Goal: Task Accomplishment & Management: Use online tool/utility

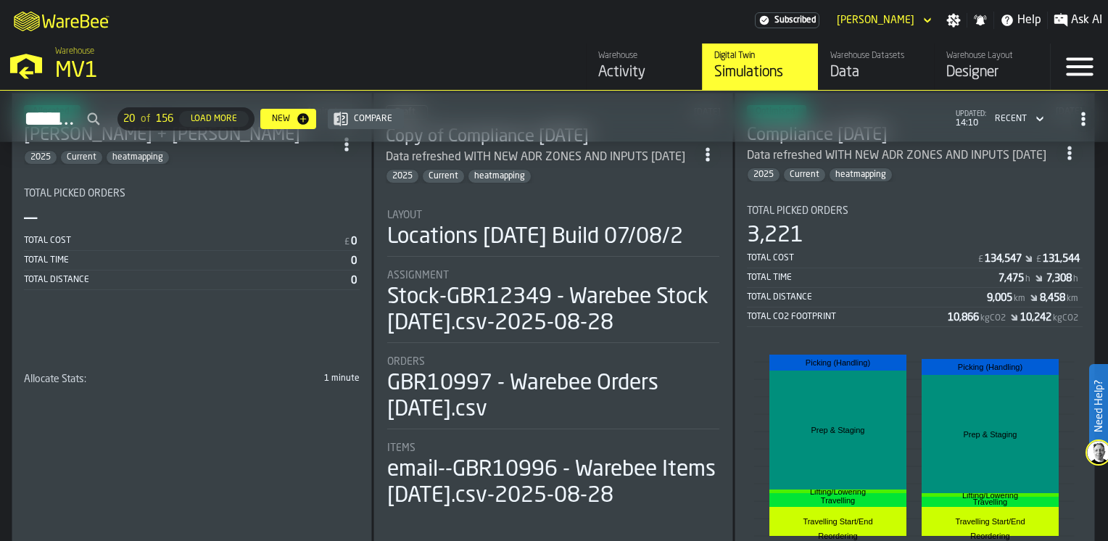
scroll to position [98, 0]
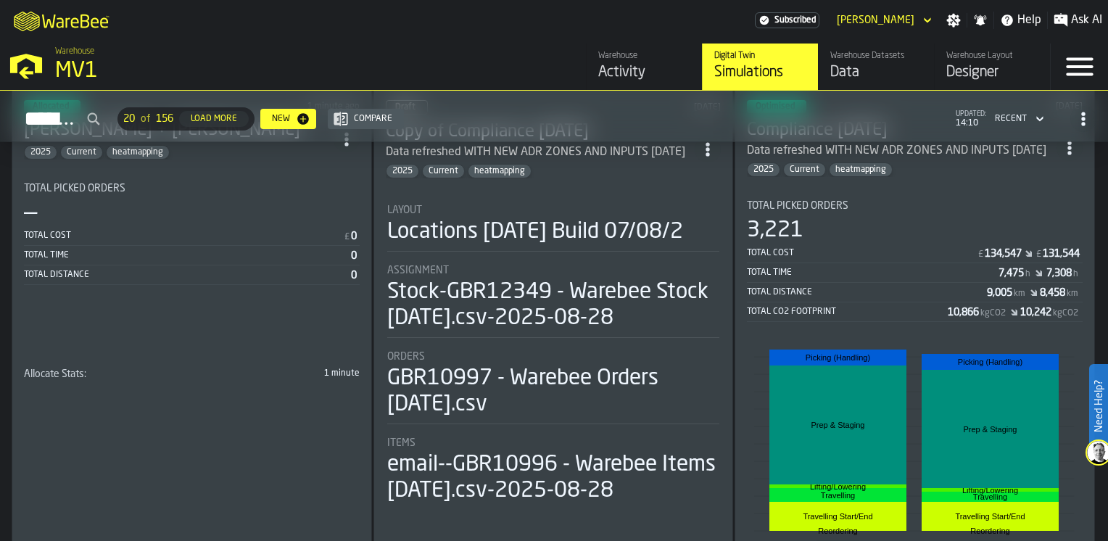
click at [1069, 145] on icon "ItemListCard-DashboardItemContainer" at bounding box center [1069, 148] width 15 height 15
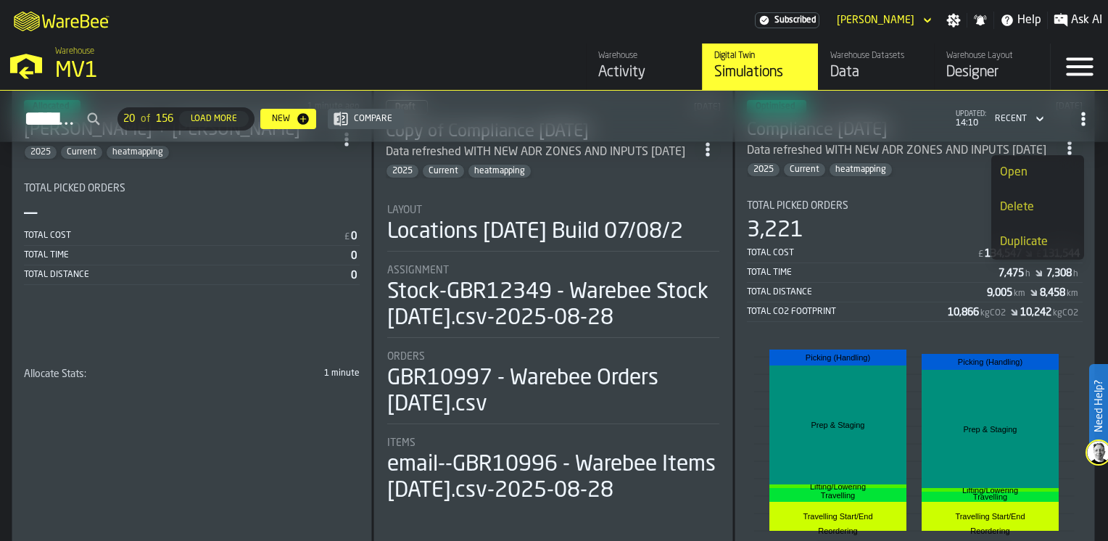
click at [1028, 178] on div "Open" at bounding box center [1037, 172] width 75 height 17
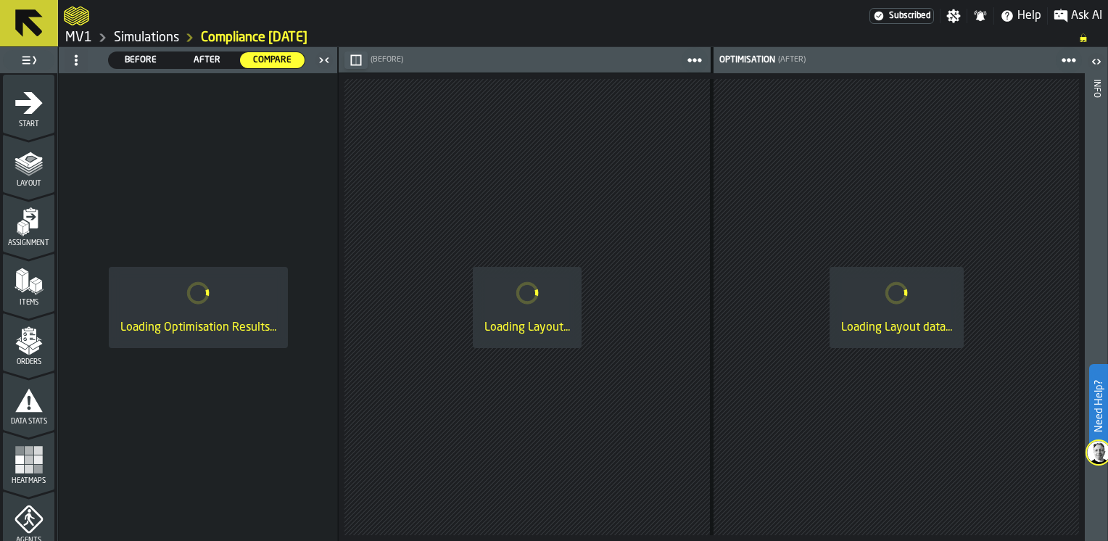
click at [943, 267] on div "Loading Layout data..." at bounding box center [897, 307] width 134 height 81
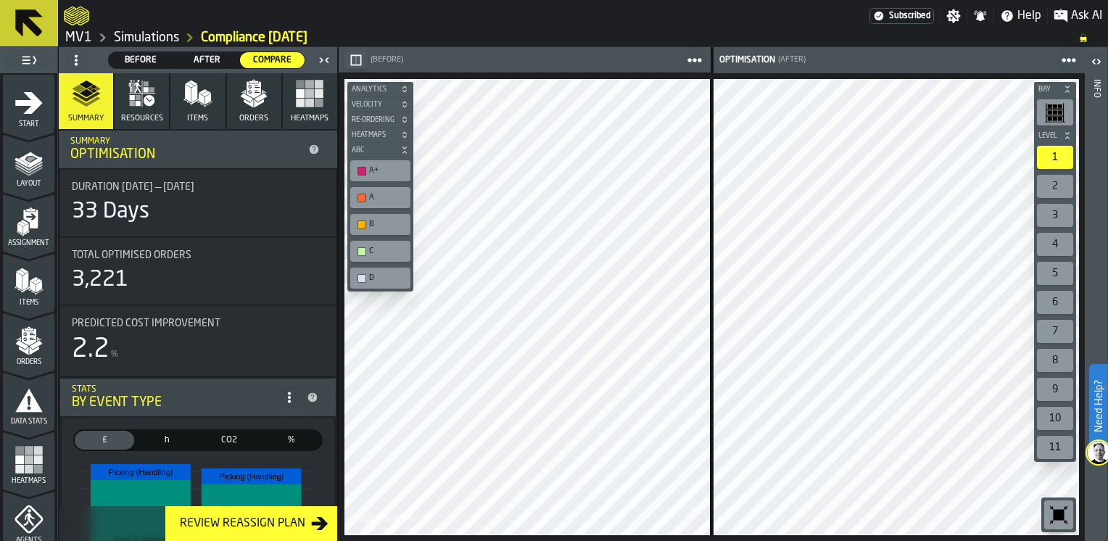
click at [305, 103] on rect "button" at bounding box center [309, 103] width 9 height 9
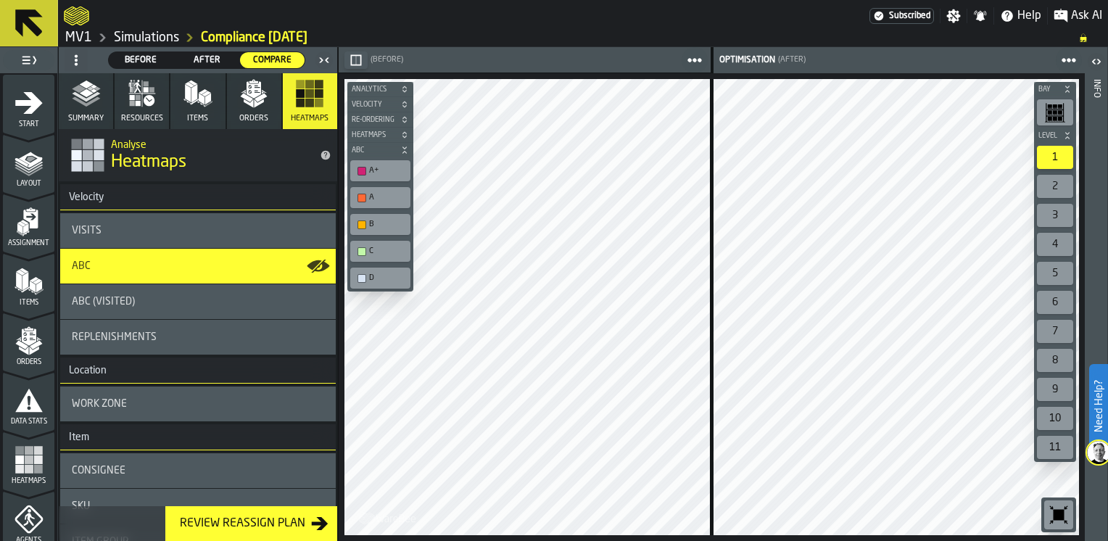
click at [78, 57] on icon at bounding box center [76, 60] width 12 height 12
click at [80, 79] on li "Show Setup" at bounding box center [111, 88] width 93 height 35
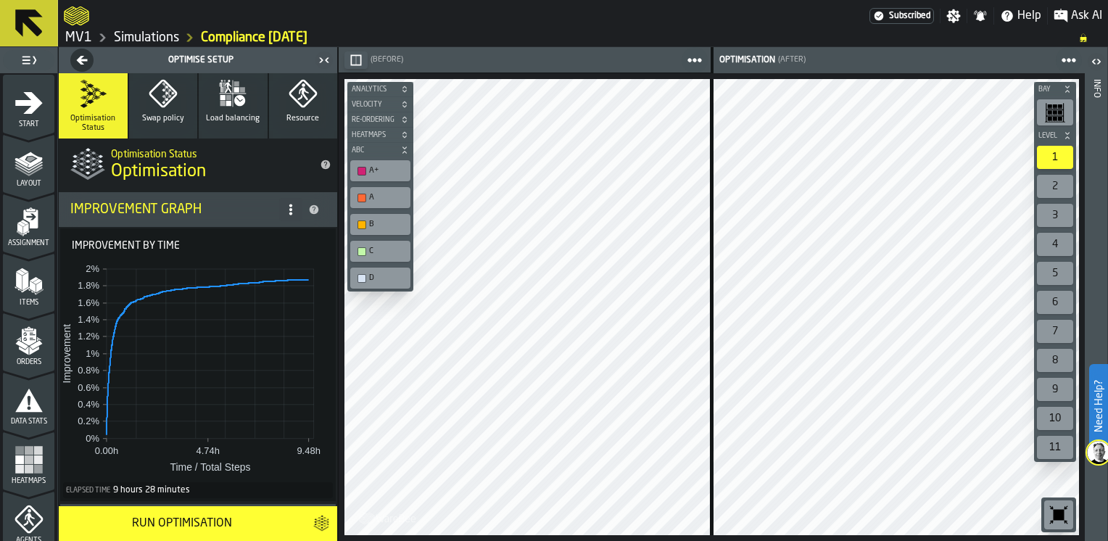
click at [75, 57] on icon "button-Optimise Setup" at bounding box center [82, 60] width 20 height 12
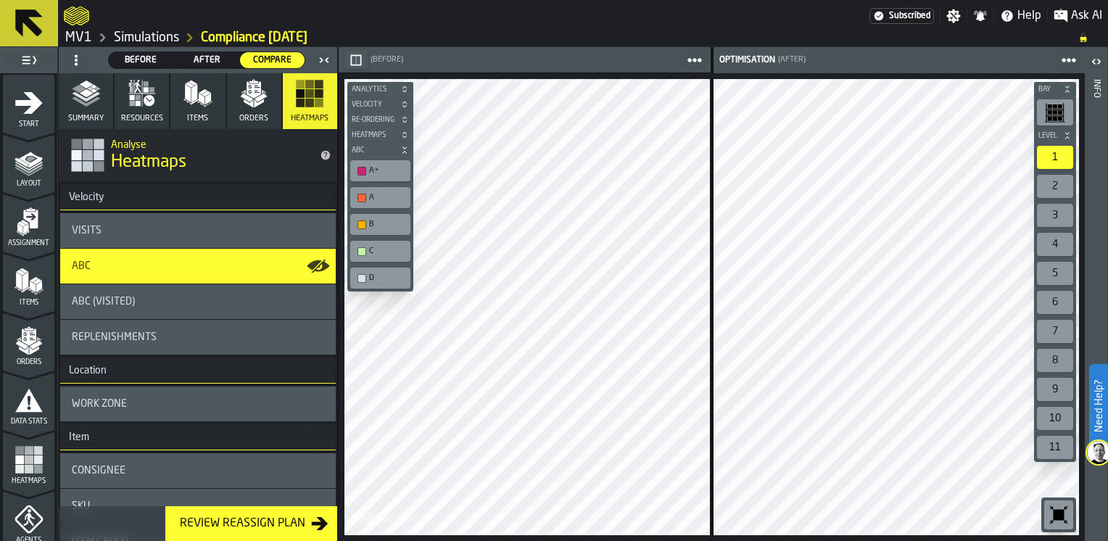
click at [265, 402] on div "Work Zone" at bounding box center [198, 404] width 252 height 12
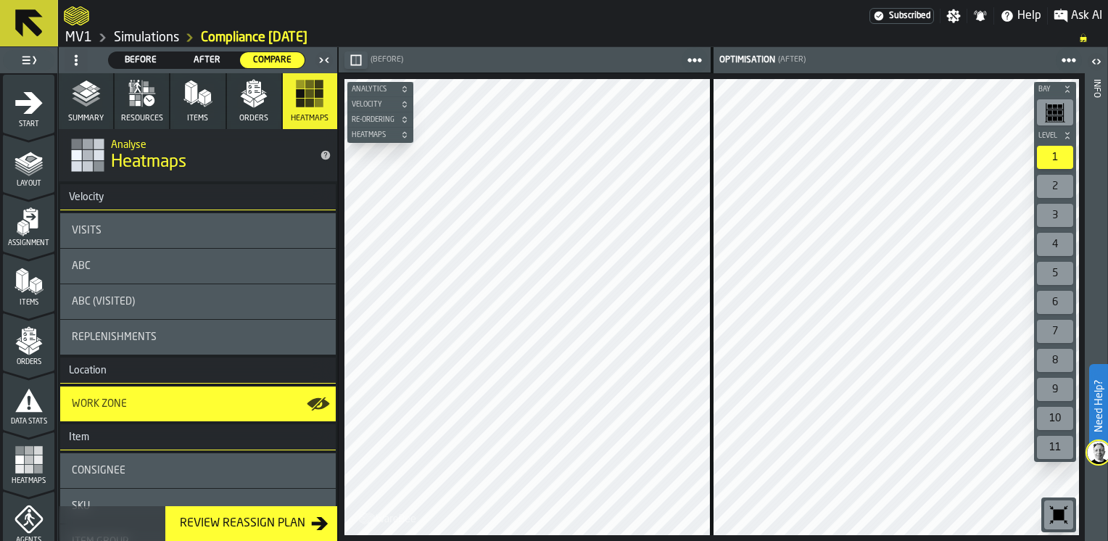
click at [317, 402] on icon "button-toggle-Show on Map" at bounding box center [318, 403] width 23 height 23
click at [104, 104] on button "Summary" at bounding box center [86, 101] width 54 height 56
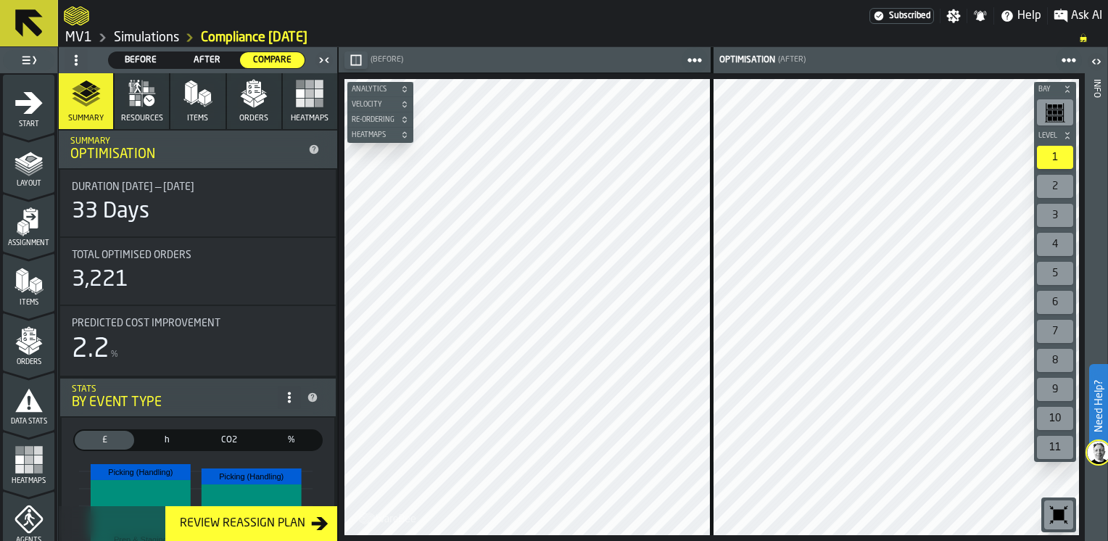
click at [239, 88] on icon "button" at bounding box center [253, 93] width 29 height 29
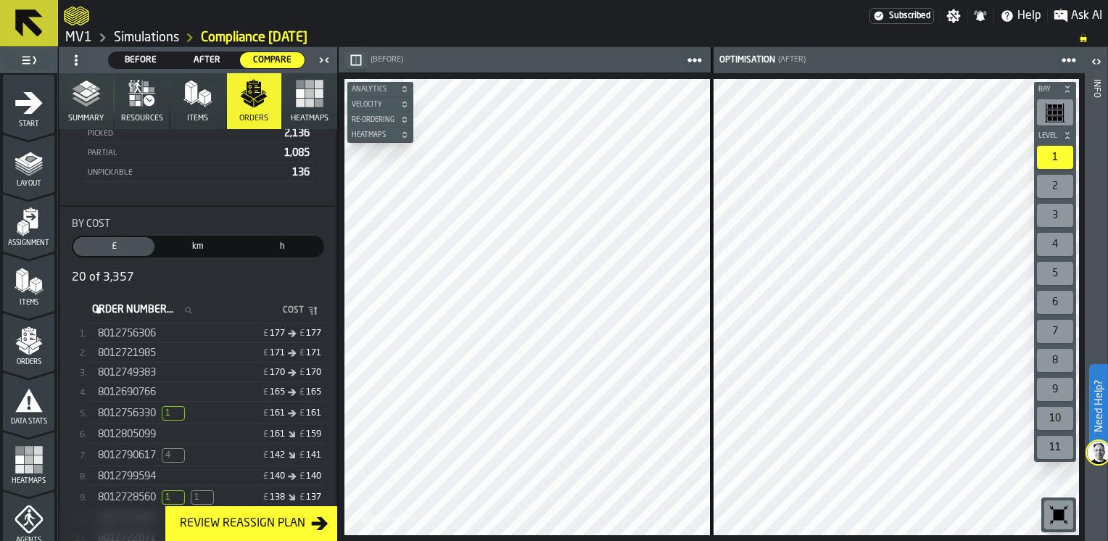
scroll to position [148, 0]
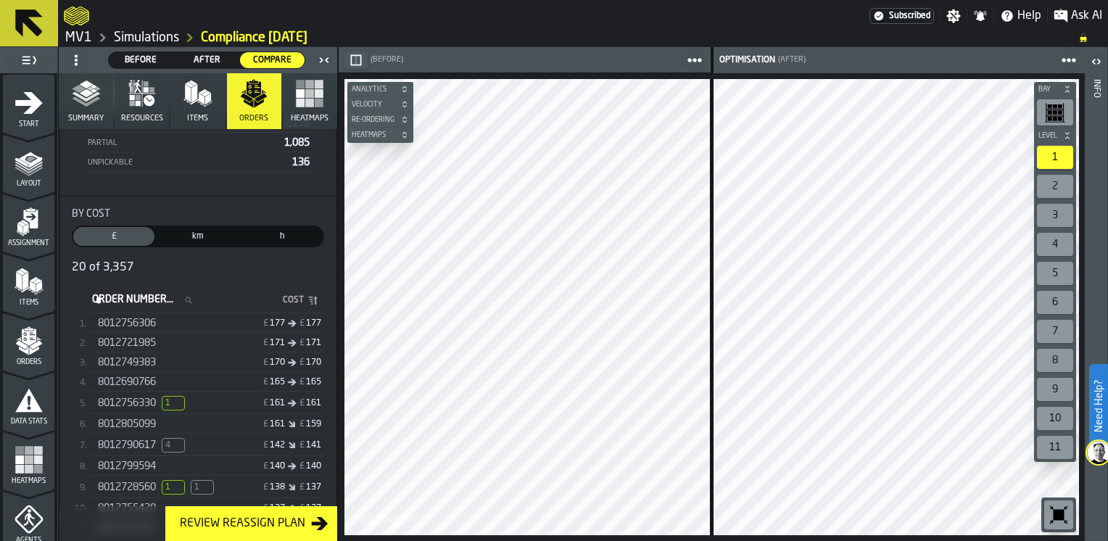
click at [133, 318] on span "8012756306" at bounding box center [127, 324] width 58 height 12
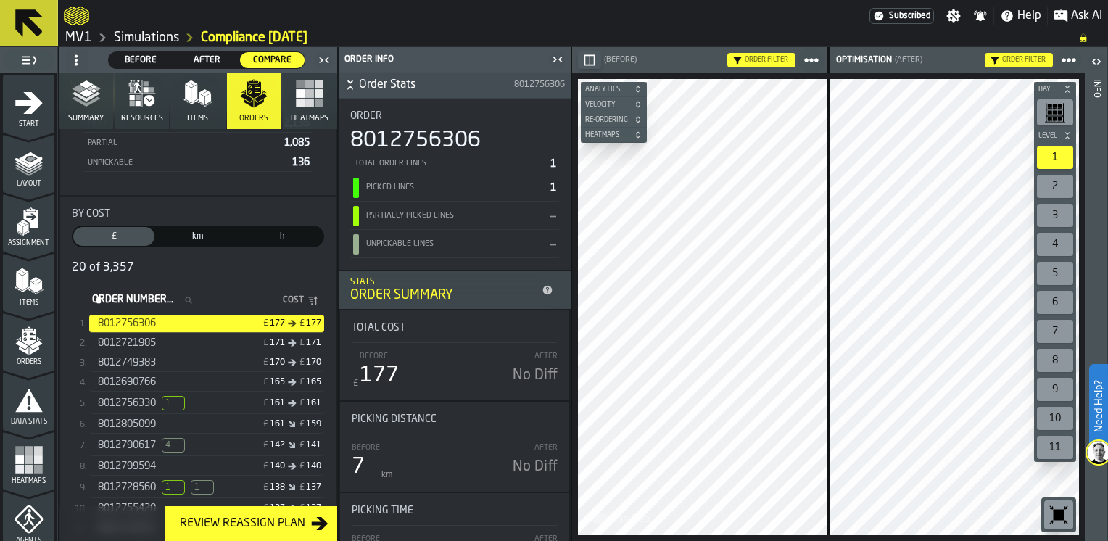
click at [142, 57] on span "Before" at bounding box center [141, 60] width 53 height 13
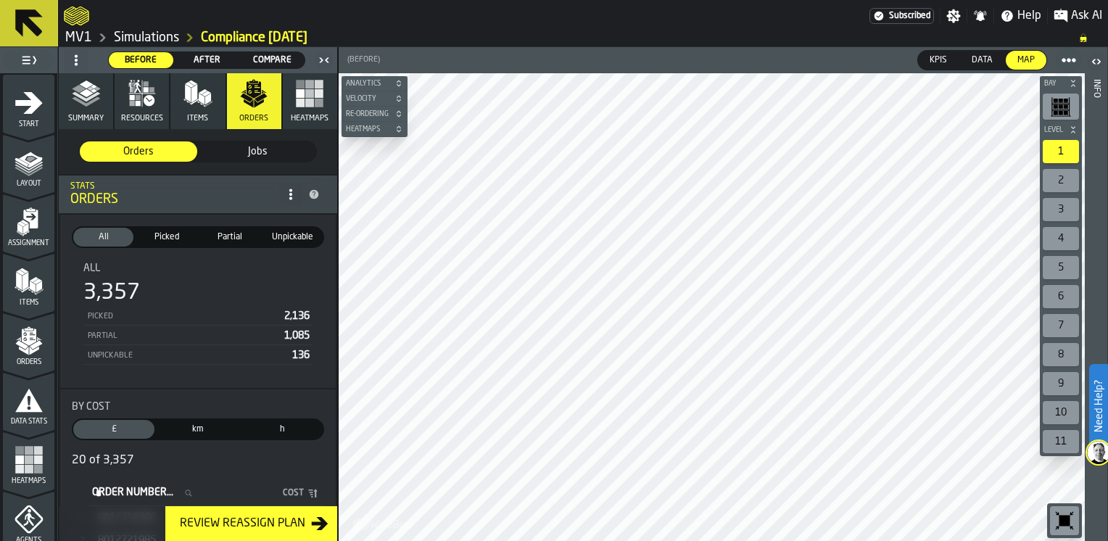
click at [199, 57] on span "After" at bounding box center [207, 60] width 53 height 13
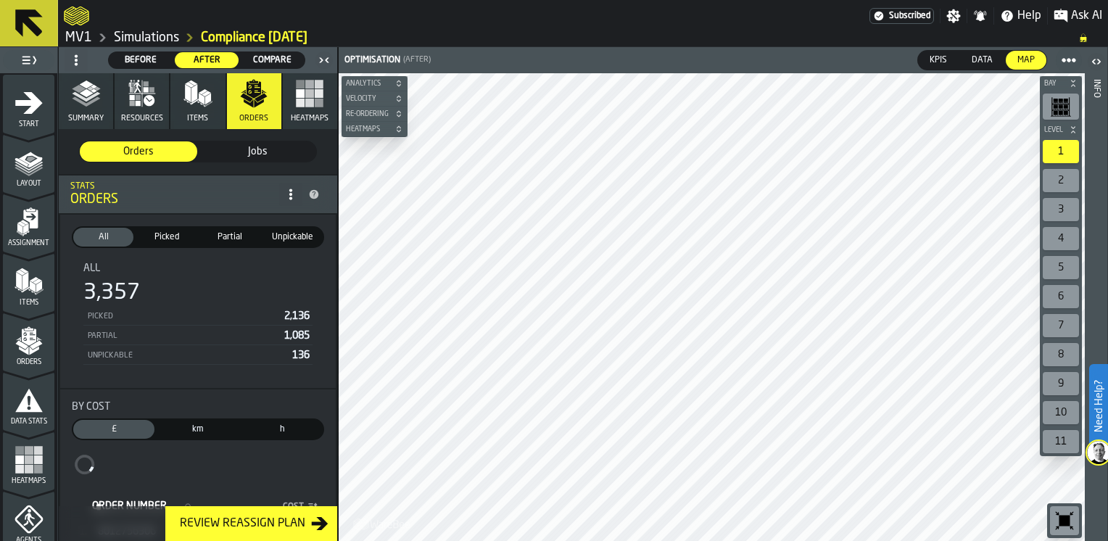
click at [263, 57] on span "Compare" at bounding box center [272, 60] width 53 height 13
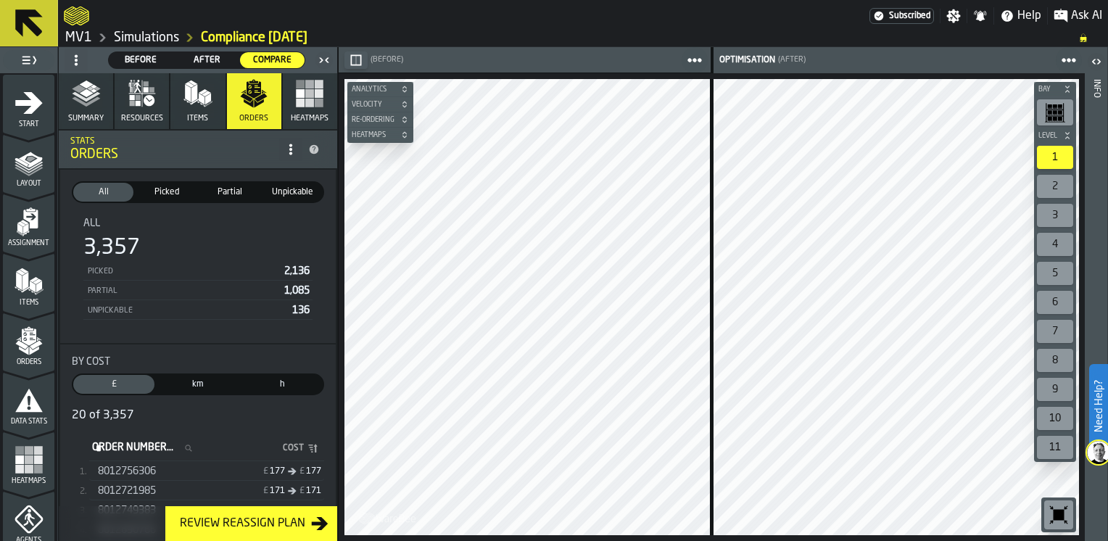
click at [160, 191] on span "Picked" at bounding box center [166, 192] width 54 height 13
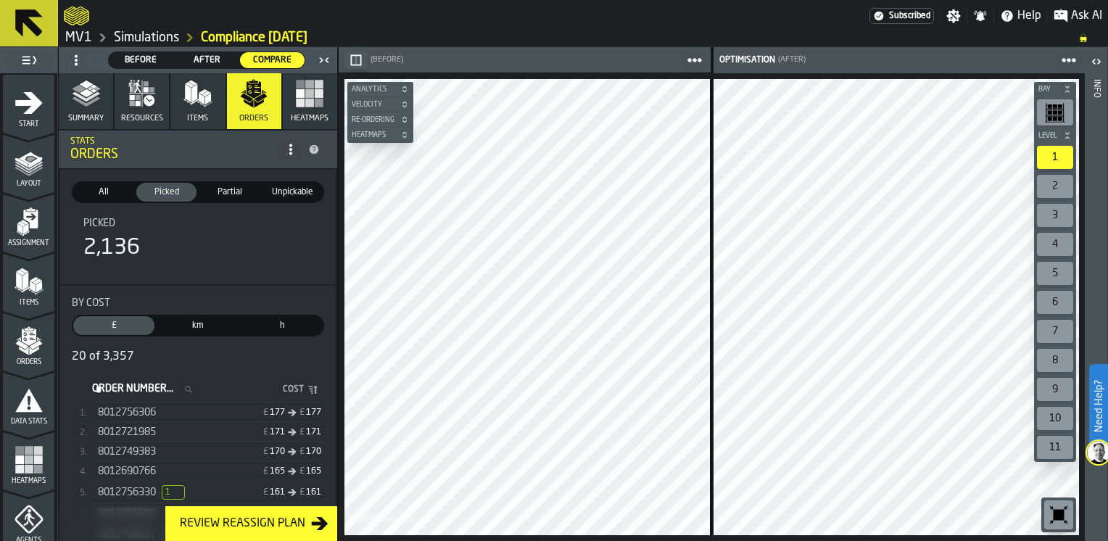
click at [298, 195] on span "Unpickable" at bounding box center [292, 192] width 54 height 13
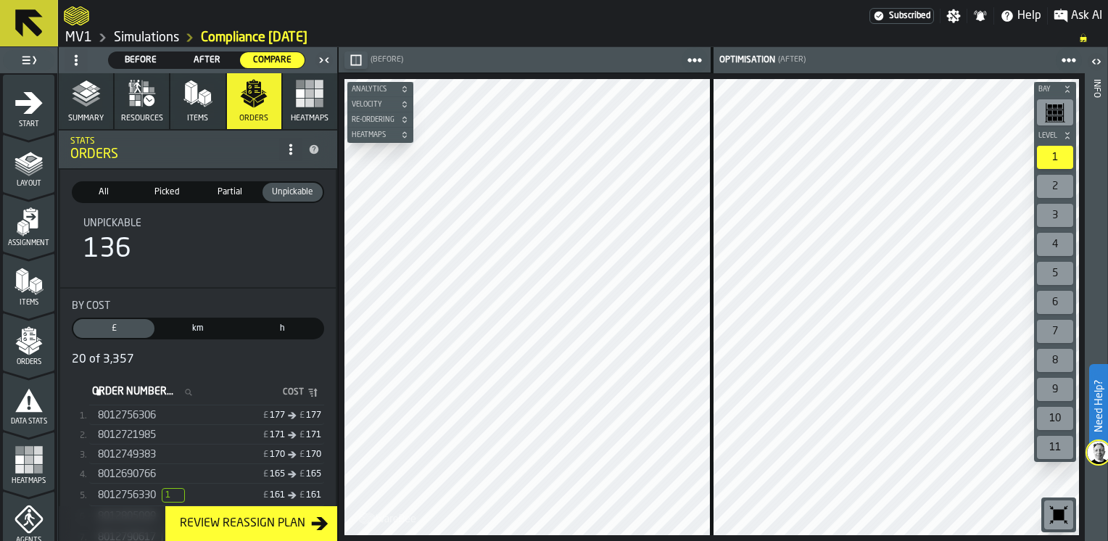
click at [162, 193] on span "Picked" at bounding box center [166, 192] width 54 height 13
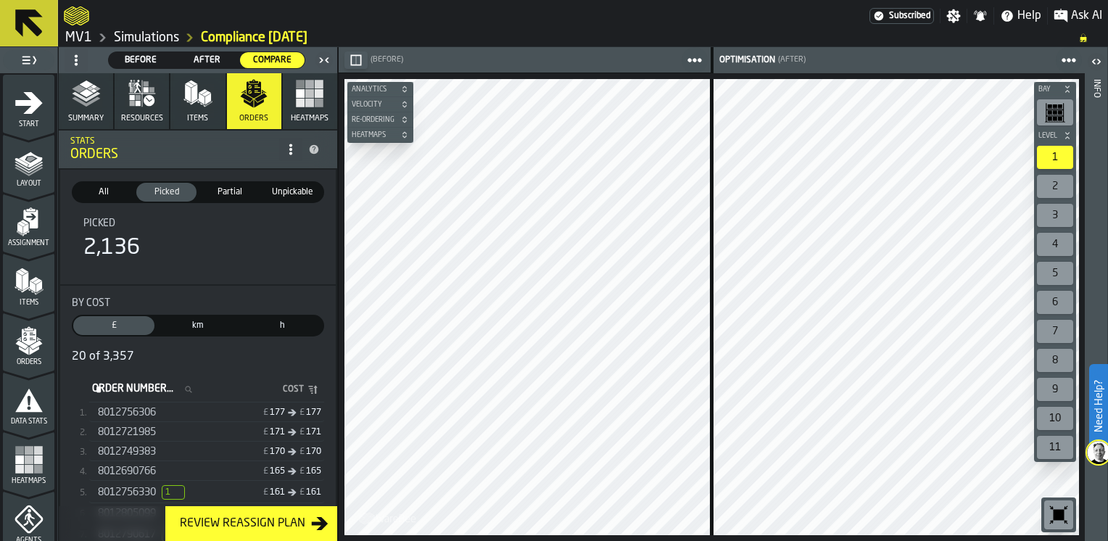
click at [135, 101] on icon "button" at bounding box center [137, 103] width 5 height 5
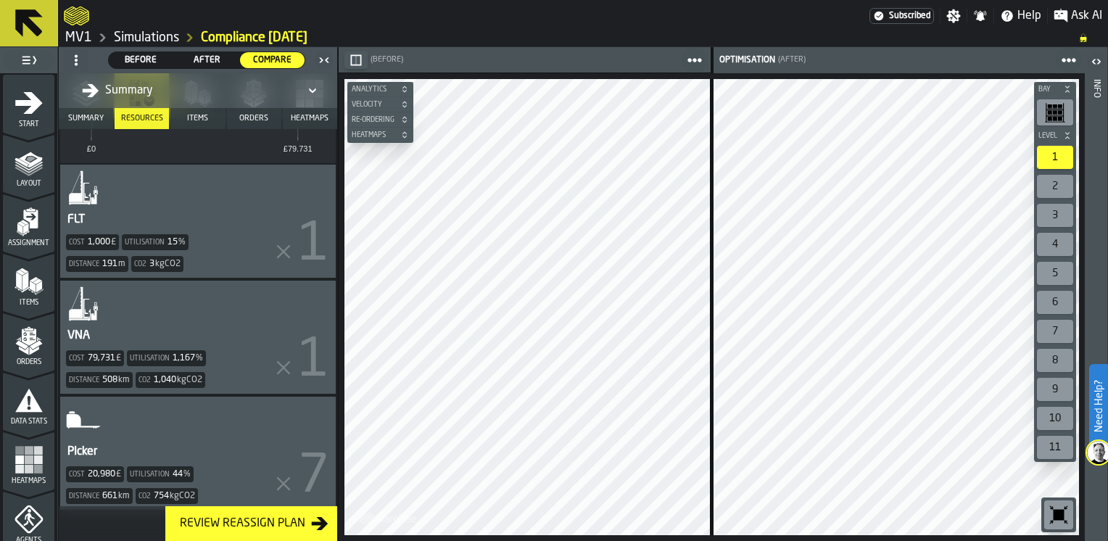
scroll to position [436, 0]
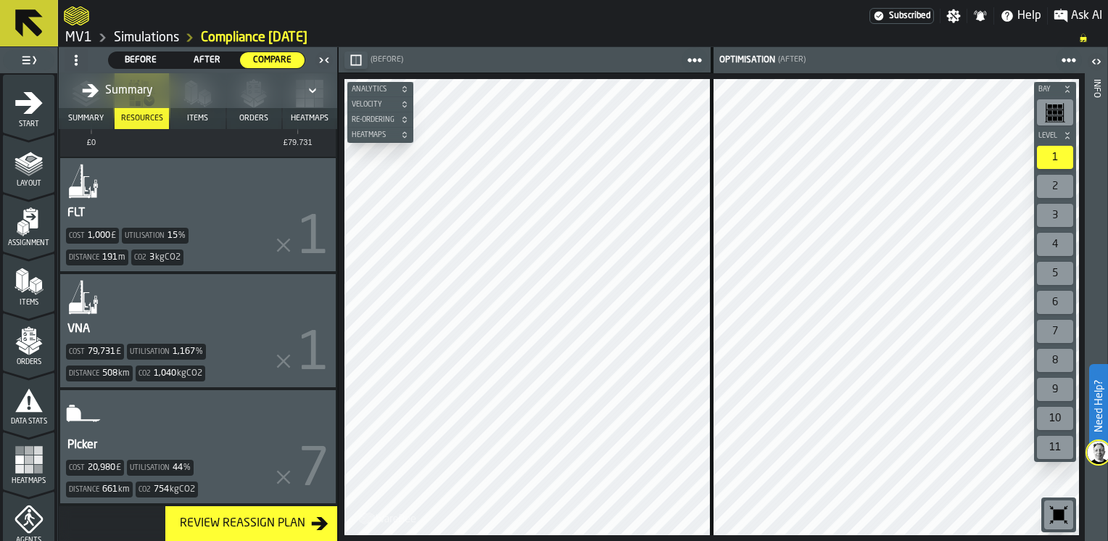
click at [231, 418] on div "PIcker Cost 20,980 £ Utilisation 44 % Distance 661 km Co2 754 kgCO2" at bounding box center [198, 446] width 276 height 113
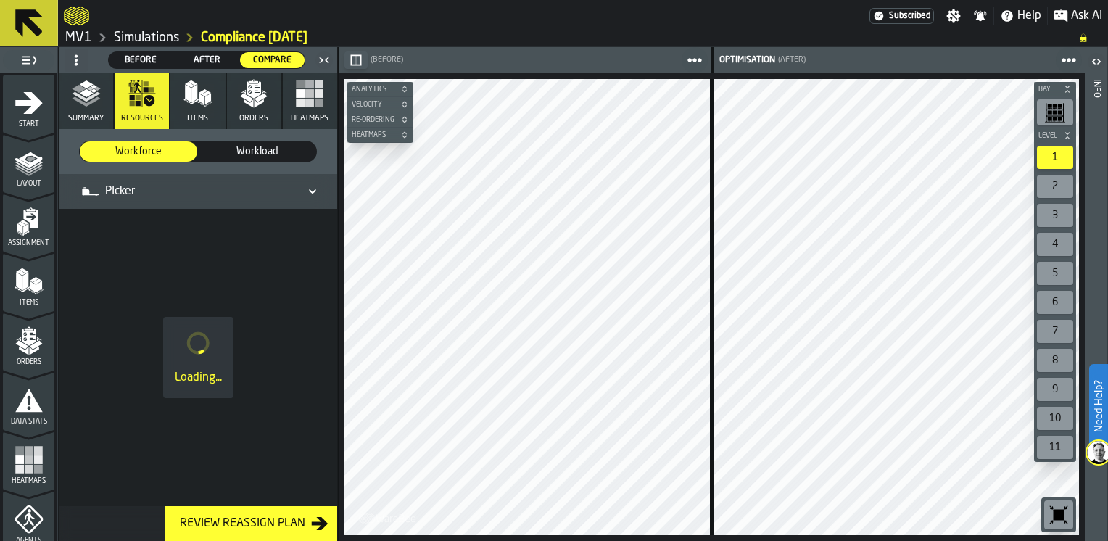
scroll to position [0, 0]
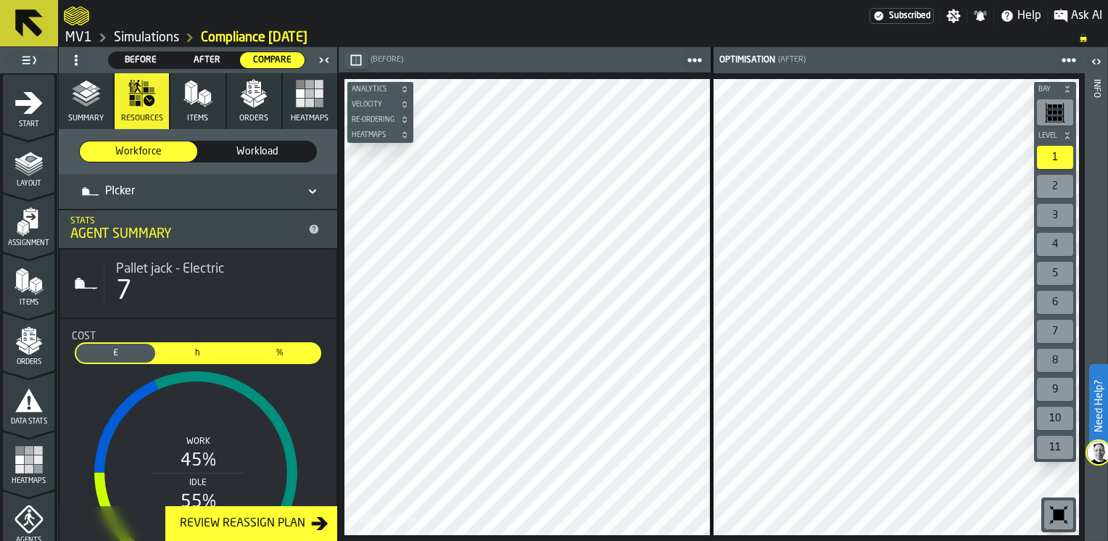
drag, startPoint x: 332, startPoint y: 206, endPoint x: 334, endPoint y: 279, distance: 73.3
click at [334, 279] on div "Summary Resources Items Orders Heatmaps Workforce Workforce Workload Workload P…" at bounding box center [198, 307] width 278 height 468
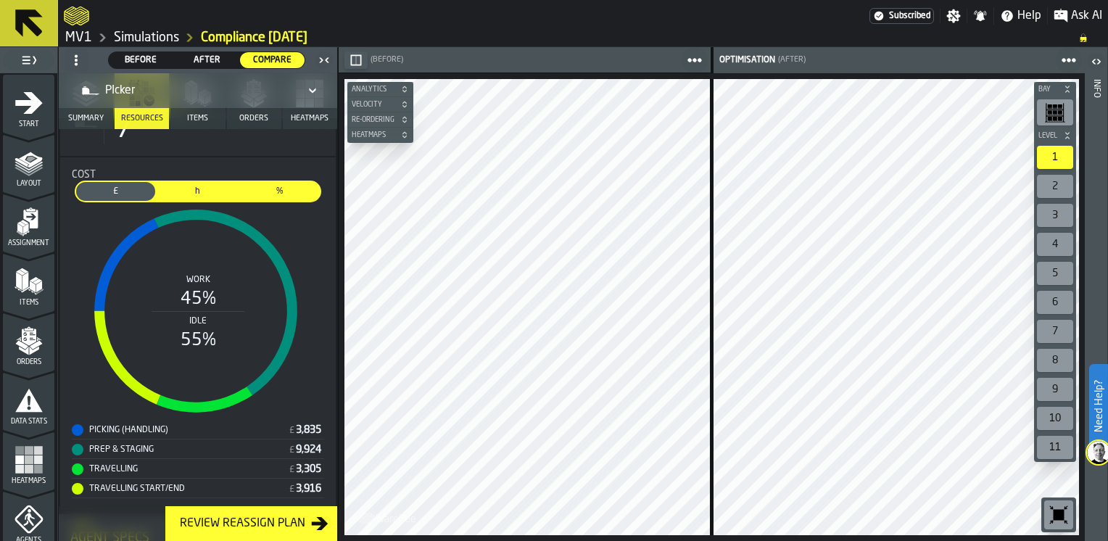
scroll to position [162, 0]
click at [272, 526] on div "Review Reassign Plan" at bounding box center [242, 523] width 137 height 17
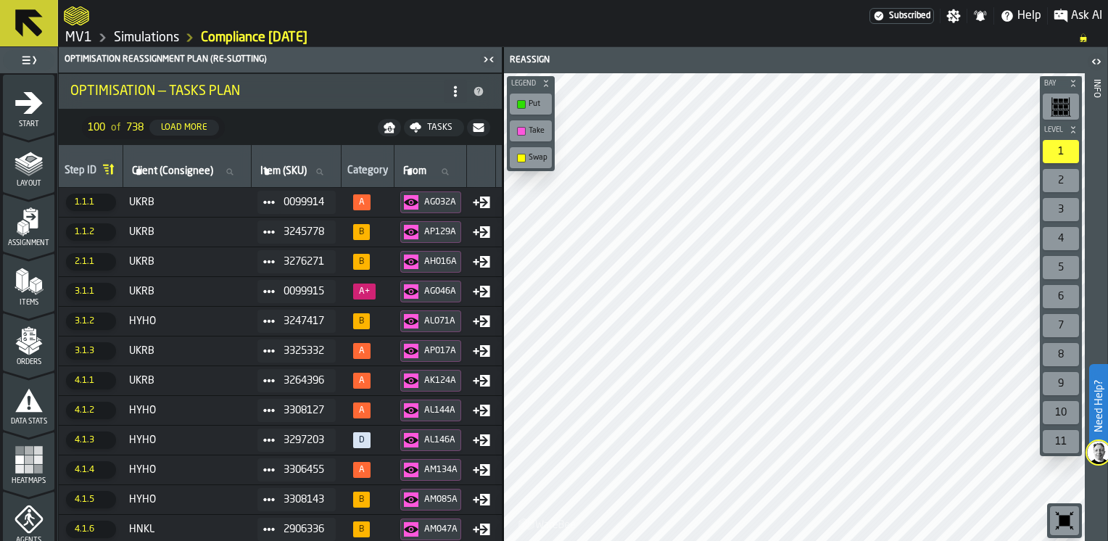
click at [1064, 521] on icon "button-toolbar-undefined" at bounding box center [1064, 521] width 11 height 11
click at [1059, 513] on icon "button-toolbar-undefined" at bounding box center [1057, 514] width 4 height 4
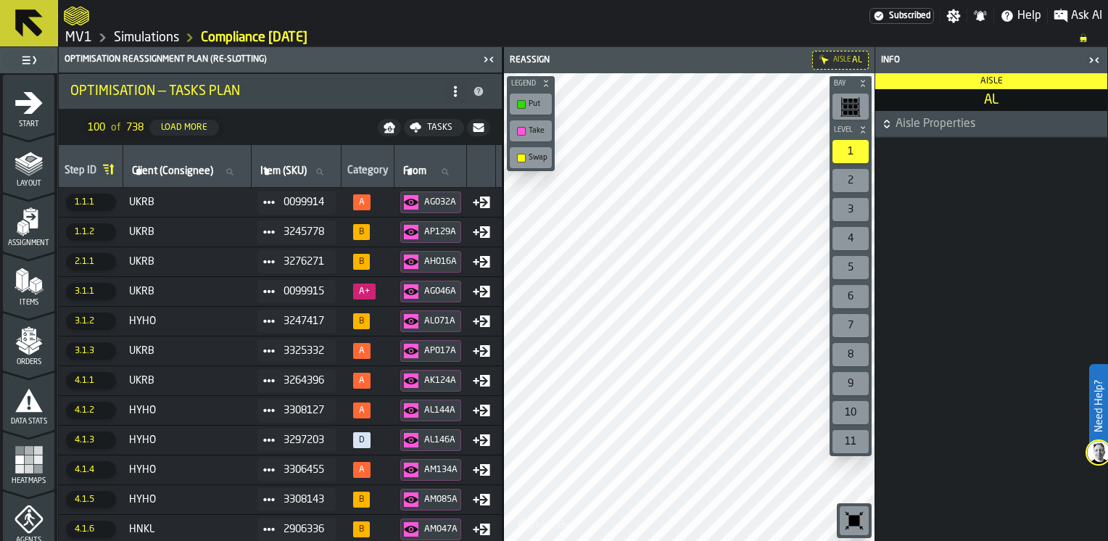
click at [1090, 59] on icon "button-toggle-Close me" at bounding box center [1094, 59] width 17 height 17
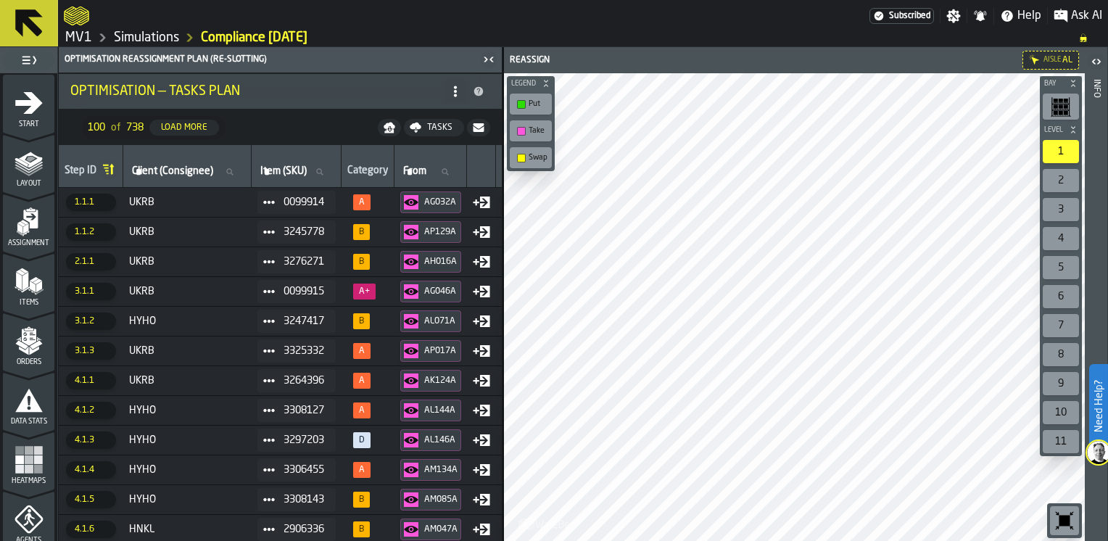
click at [315, 199] on span "0099914" at bounding box center [304, 203] width 41 height 12
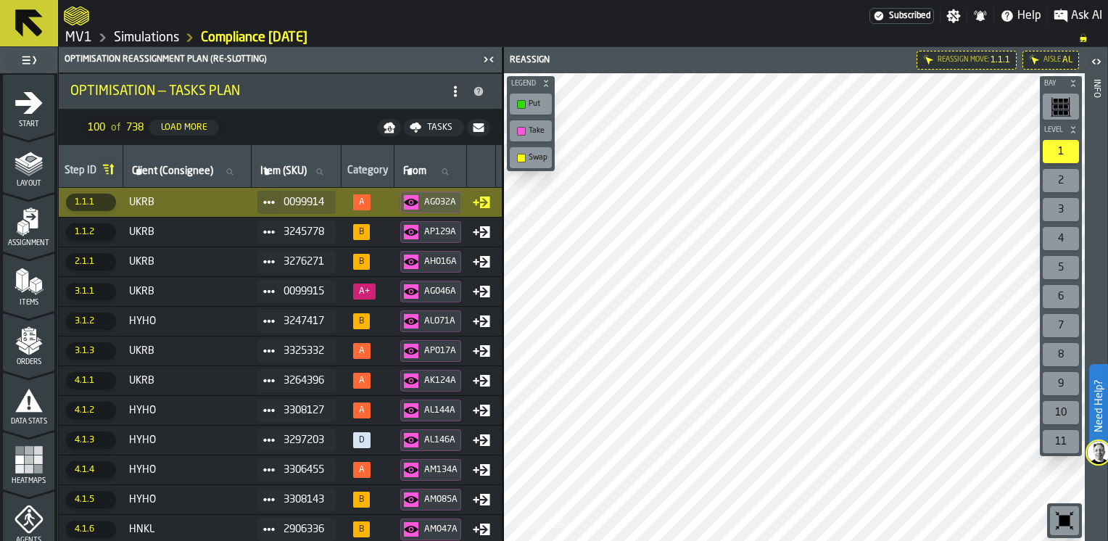
click at [490, 200] on icon at bounding box center [481, 202] width 17 height 17
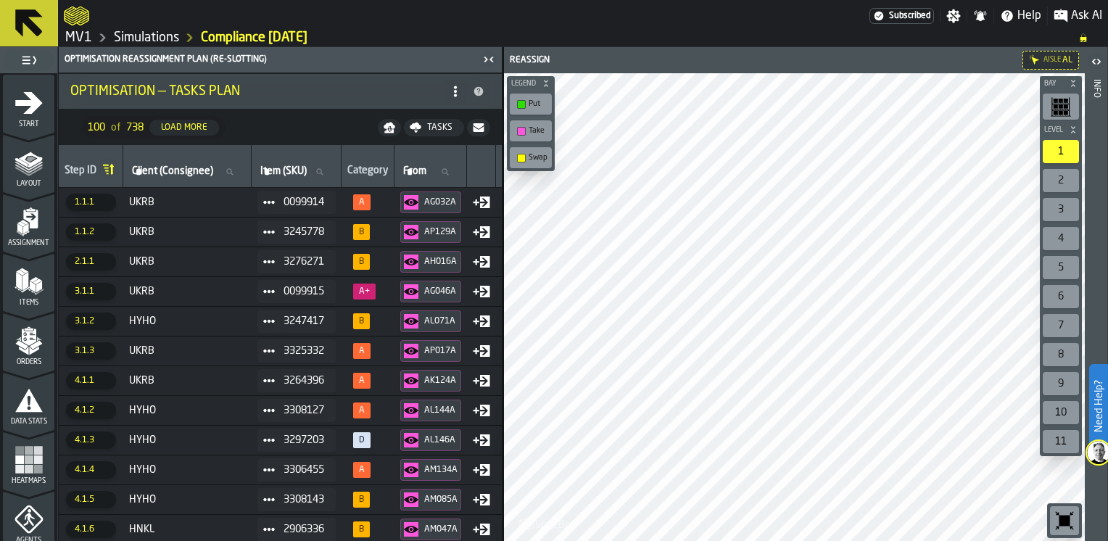
click at [476, 201] on rect at bounding box center [475, 202] width 1 height 6
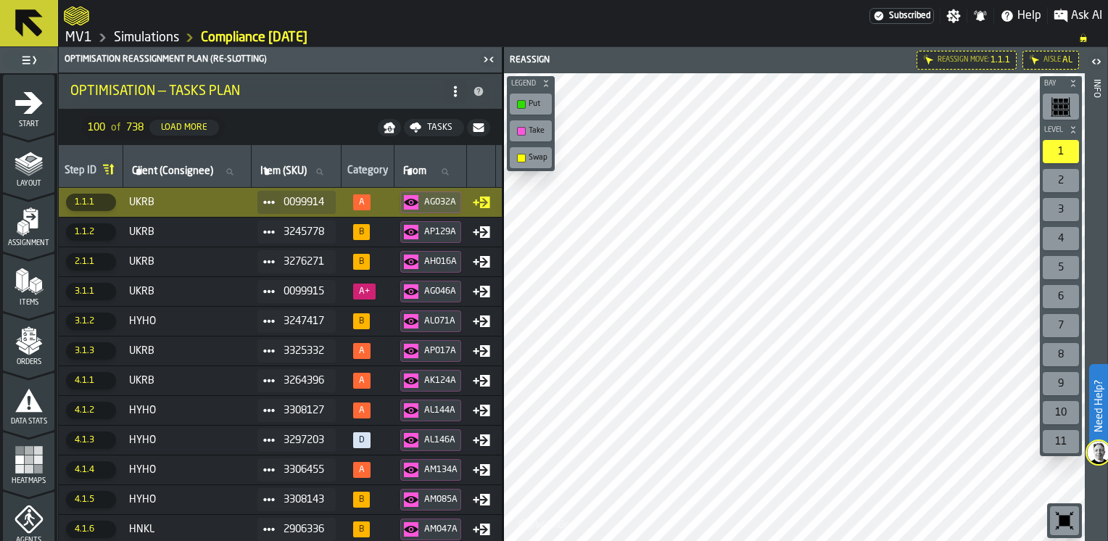
click at [479, 231] on rect at bounding box center [476, 231] width 6 height 1
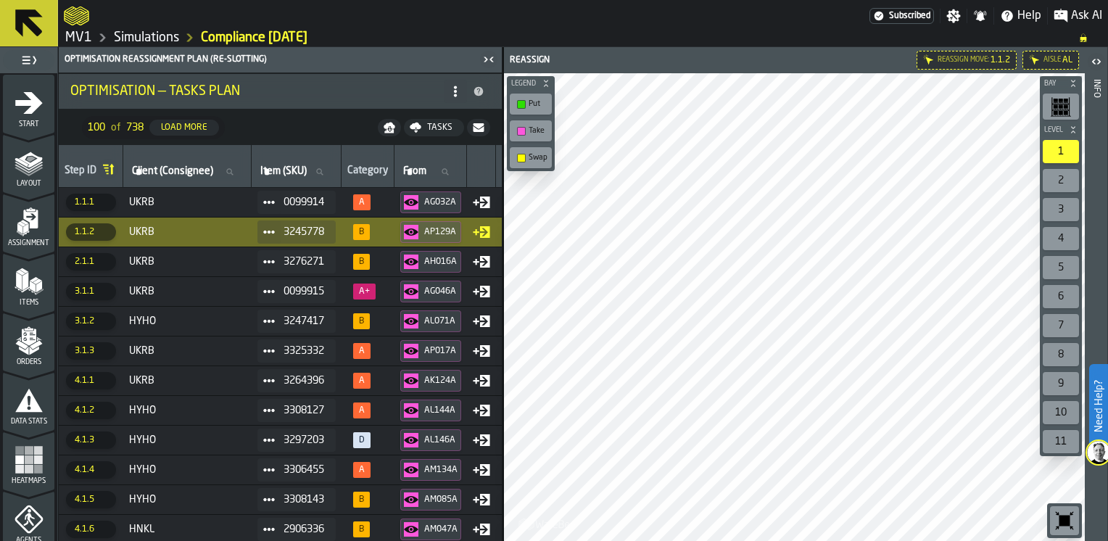
click at [490, 59] on icon "button-toggle-Close me" at bounding box center [488, 59] width 17 height 17
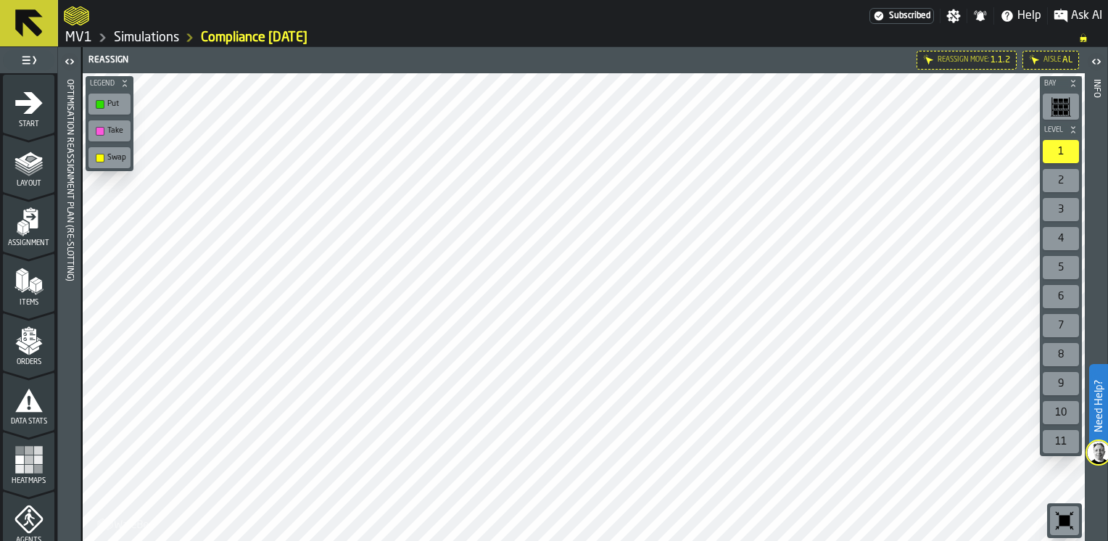
click at [70, 59] on icon "button-toggle-Open" at bounding box center [72, 61] width 4 height 5
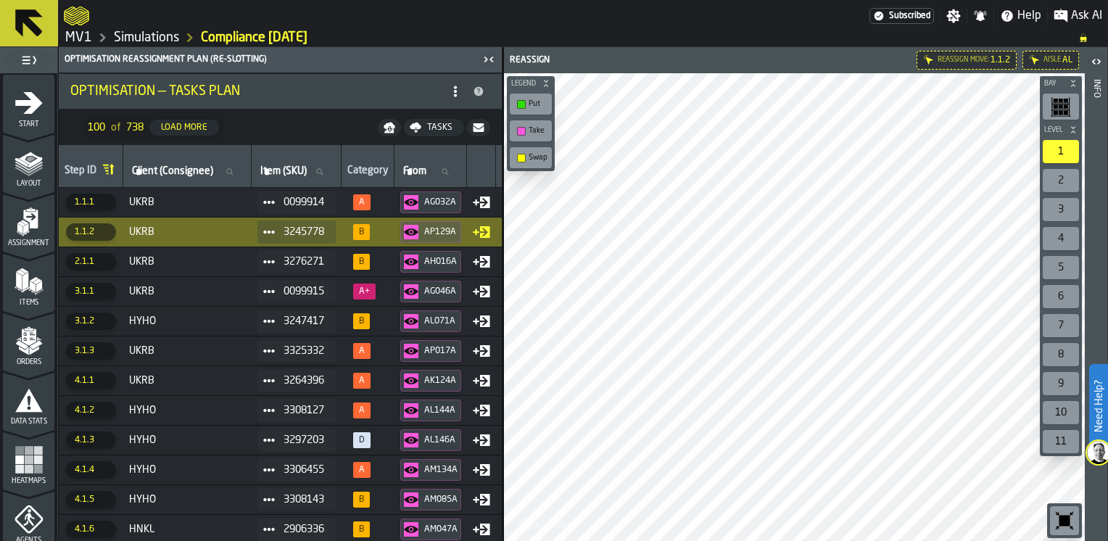
click at [211, 194] on td "UKRB" at bounding box center [187, 202] width 128 height 30
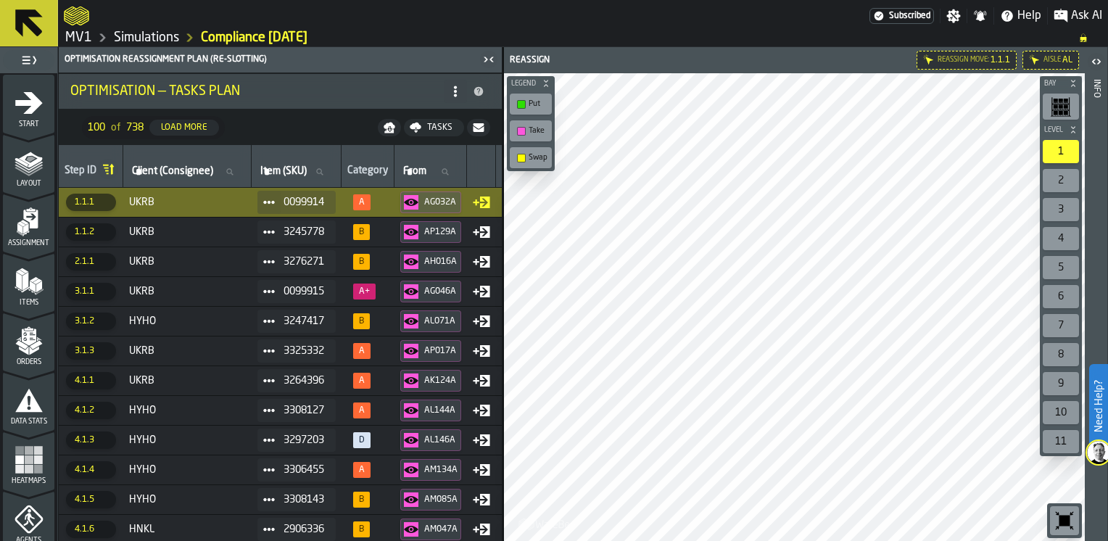
click at [481, 198] on icon at bounding box center [481, 202] width 17 height 17
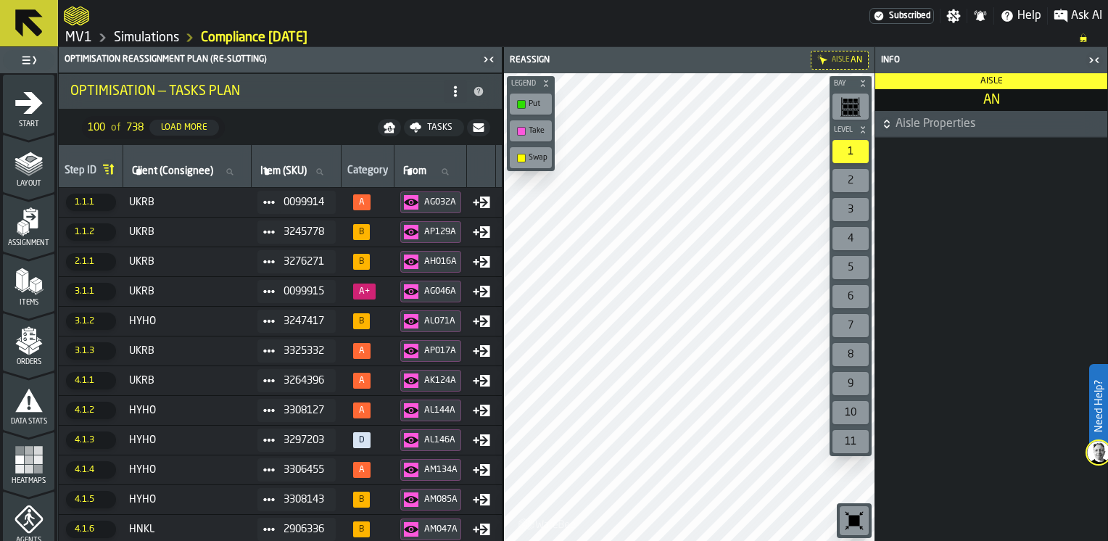
click at [1093, 57] on icon "button-toggle-Close me" at bounding box center [1094, 59] width 17 height 17
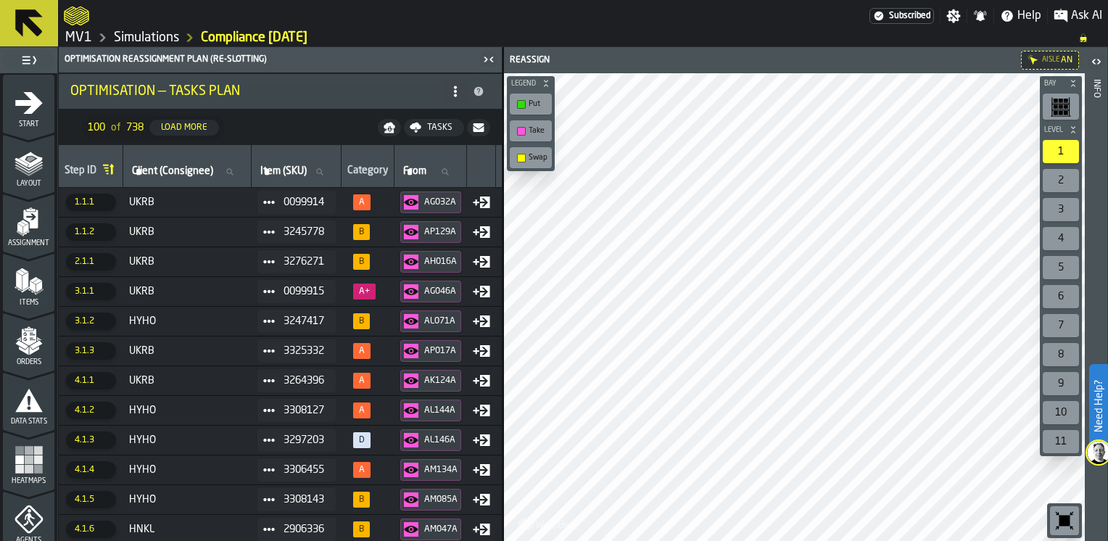
click at [486, 197] on icon at bounding box center [481, 202] width 17 height 17
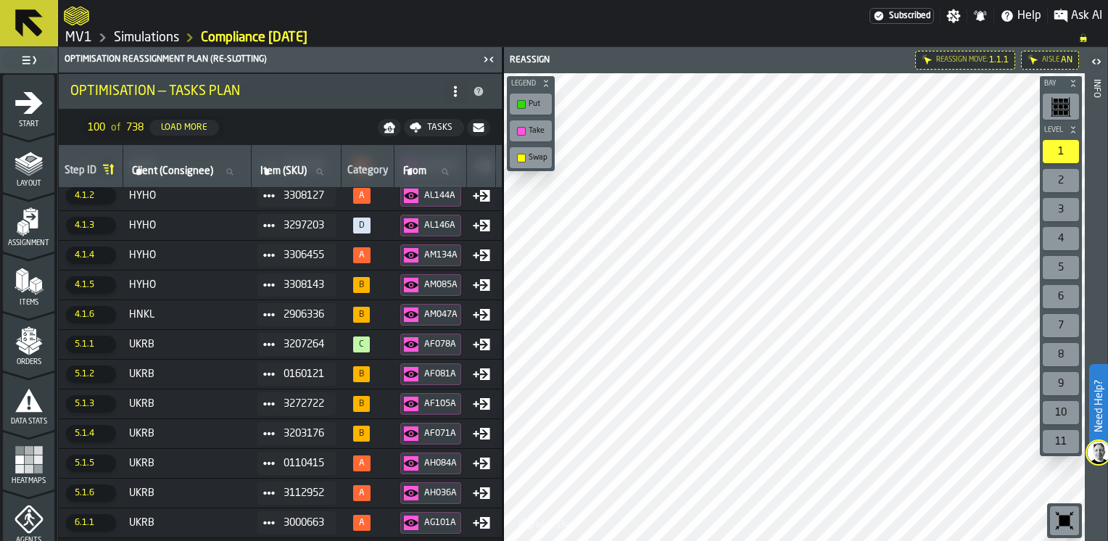
scroll to position [3, 0]
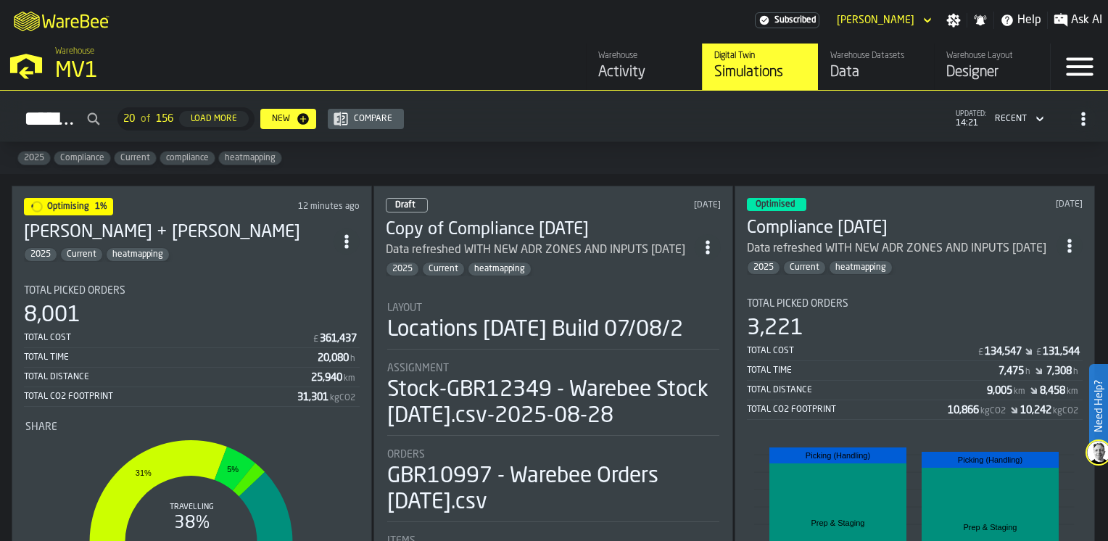
click at [780, 230] on h3 "Compliance [DATE]" at bounding box center [902, 228] width 310 height 23
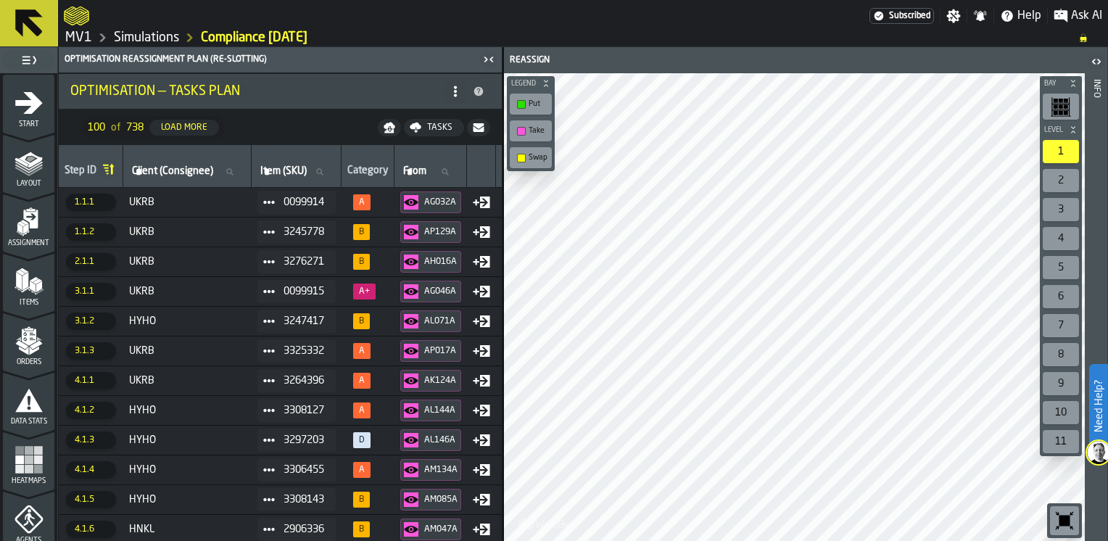
click at [461, 89] on span at bounding box center [455, 91] width 23 height 23
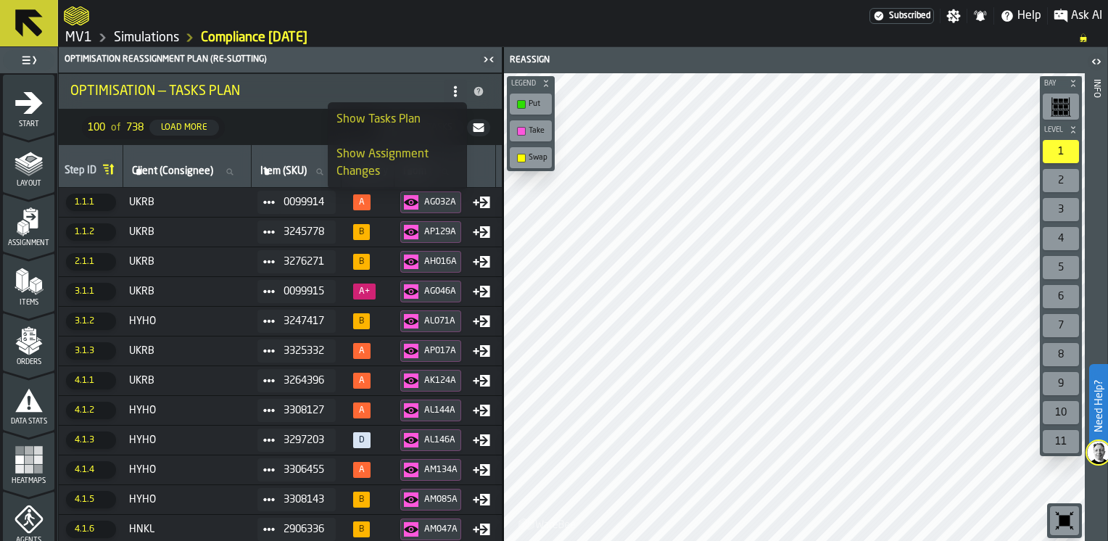
click at [284, 97] on div "Optimisation — Tasks Plan" at bounding box center [256, 91] width 373 height 16
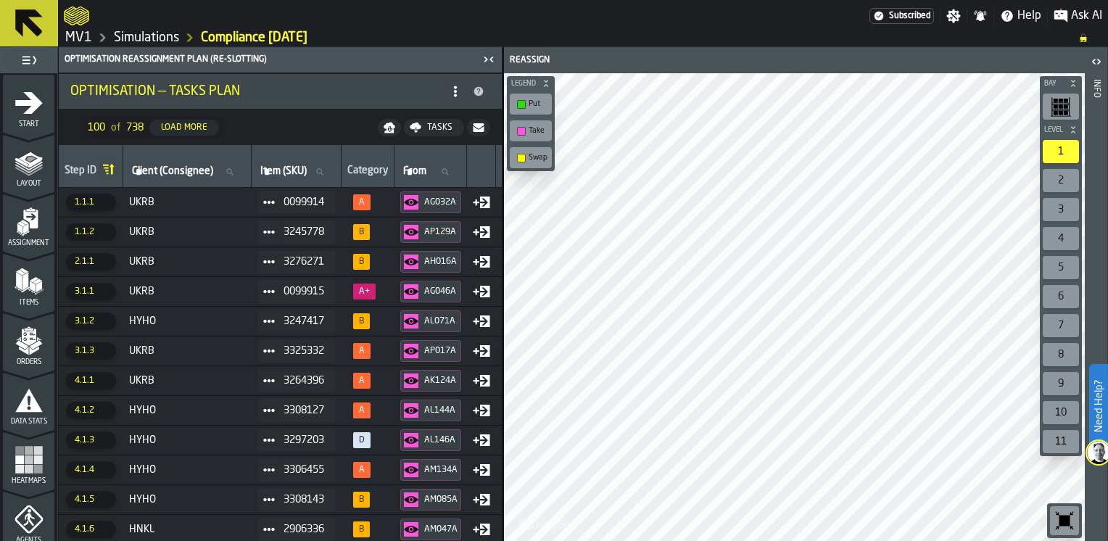
click at [481, 199] on icon at bounding box center [481, 202] width 17 height 17
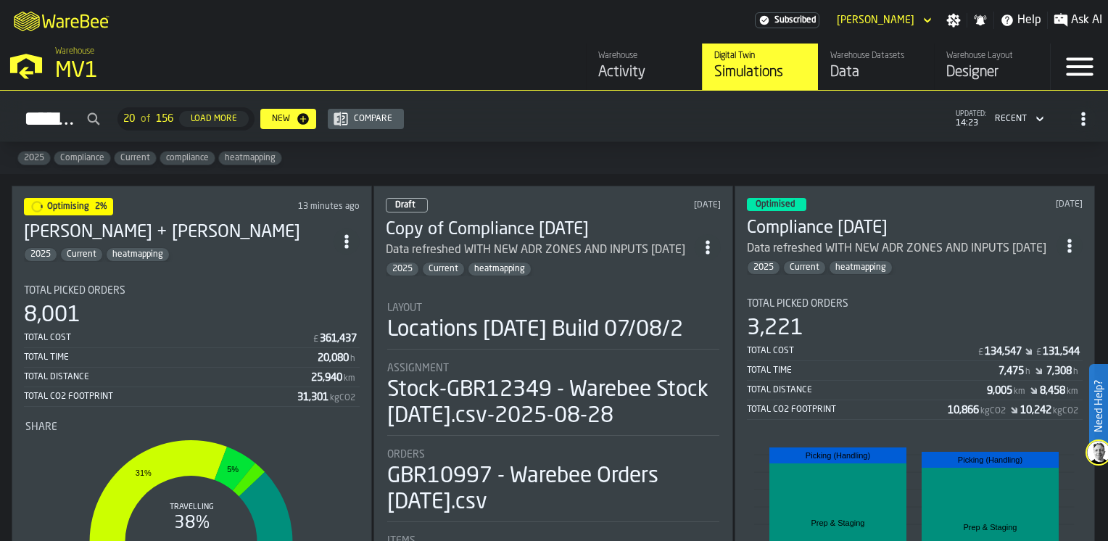
click at [946, 199] on div "[DATE]" at bounding box center [1014, 204] width 136 height 10
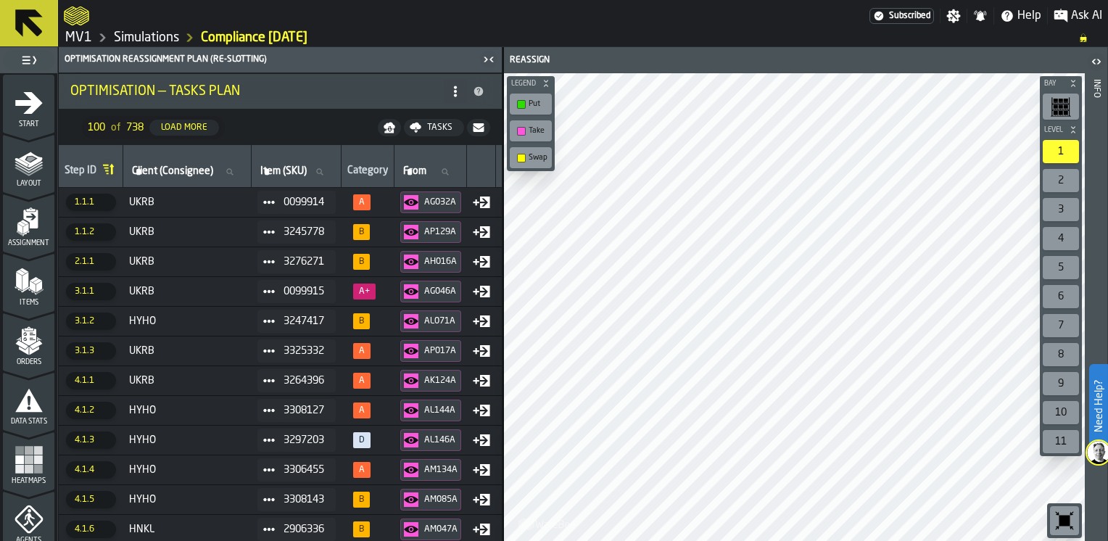
click at [479, 202] on rect at bounding box center [476, 202] width 6 height 1
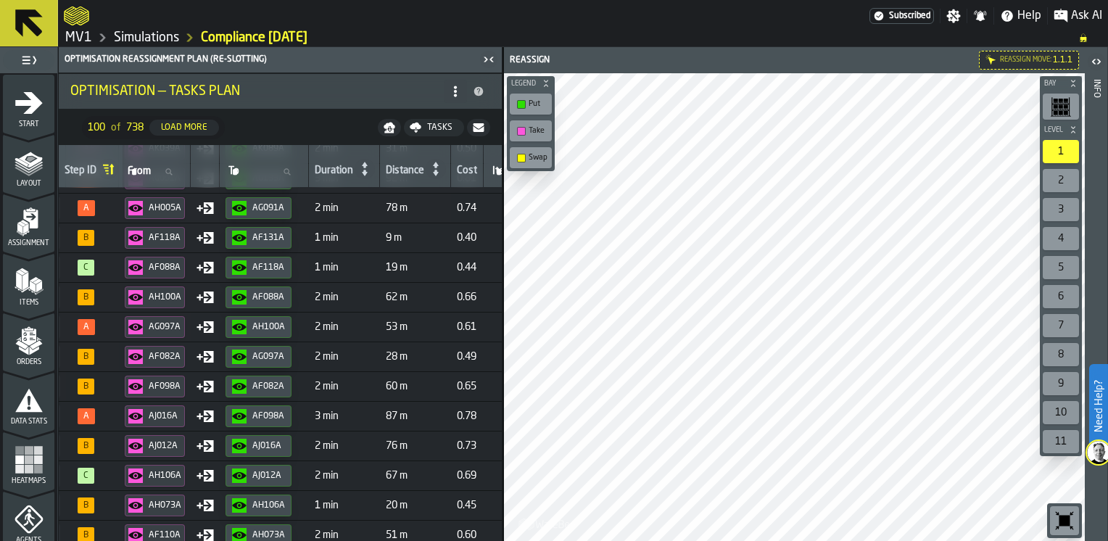
scroll to position [882, 276]
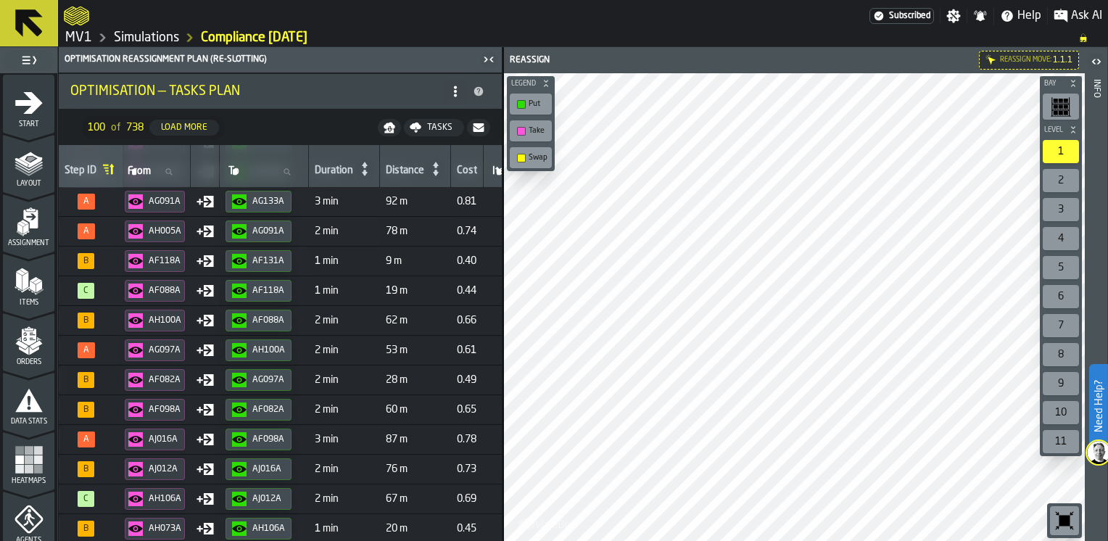
click at [1100, 62] on icon "button-toggle-Open" at bounding box center [1096, 61] width 17 height 17
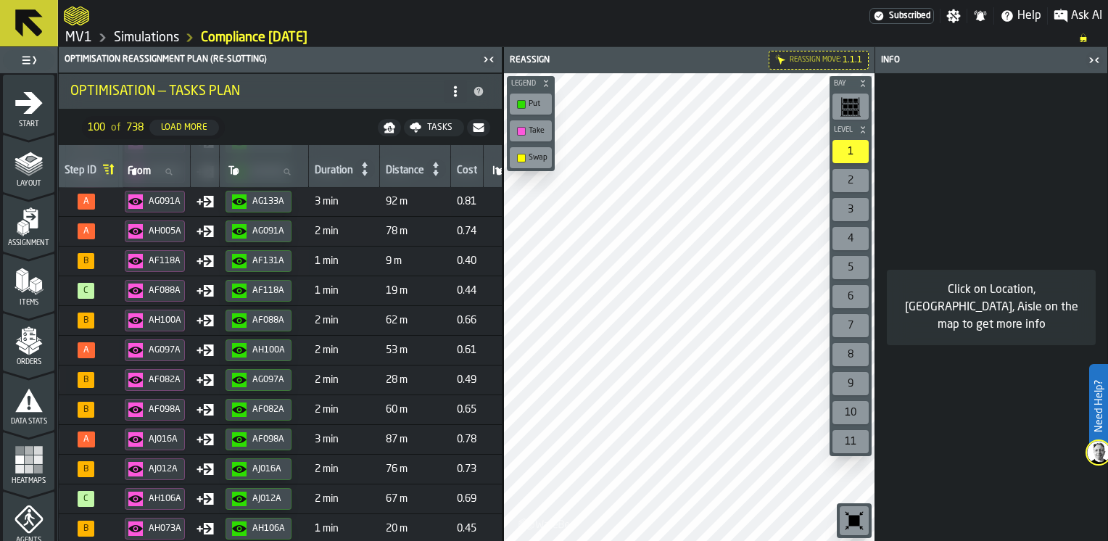
click at [1100, 62] on icon "button-toggle-Close me" at bounding box center [1094, 59] width 17 height 17
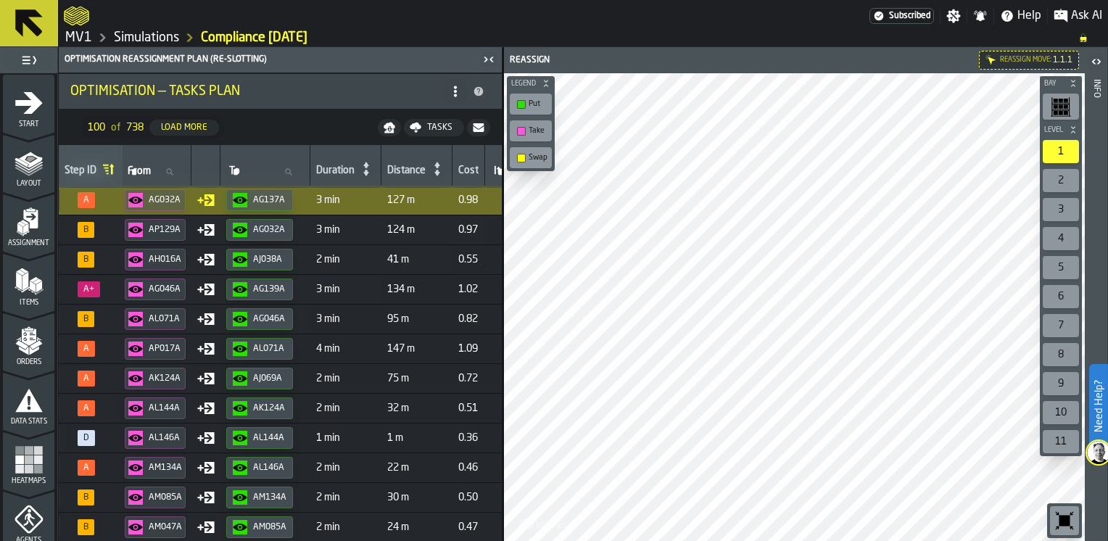
scroll to position [0, 276]
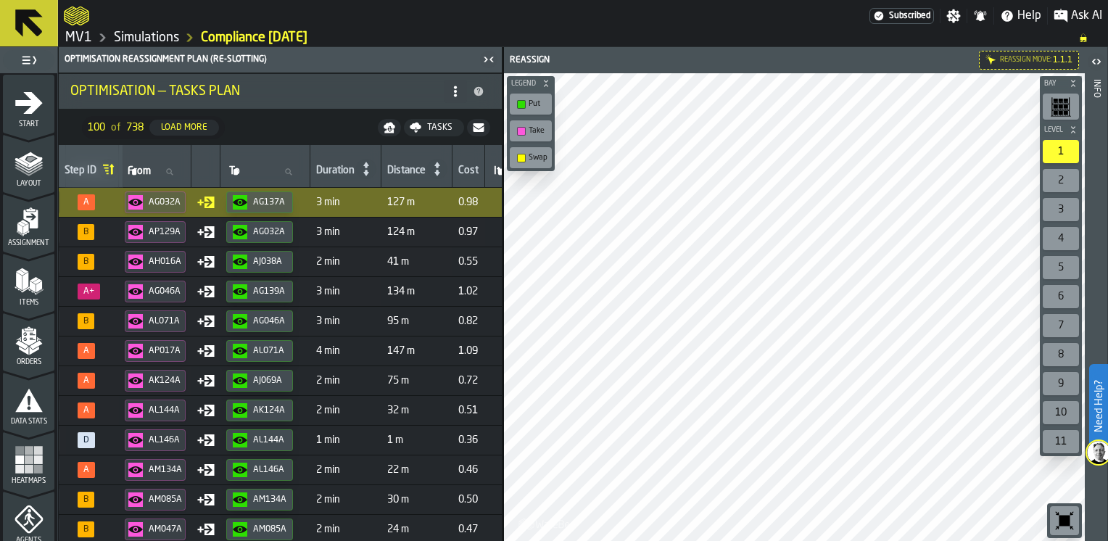
click at [447, 165] on icon at bounding box center [437, 169] width 20 height 20
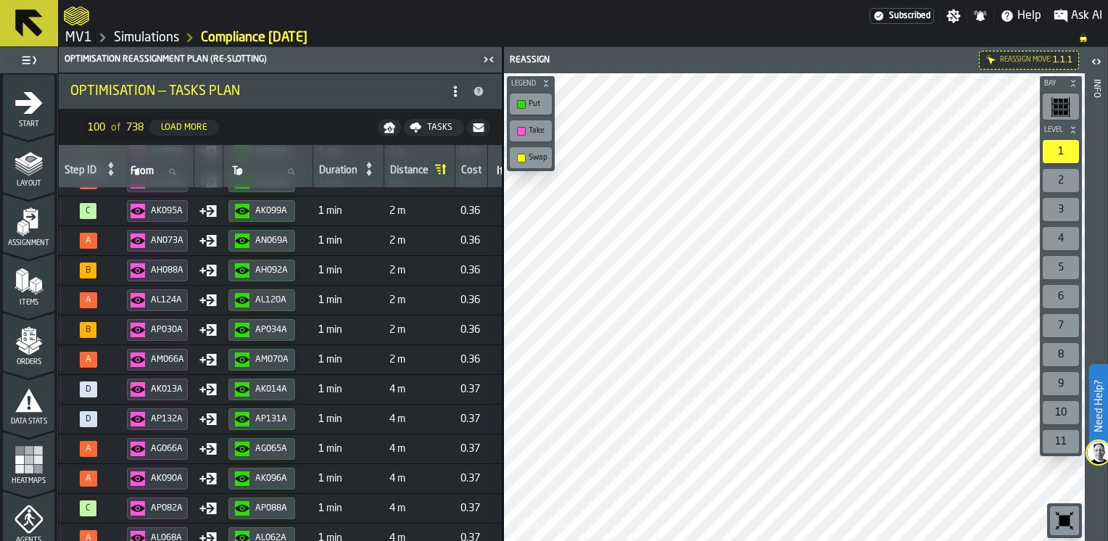
scroll to position [505, 276]
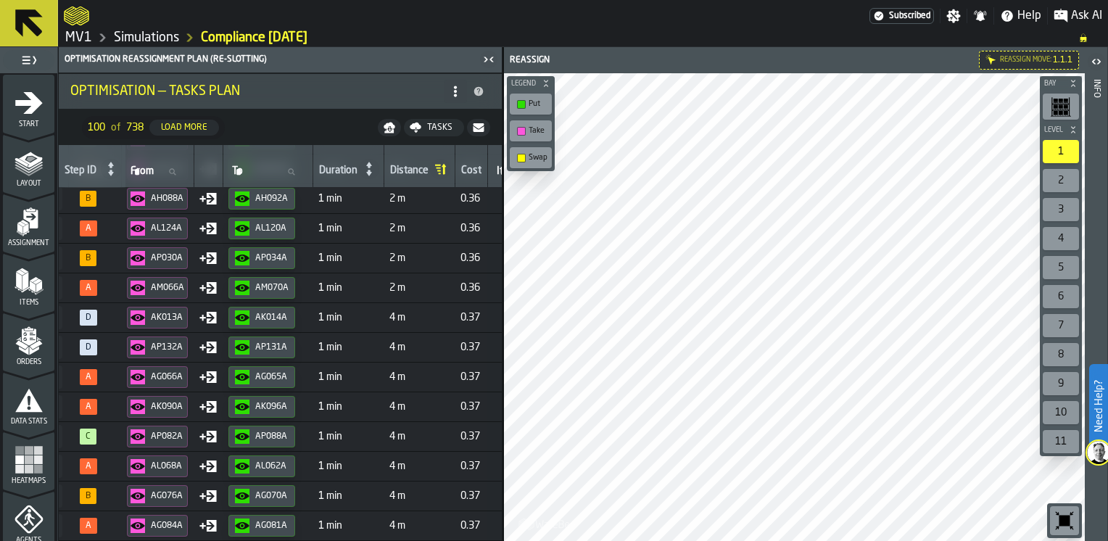
click at [448, 168] on icon at bounding box center [440, 169] width 20 height 20
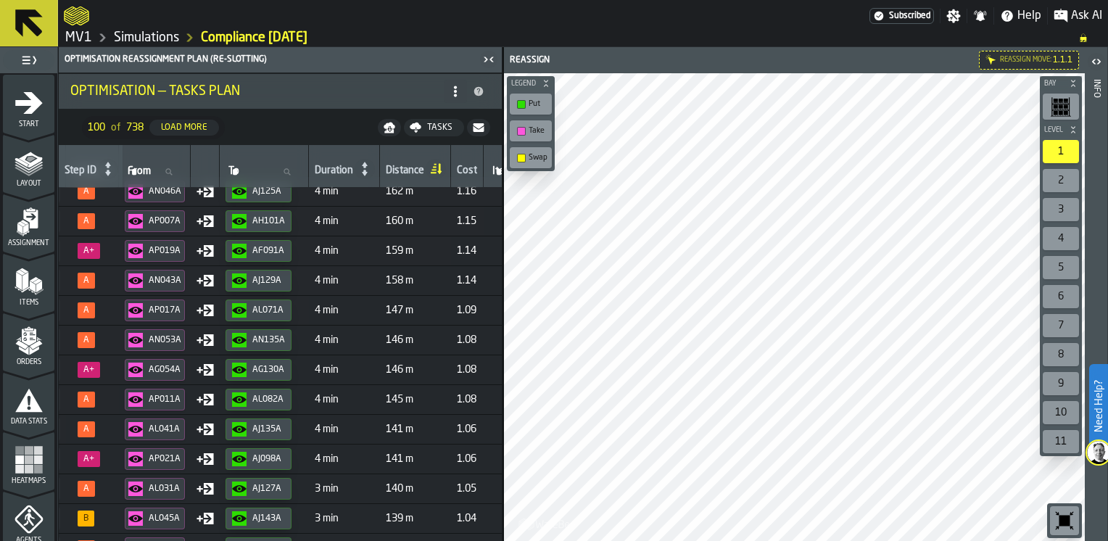
scroll to position [0, 276]
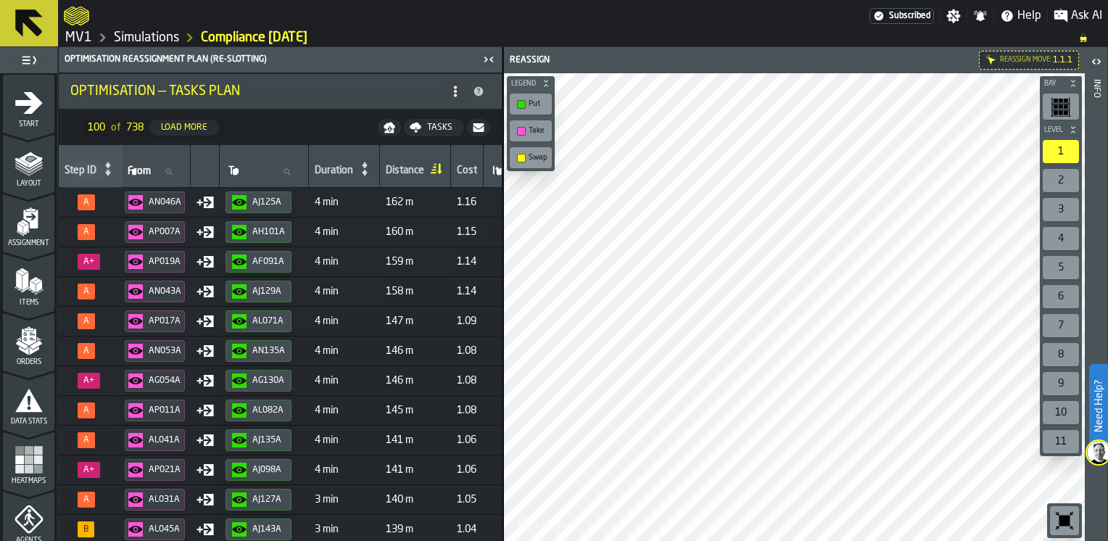
click at [143, 204] on icon "button-AN046A" at bounding box center [135, 202] width 15 height 15
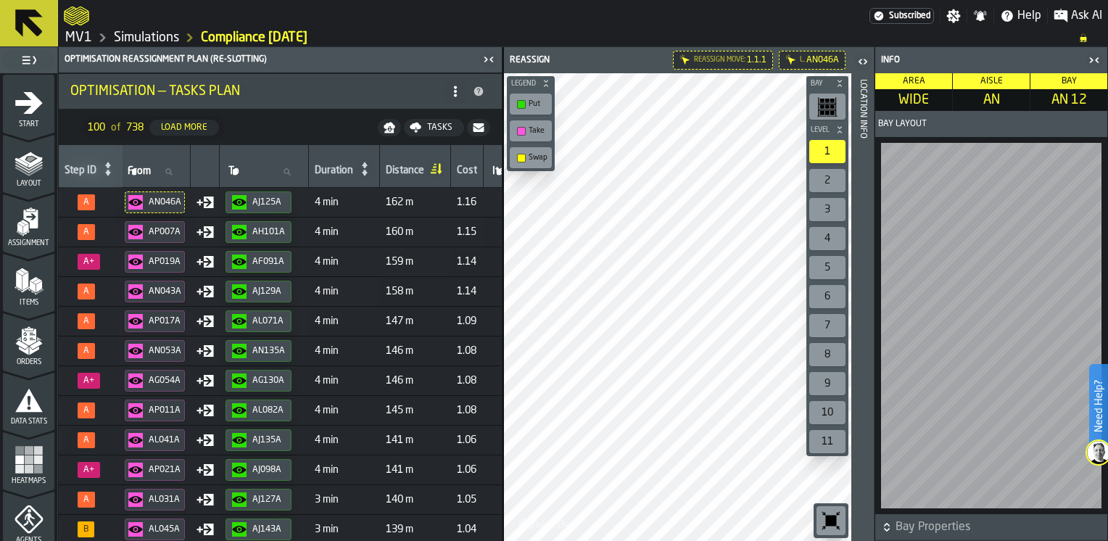
click at [1092, 62] on icon "button-toggle-Close me" at bounding box center [1094, 59] width 17 height 17
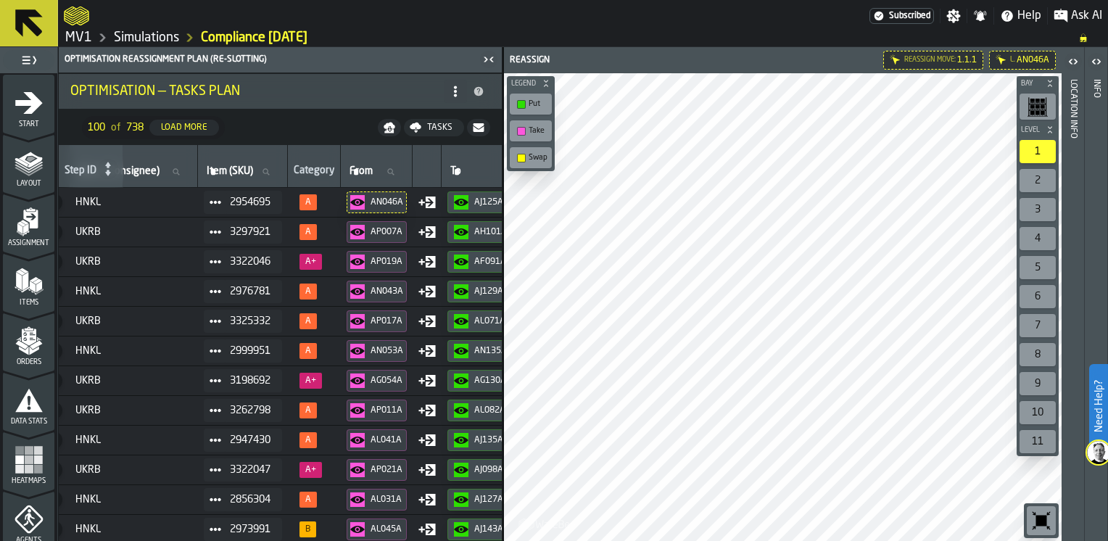
scroll to position [0, 0]
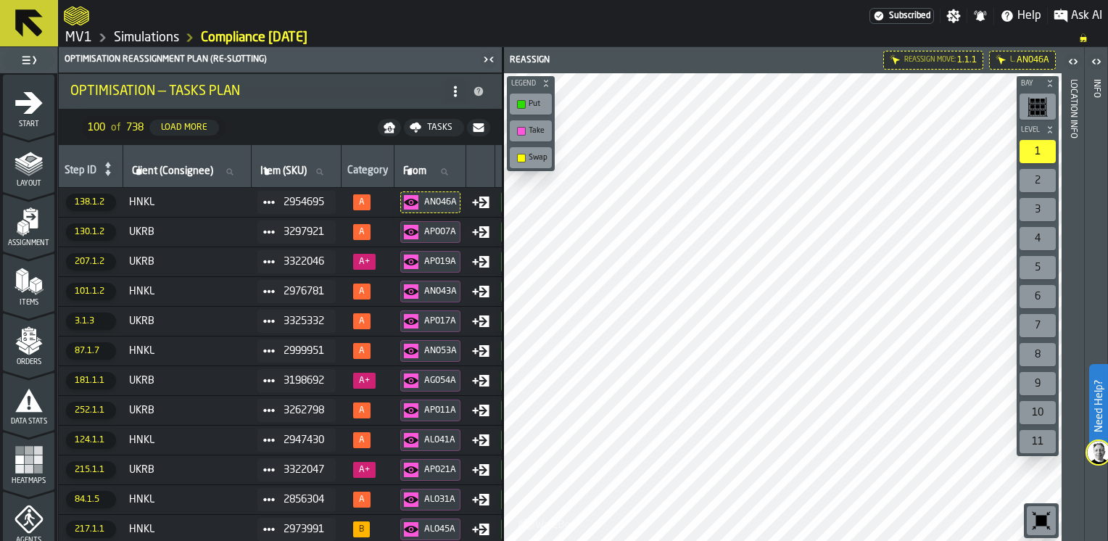
click at [169, 199] on span "HNKL" at bounding box center [187, 203] width 117 height 12
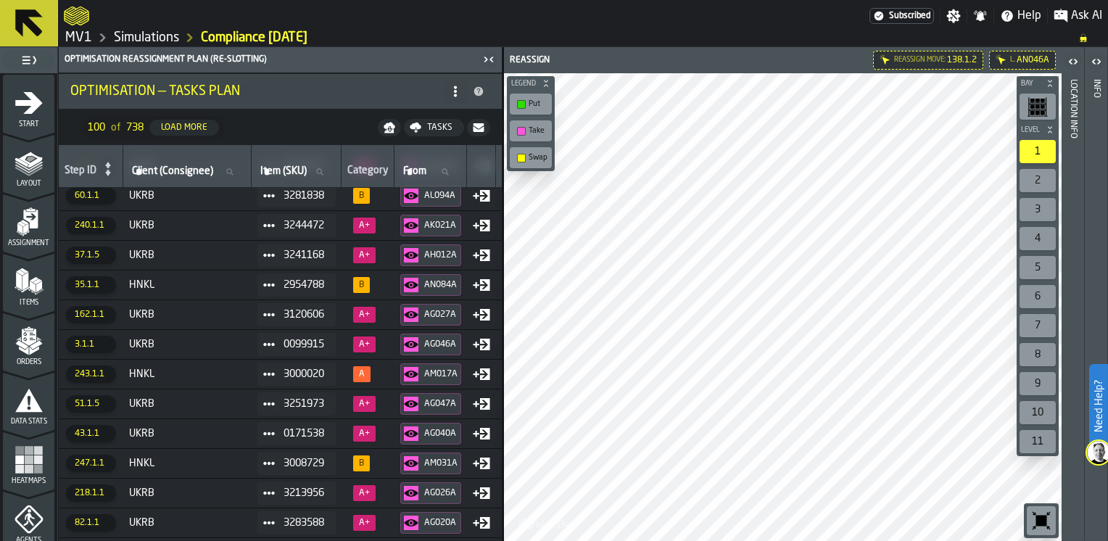
drag, startPoint x: 138, startPoint y: 535, endPoint x: 57, endPoint y: 532, distance: 81.3
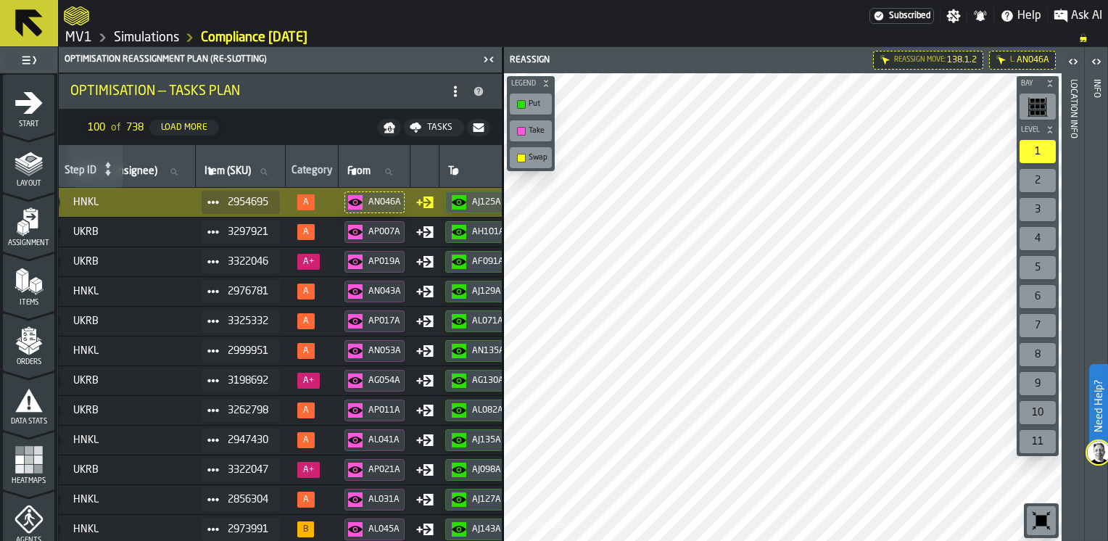
scroll to position [0, 147]
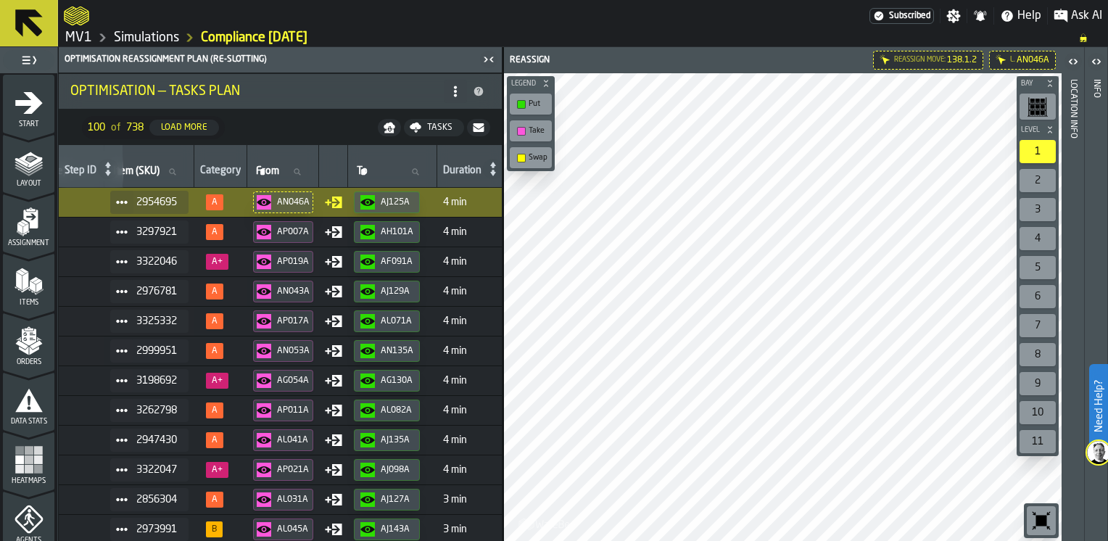
click at [285, 231] on div "AP007A" at bounding box center [293, 232] width 33 height 10
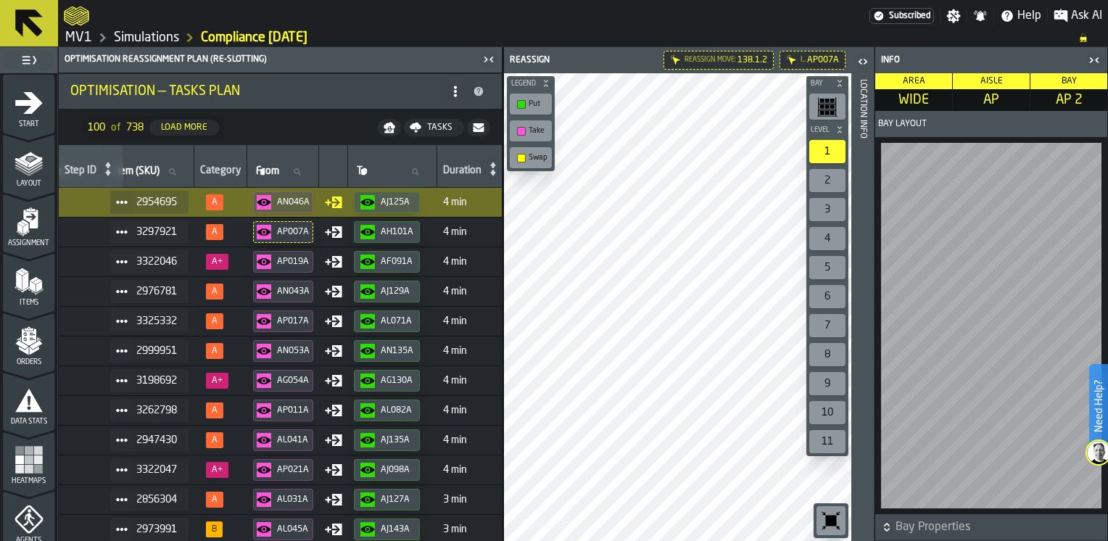
scroll to position [0, 0]
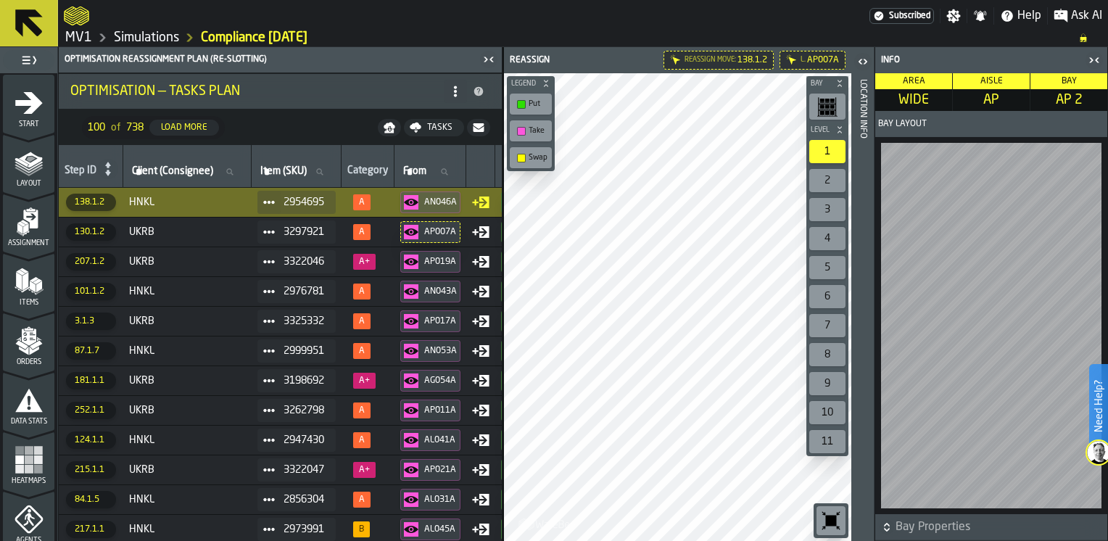
click at [172, 230] on span "UKRB" at bounding box center [187, 232] width 117 height 12
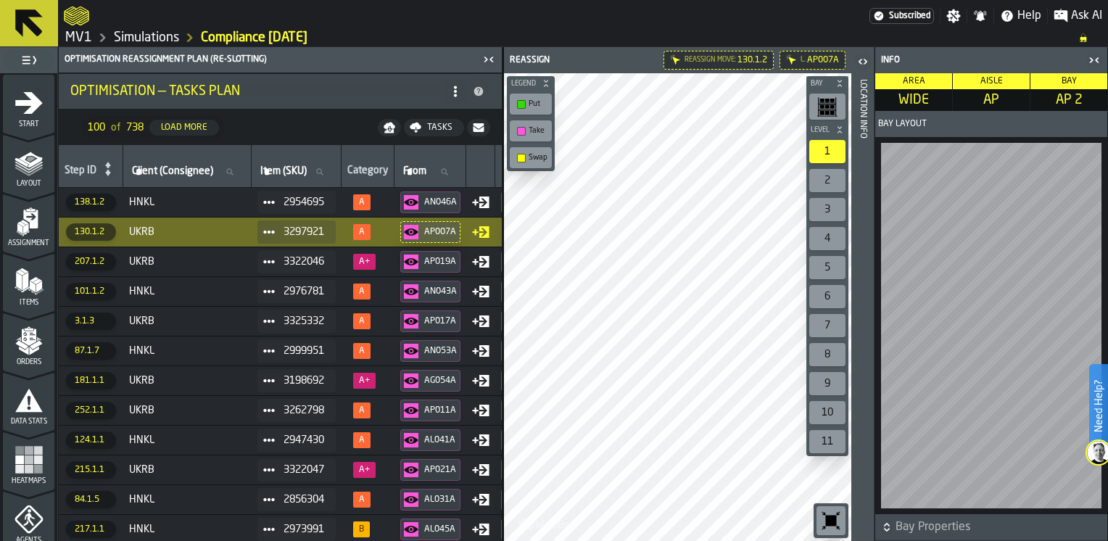
click at [1095, 59] on icon "button-toggle-Close me" at bounding box center [1094, 59] width 17 height 17
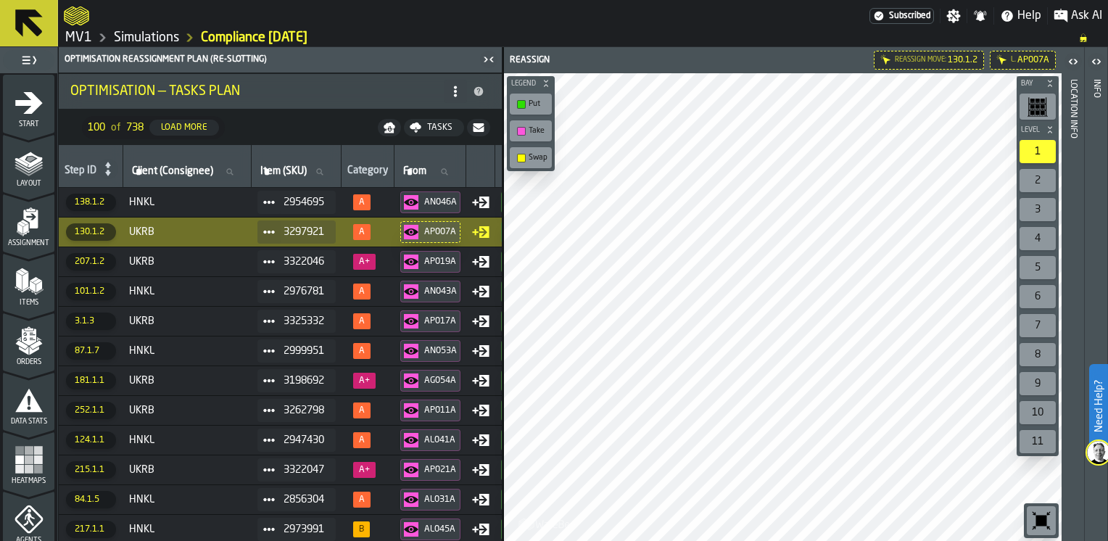
click at [418, 229] on icon "button-AP007A" at bounding box center [411, 232] width 15 height 15
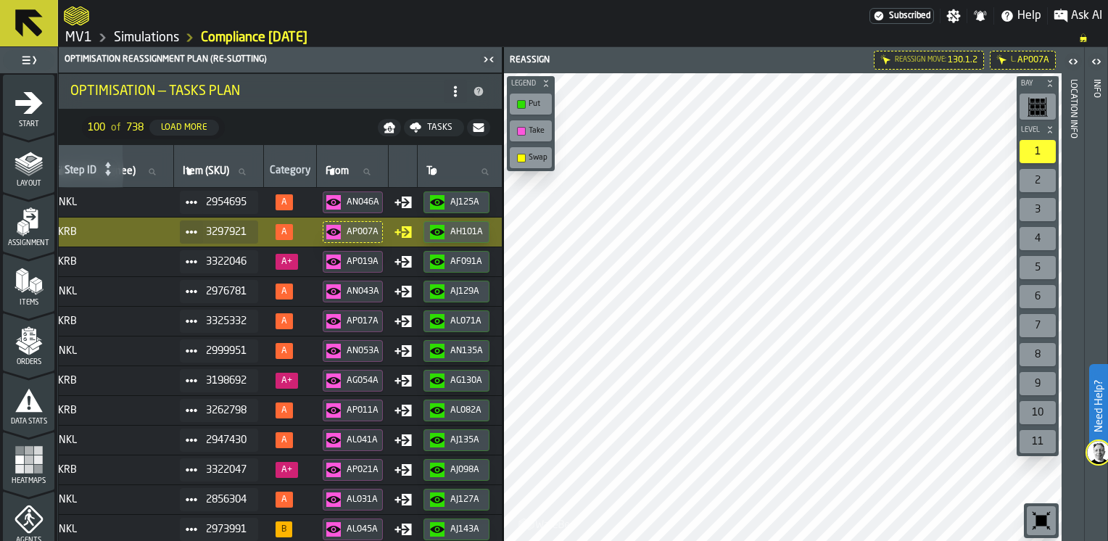
scroll to position [0, 83]
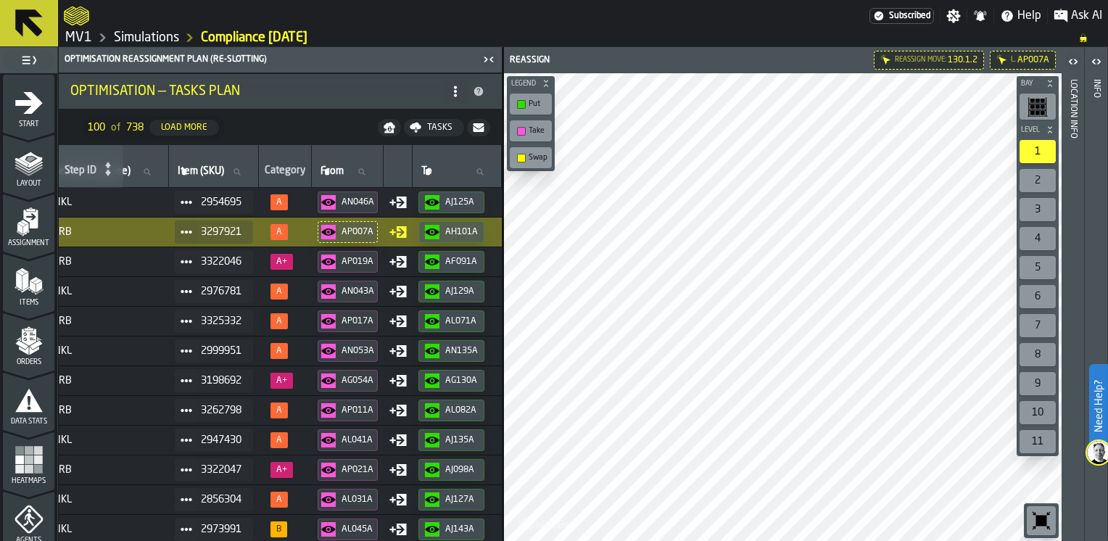
drag, startPoint x: 210, startPoint y: 228, endPoint x: 170, endPoint y: 236, distance: 41.4
click at [169, 236] on td "UKRB" at bounding box center [105, 232] width 128 height 30
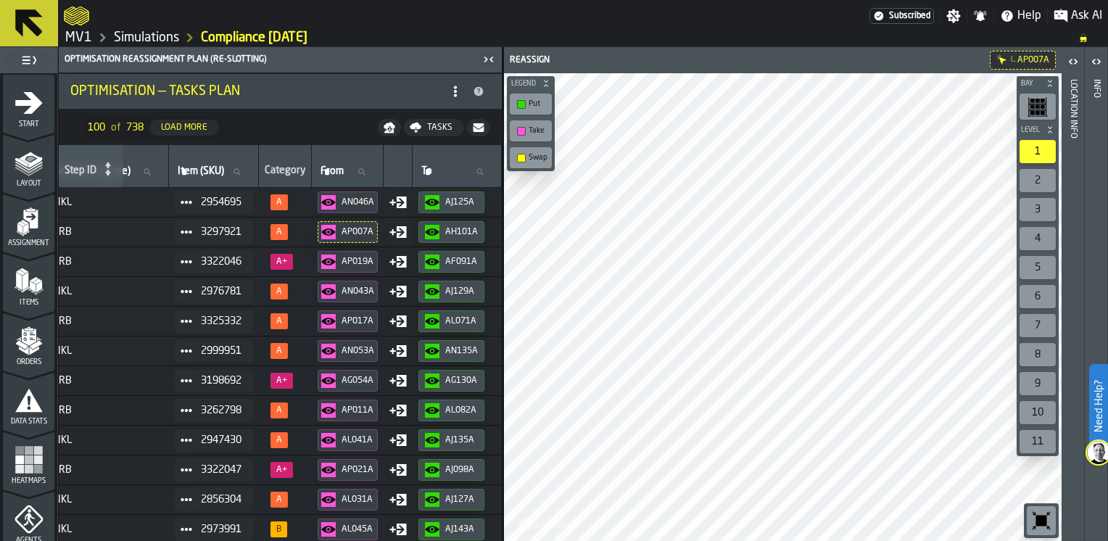
click at [78, 256] on span "UKRB" at bounding box center [104, 262] width 117 height 12
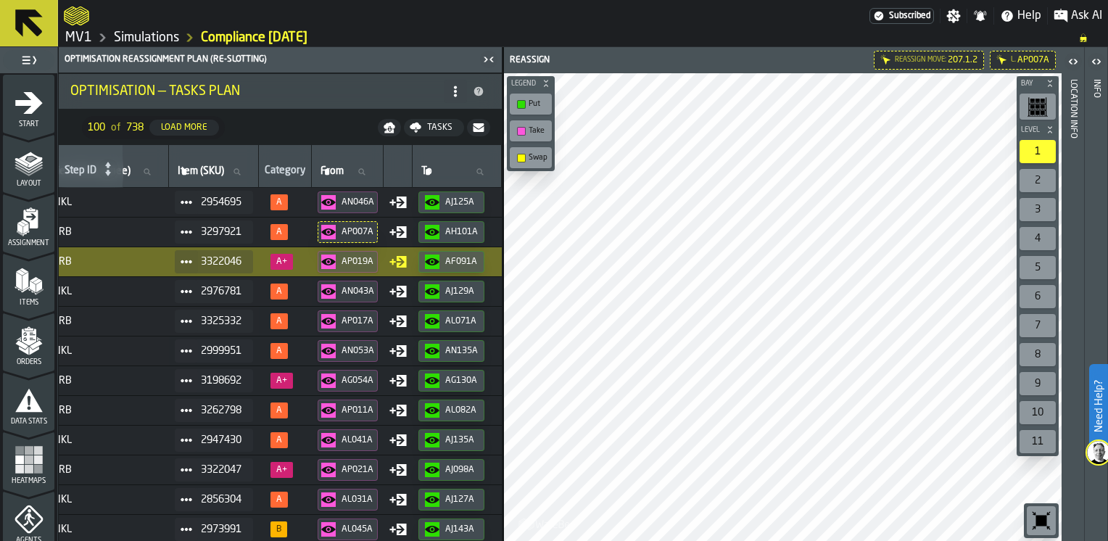
scroll to position [0, 0]
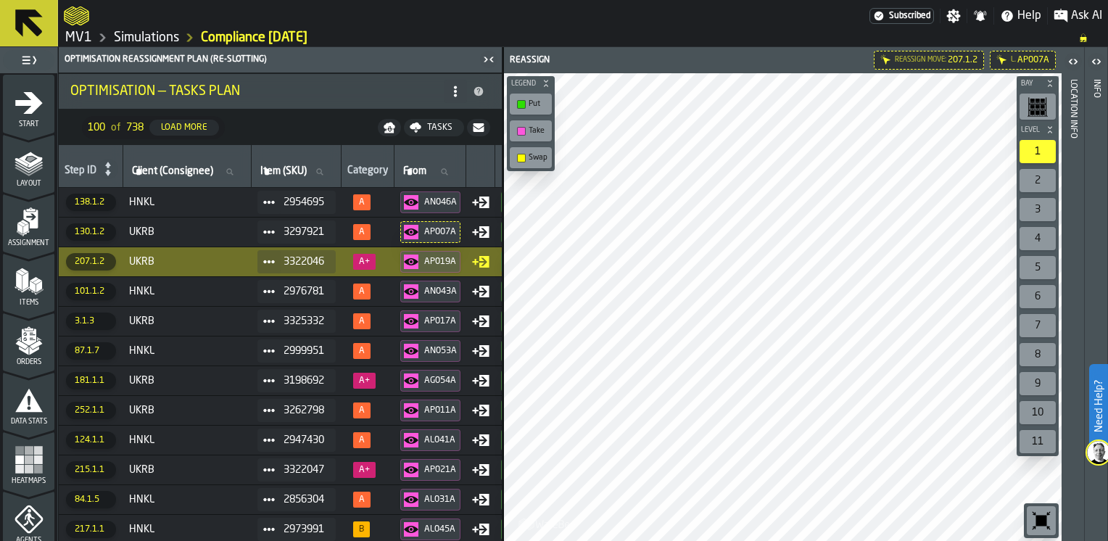
click at [267, 260] on circle at bounding box center [264, 262] width 4 height 4
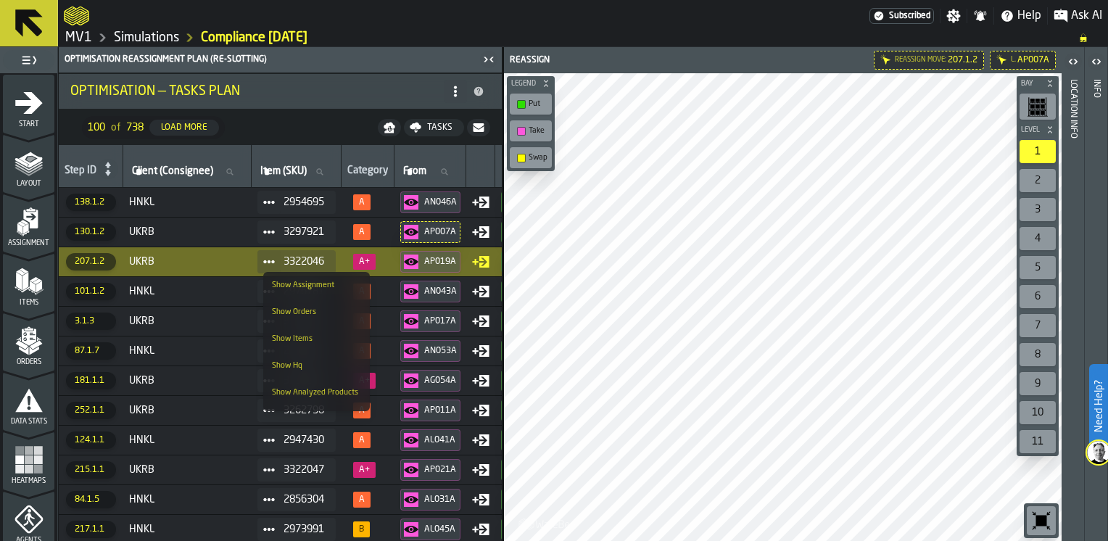
click at [281, 336] on div "Show Items" at bounding box center [316, 338] width 89 height 9
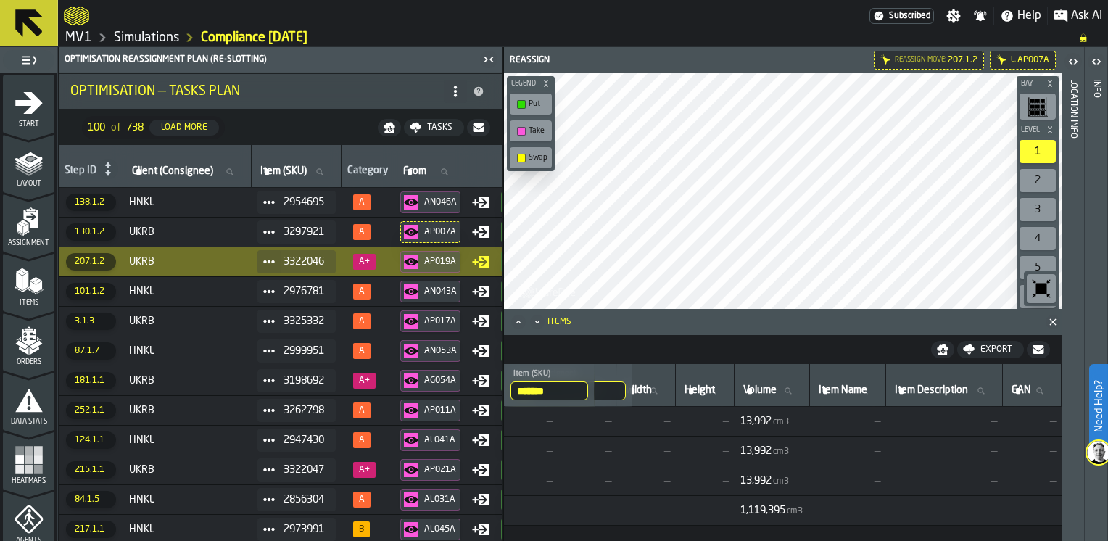
scroll to position [0, 576]
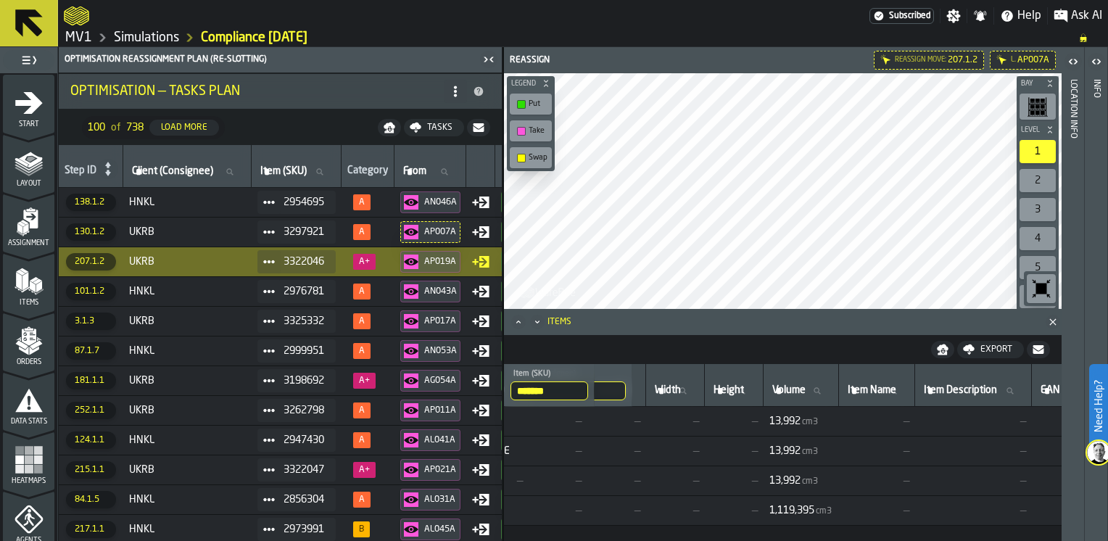
click at [1051, 321] on polygon "Close" at bounding box center [1052, 321] width 7 height 7
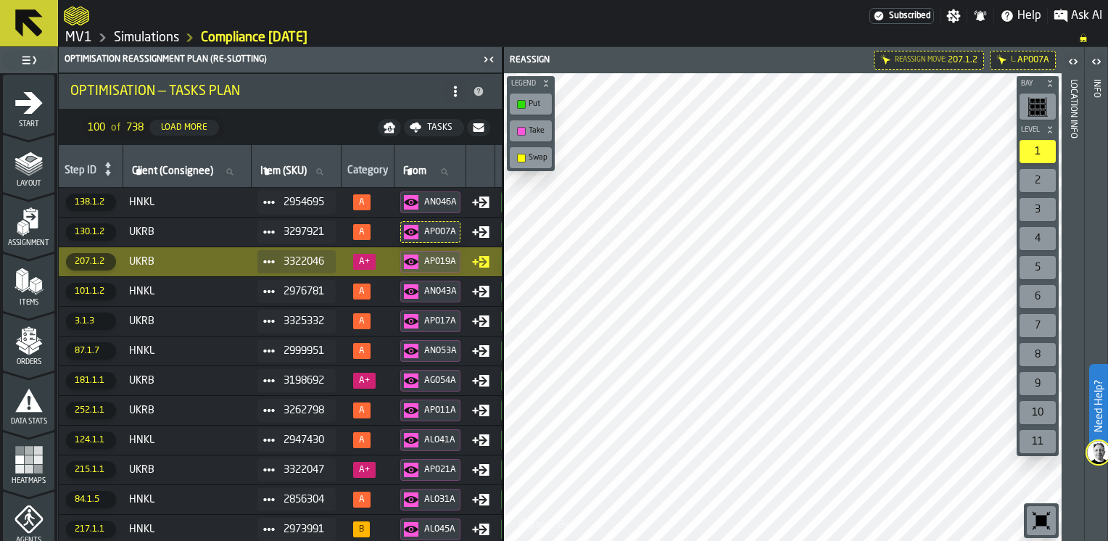
click at [157, 260] on span "UKRB" at bounding box center [187, 262] width 117 height 12
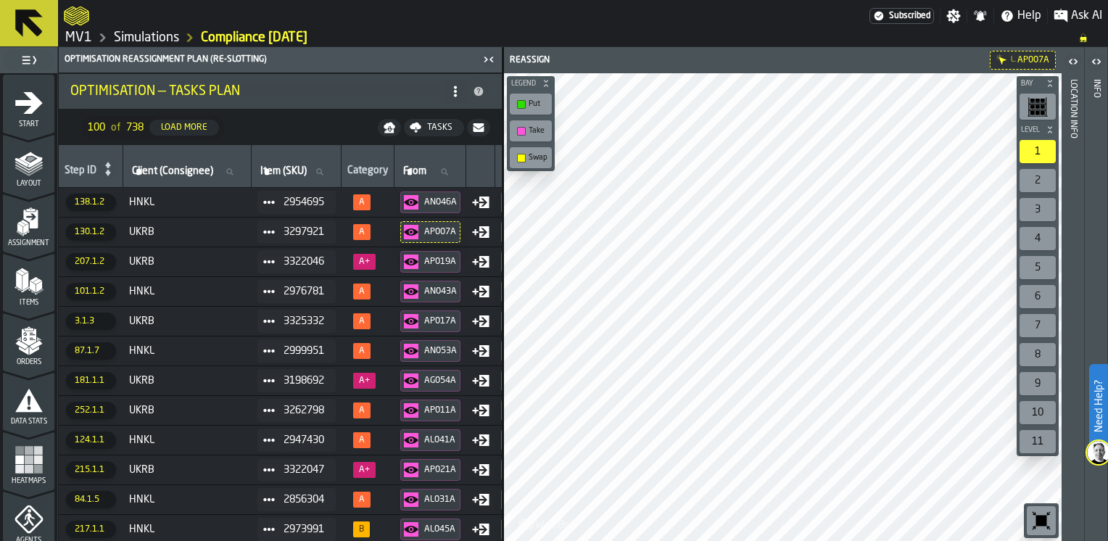
drag, startPoint x: 272, startPoint y: 257, endPoint x: 251, endPoint y: 262, distance: 21.8
click at [246, 262] on span "UKRB" at bounding box center [187, 262] width 117 height 12
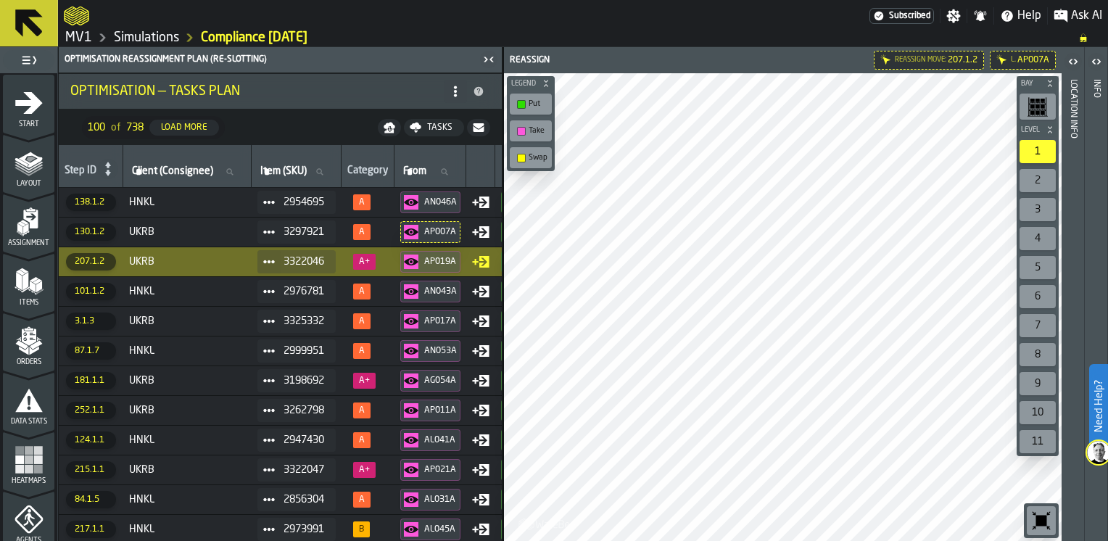
click at [734, 540] on html "Need Help? Subscribed Settings Notifications Help Ask AI MV1 Simulations Compli…" at bounding box center [554, 270] width 1108 height 541
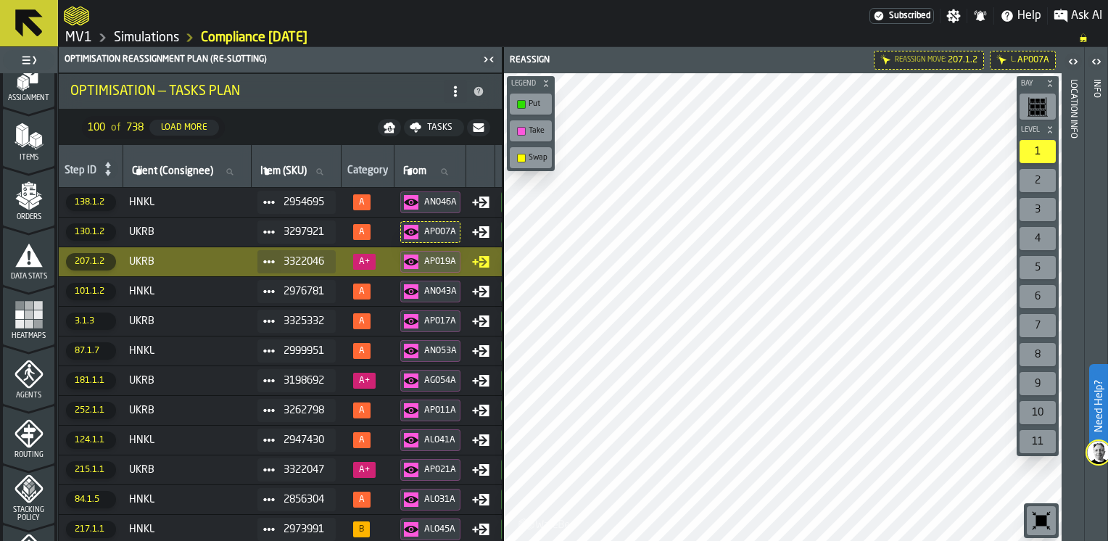
scroll to position [218, 0]
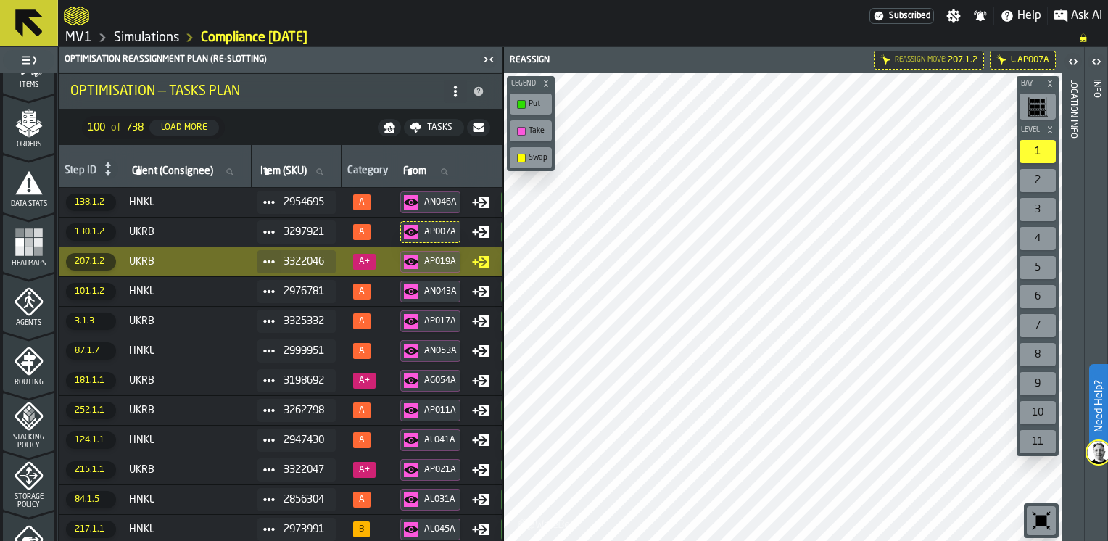
click at [25, 485] on icon "menu Storage Policy" at bounding box center [29, 475] width 29 height 29
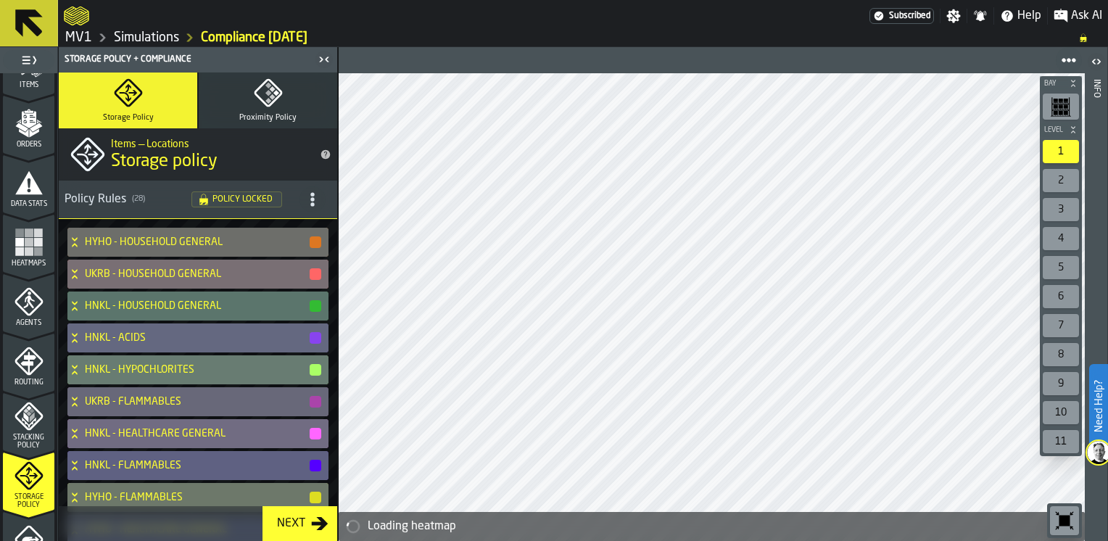
click at [155, 270] on h4 "UKRB - HOUSEHOLD GENERAL" at bounding box center [196, 274] width 223 height 12
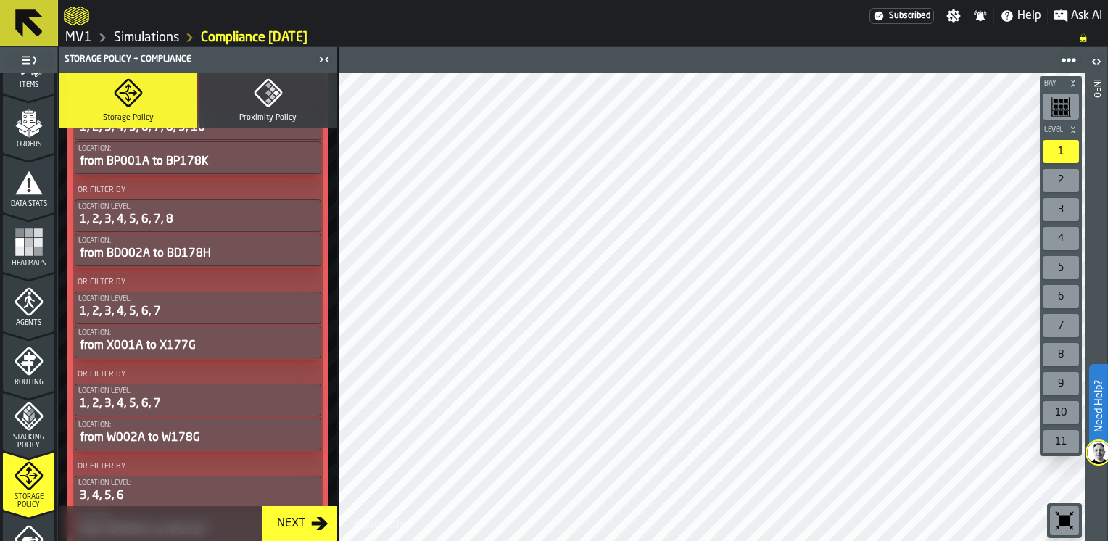
scroll to position [1378, 0]
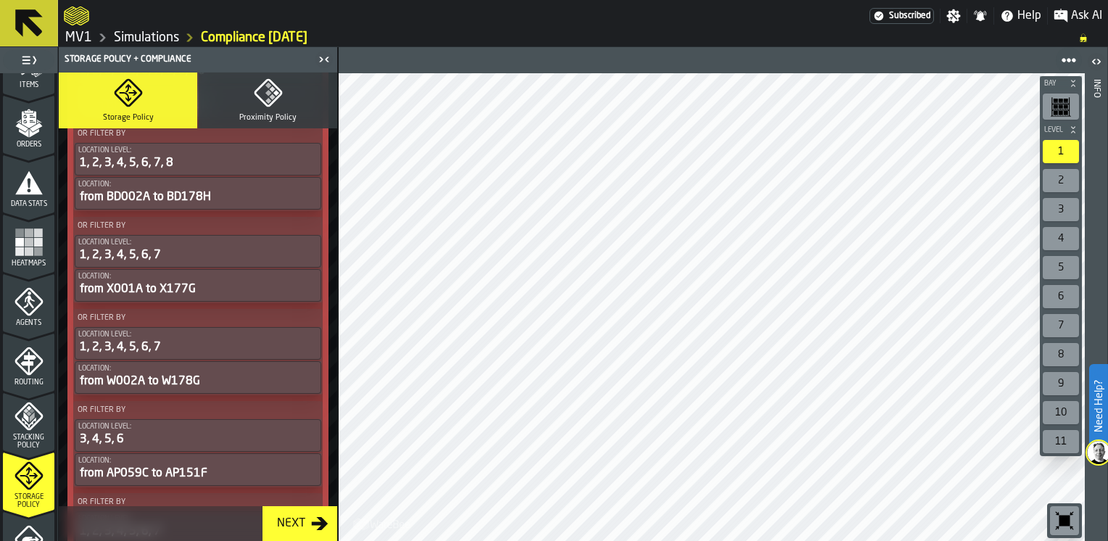
click at [279, 88] on button "Proximity Policy" at bounding box center [268, 101] width 139 height 56
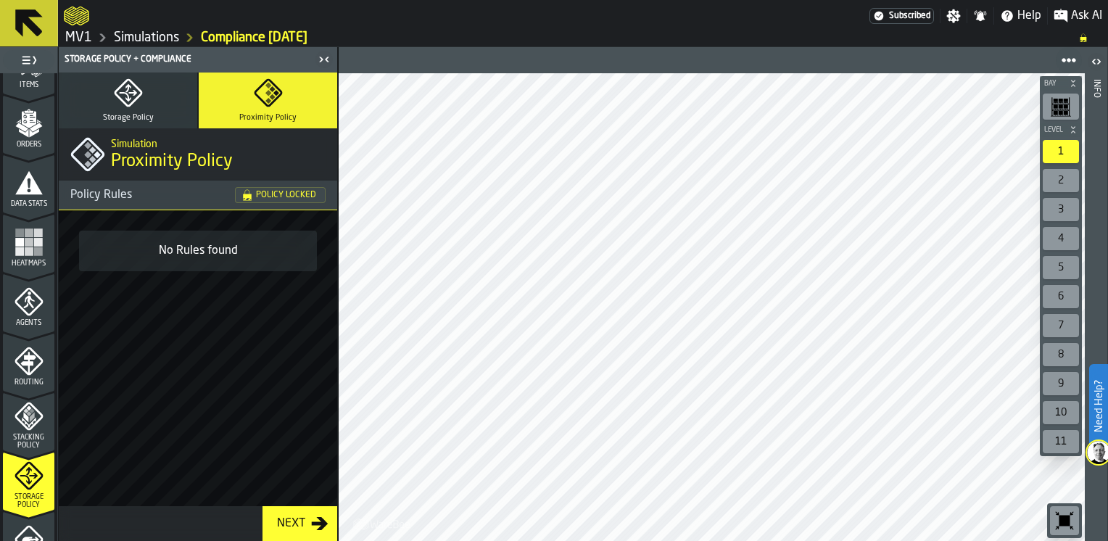
click at [267, 193] on span "Policy Locked" at bounding box center [286, 195] width 60 height 9
click at [126, 102] on icon "button" at bounding box center [128, 92] width 29 height 29
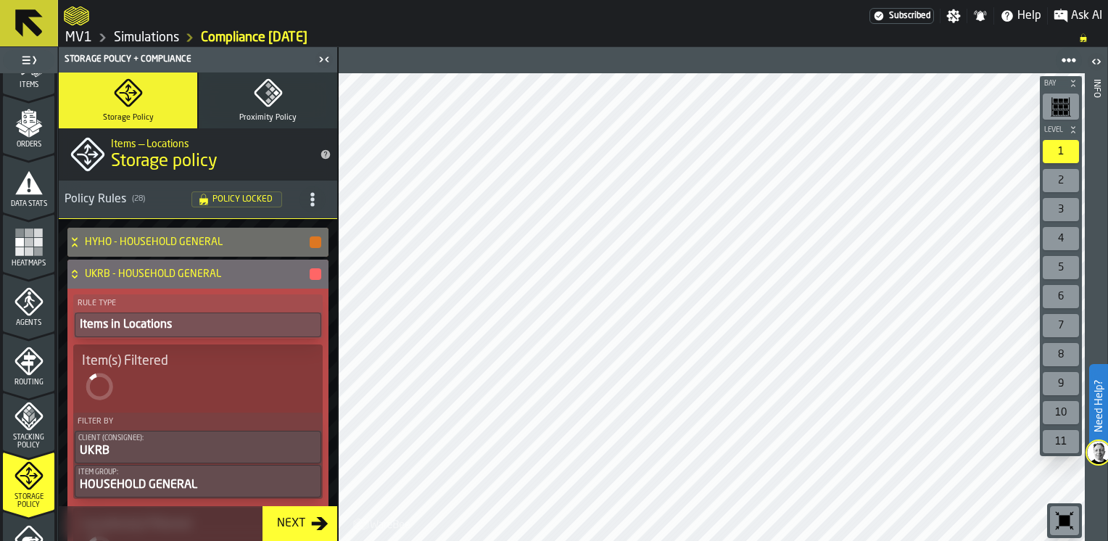
click at [26, 25] on icon at bounding box center [29, 23] width 28 height 28
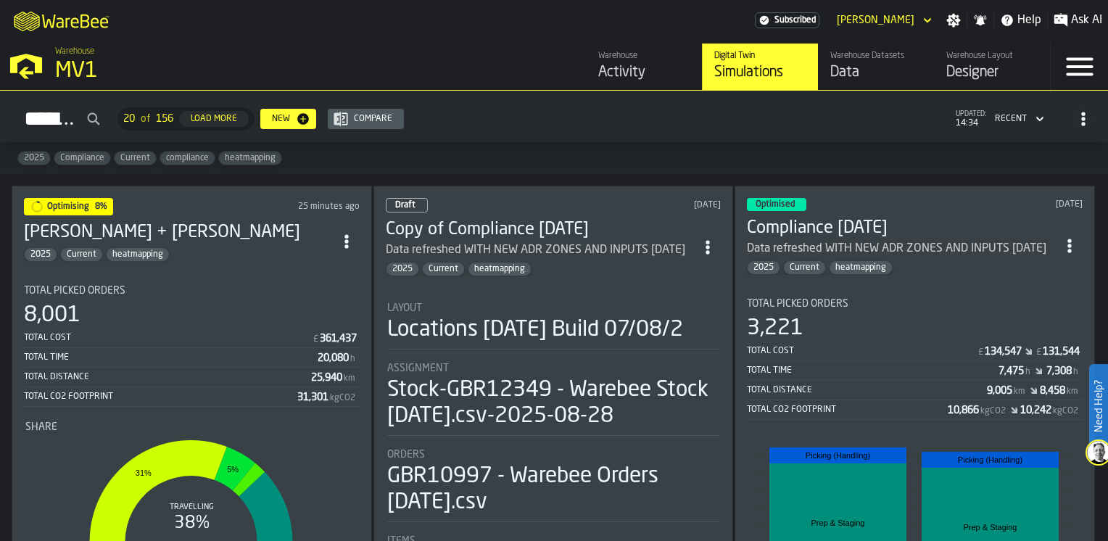
click at [1072, 233] on span "ItemListCard-DashboardItemContainer" at bounding box center [1070, 246] width 26 height 26
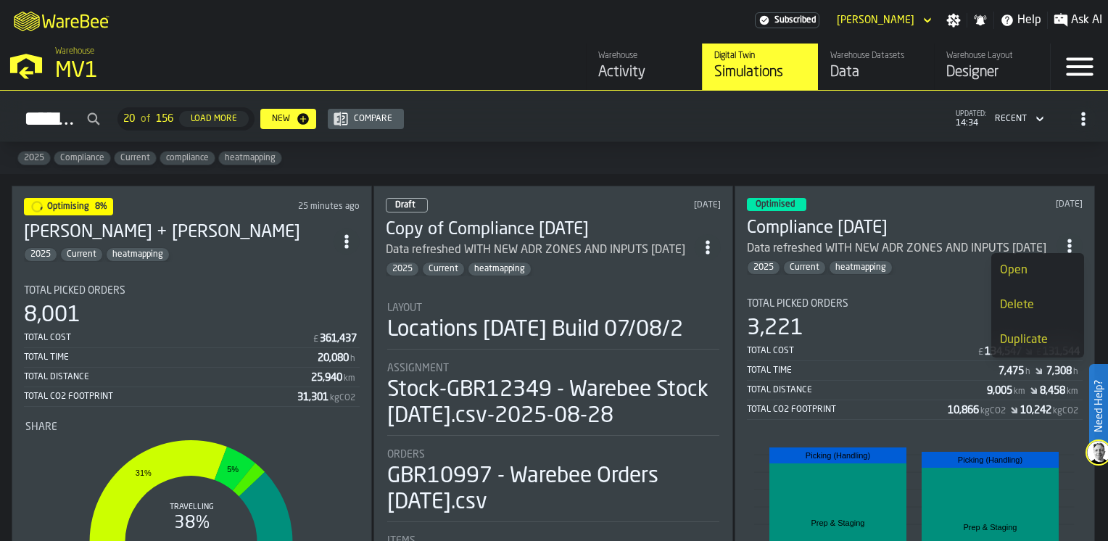
click at [1030, 337] on div "Duplicate" at bounding box center [1037, 339] width 75 height 17
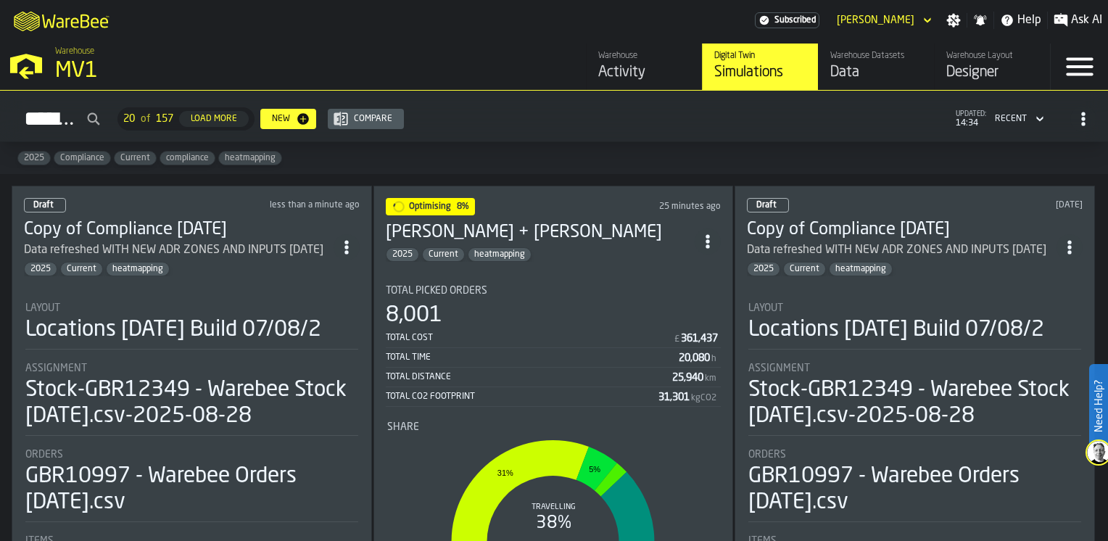
click at [236, 296] on li "Layout Locations [DATE] Build 07/08/2 Assignment Stock-GBR12349 - Warebee Stock…" at bounding box center [192, 446] width 336 height 314
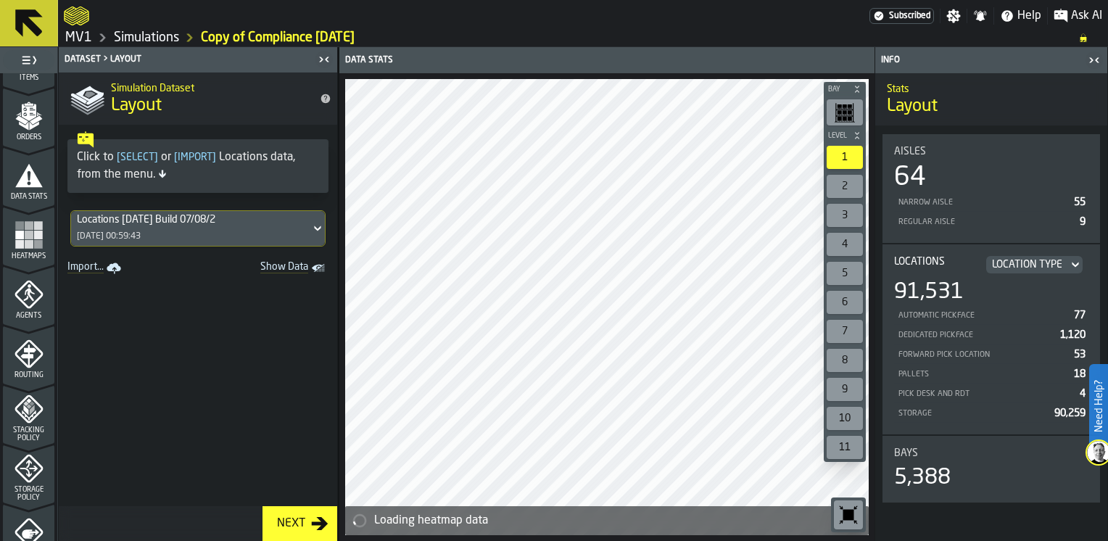
scroll to position [290, 0]
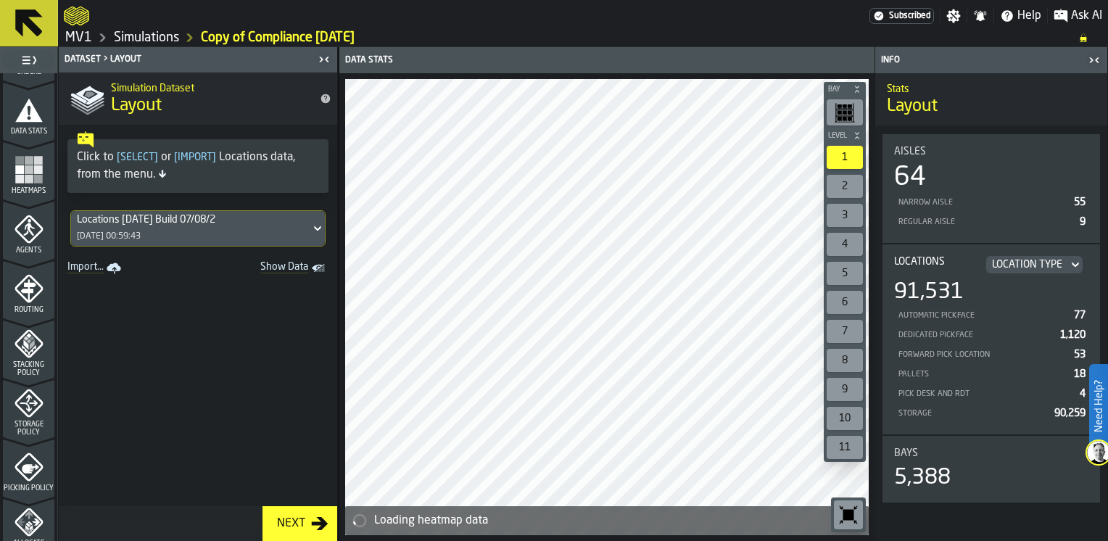
click at [26, 413] on icon "menu Storage Policy" at bounding box center [29, 403] width 29 height 29
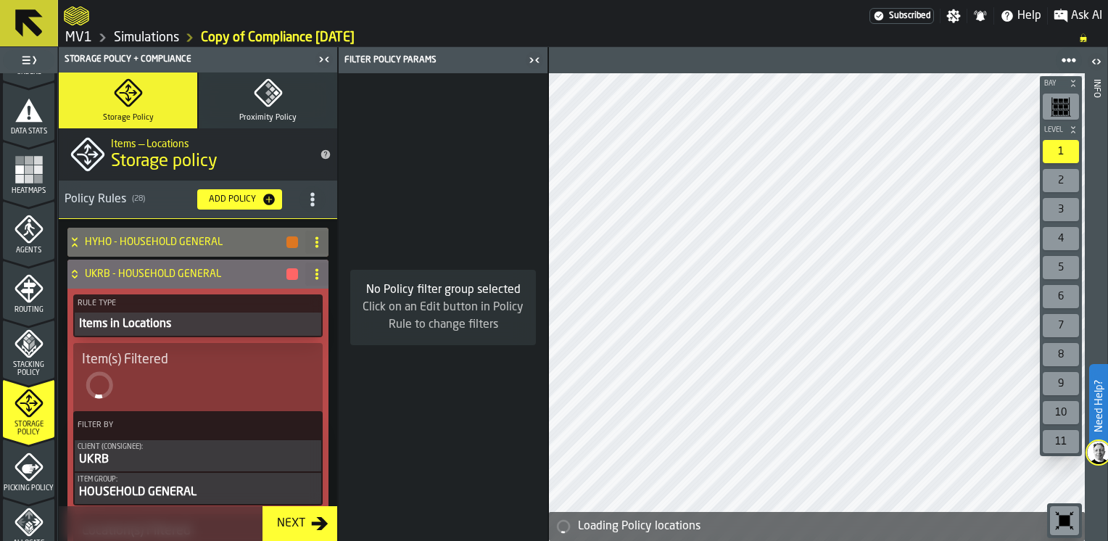
click at [257, 103] on icon "button" at bounding box center [268, 92] width 29 height 29
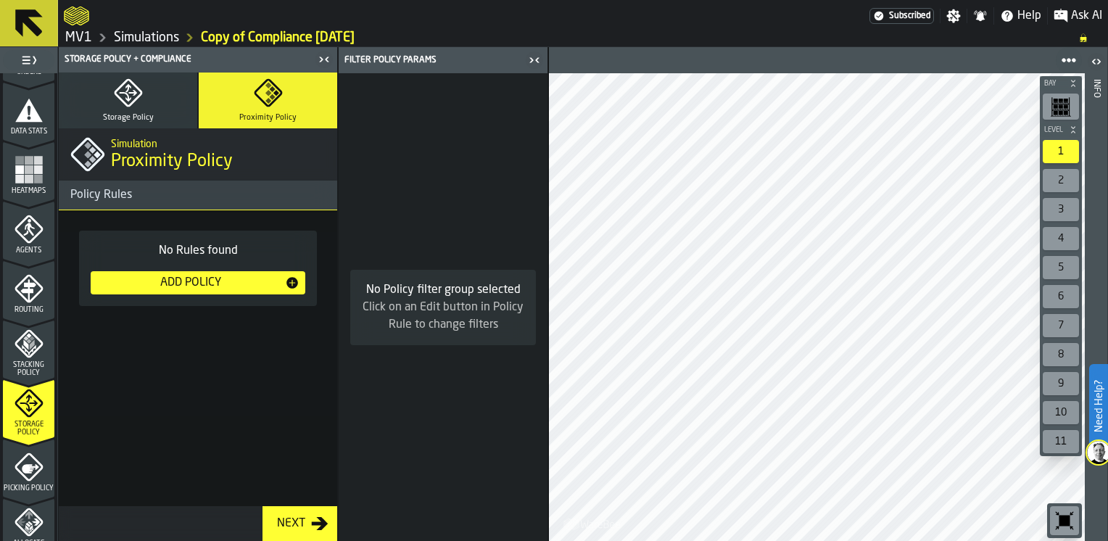
click at [293, 280] on icon "button-Add Policy" at bounding box center [292, 283] width 12 height 12
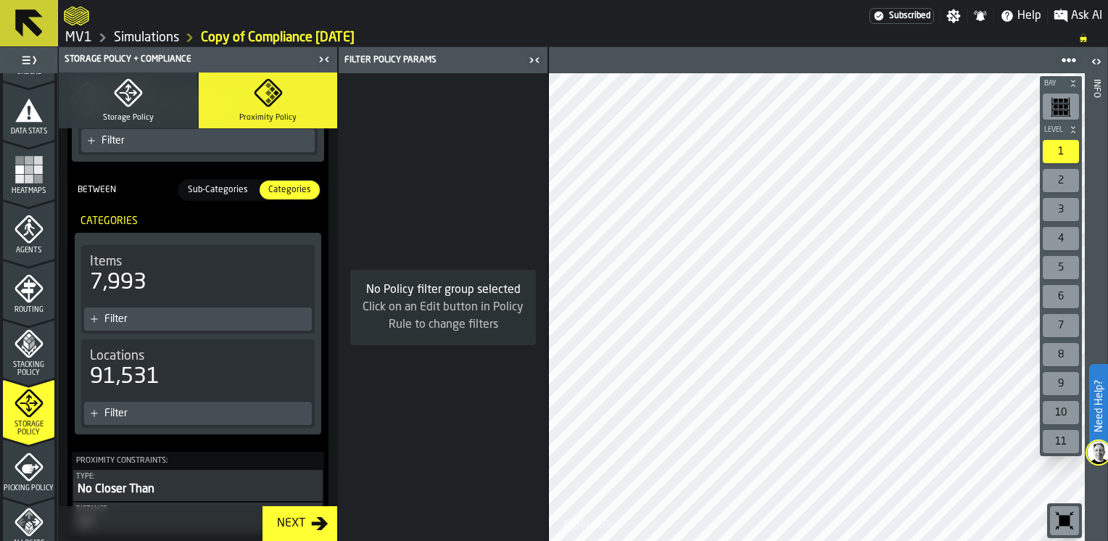
scroll to position [363, 0]
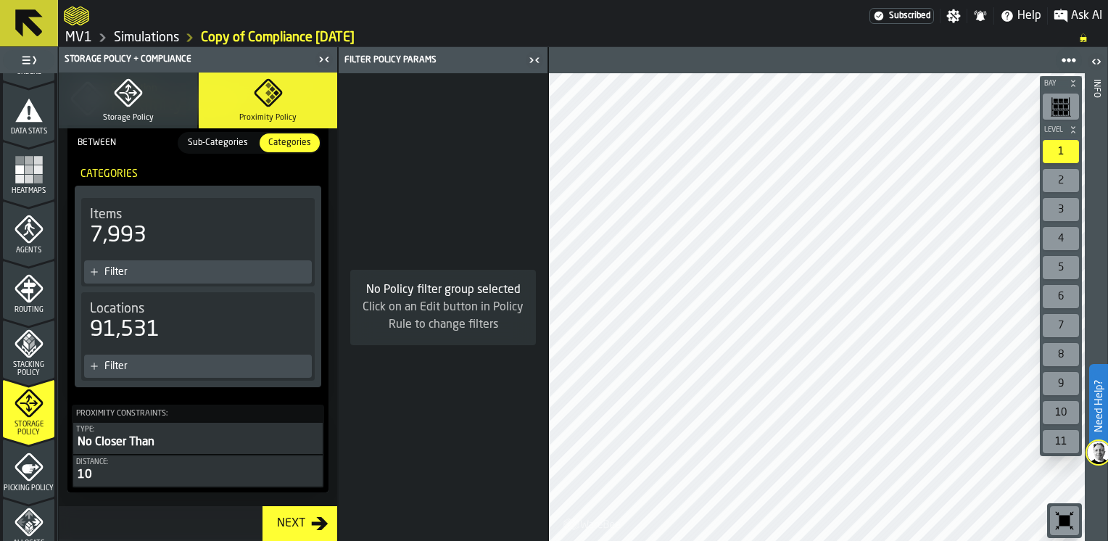
click at [114, 467] on div "10" at bounding box center [198, 474] width 244 height 17
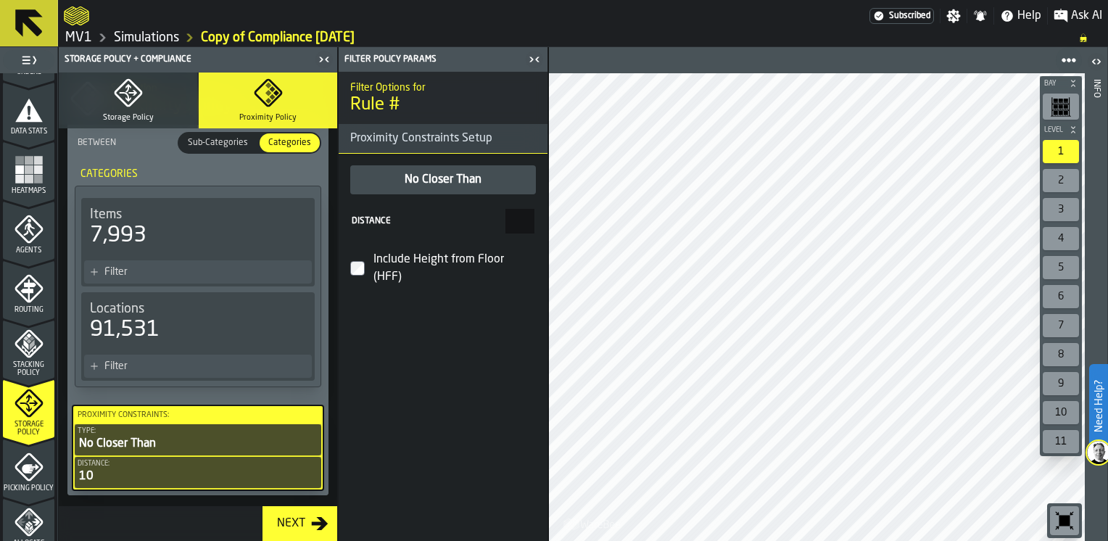
click at [124, 477] on div "10" at bounding box center [198, 476] width 241 height 17
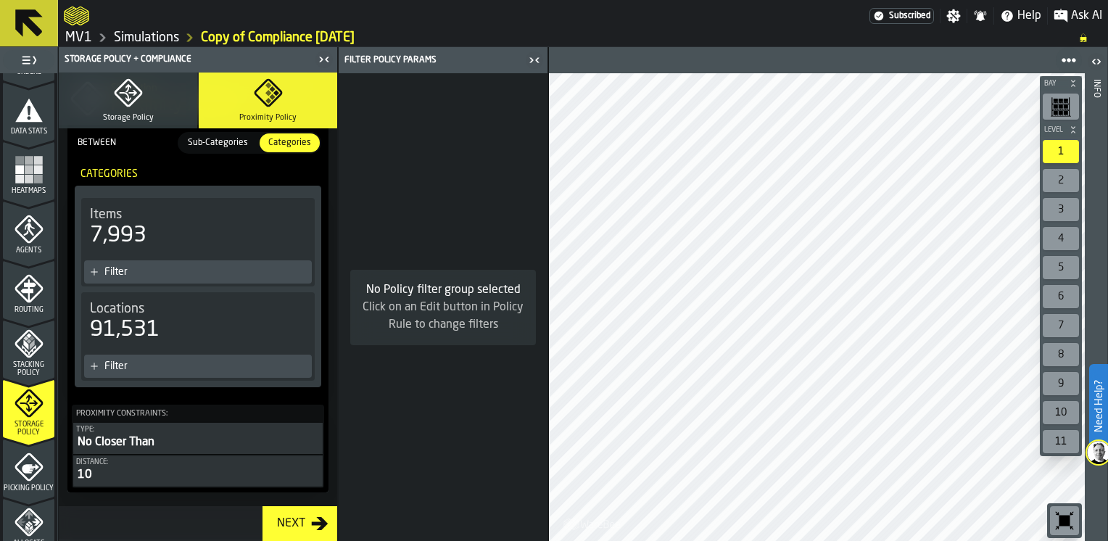
click at [124, 477] on div "10" at bounding box center [198, 474] width 244 height 17
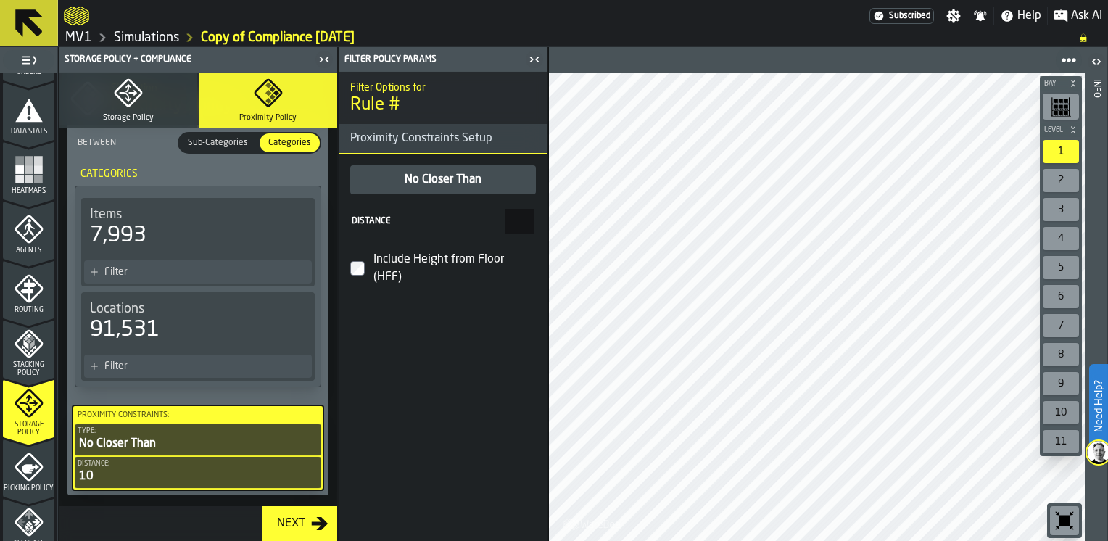
drag, startPoint x: 104, startPoint y: 471, endPoint x: 96, endPoint y: 439, distance: 32.9
click at [96, 439] on div "No Closer Than" at bounding box center [198, 443] width 241 height 17
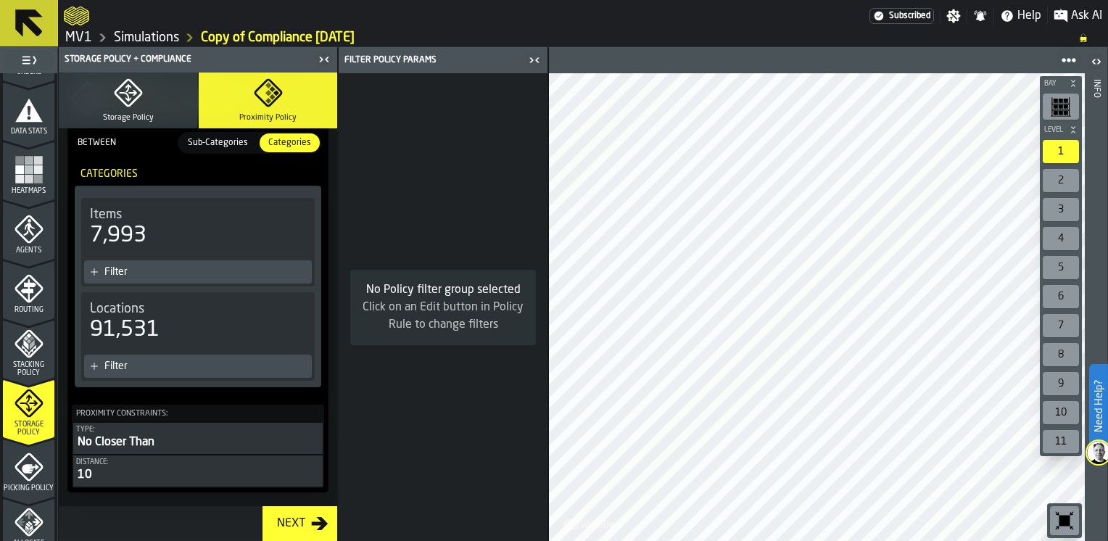
click at [104, 463] on div "Distance:" at bounding box center [198, 462] width 244 height 8
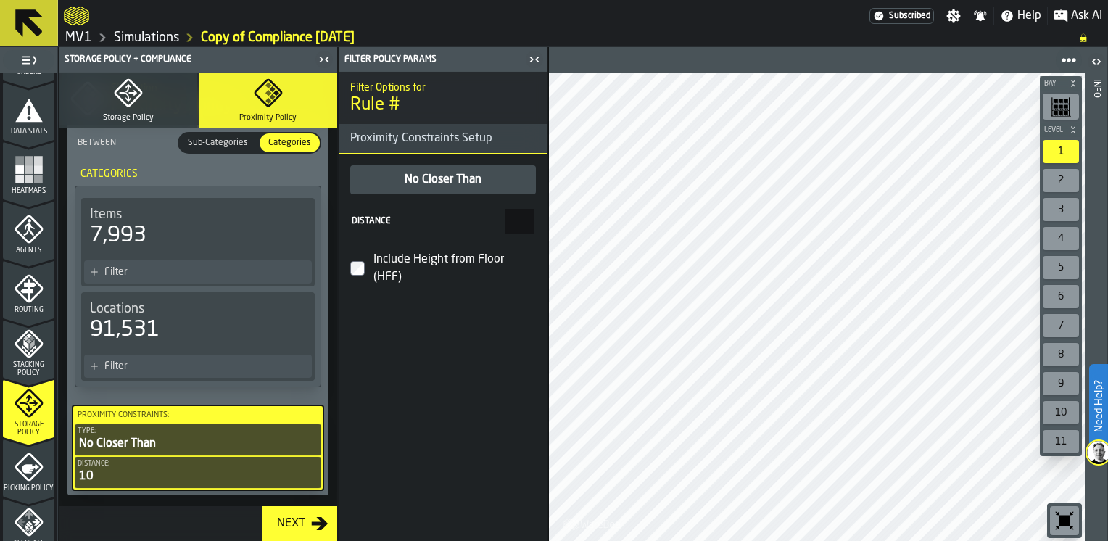
click at [522, 217] on input "**" at bounding box center [519, 221] width 29 height 25
drag, startPoint x: 513, startPoint y: 220, endPoint x: 534, endPoint y: 222, distance: 20.4
click at [534, 222] on input "**" at bounding box center [519, 221] width 29 height 25
type input "***"
click at [293, 519] on div "Next" at bounding box center [291, 523] width 40 height 17
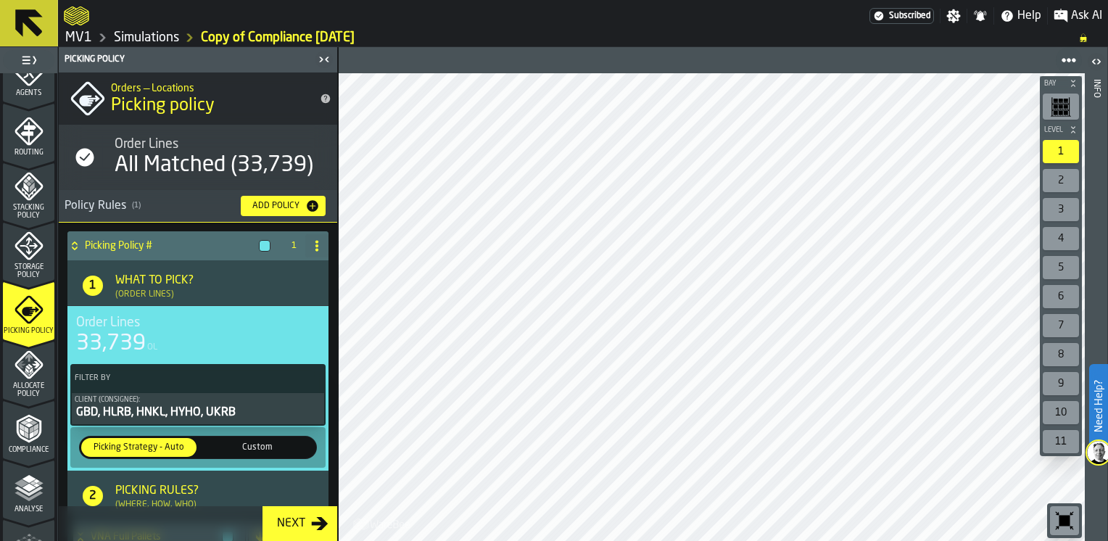
scroll to position [508, 0]
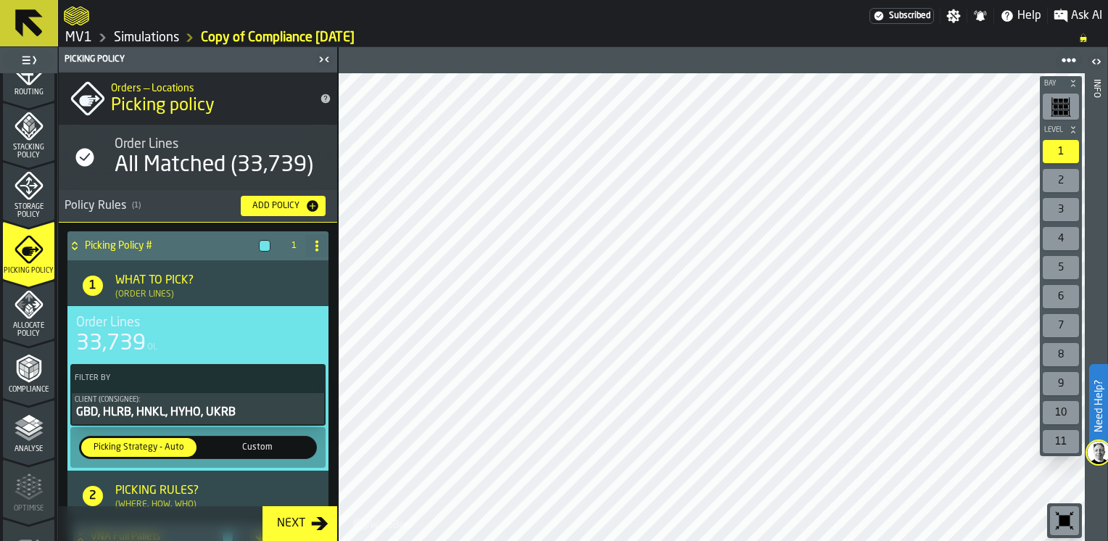
click at [25, 200] on div "Storage Policy" at bounding box center [28, 195] width 51 height 48
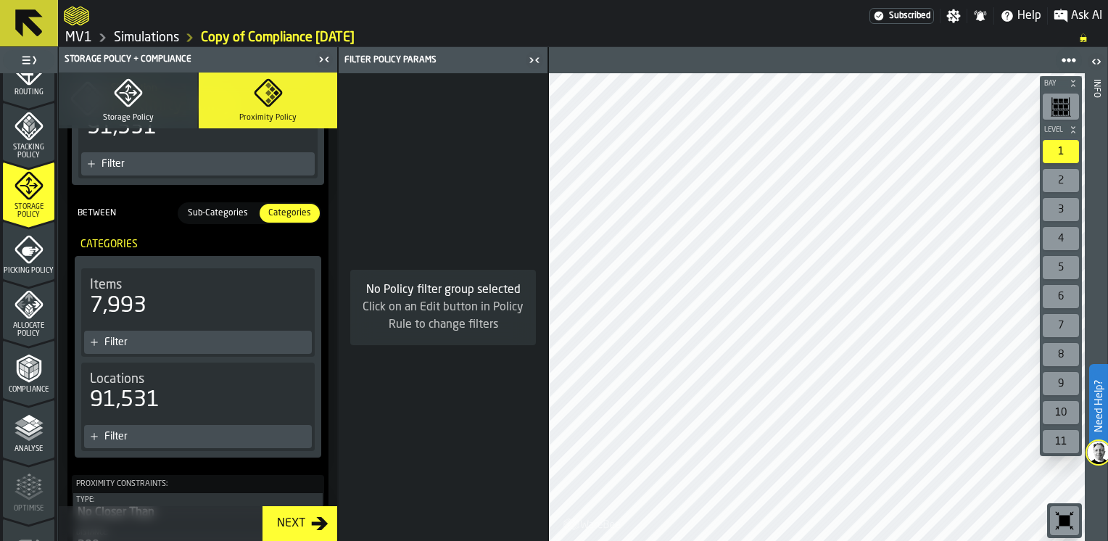
scroll to position [363, 0]
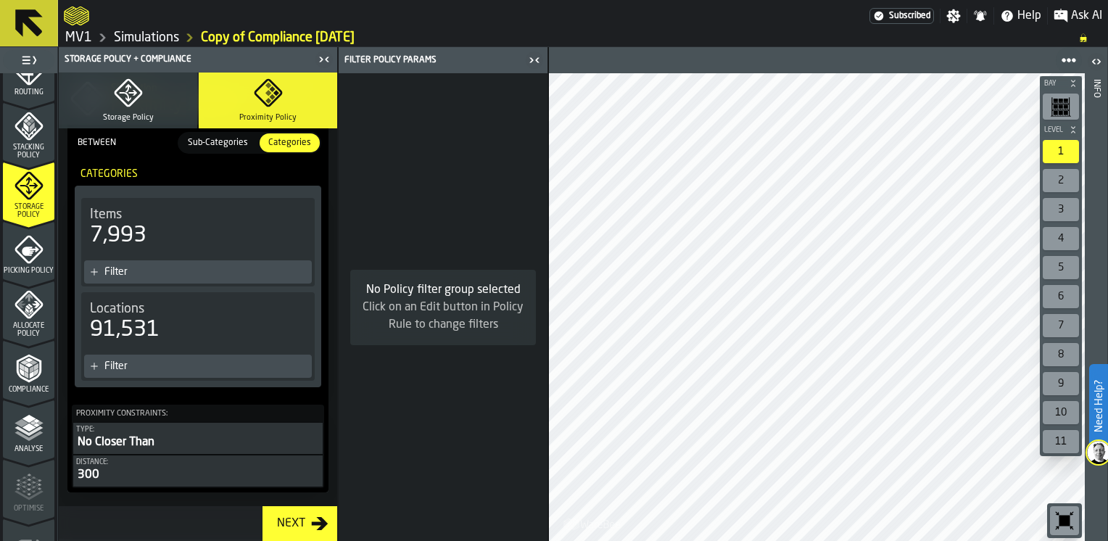
click at [156, 439] on div "No Closer Than" at bounding box center [198, 442] width 244 height 17
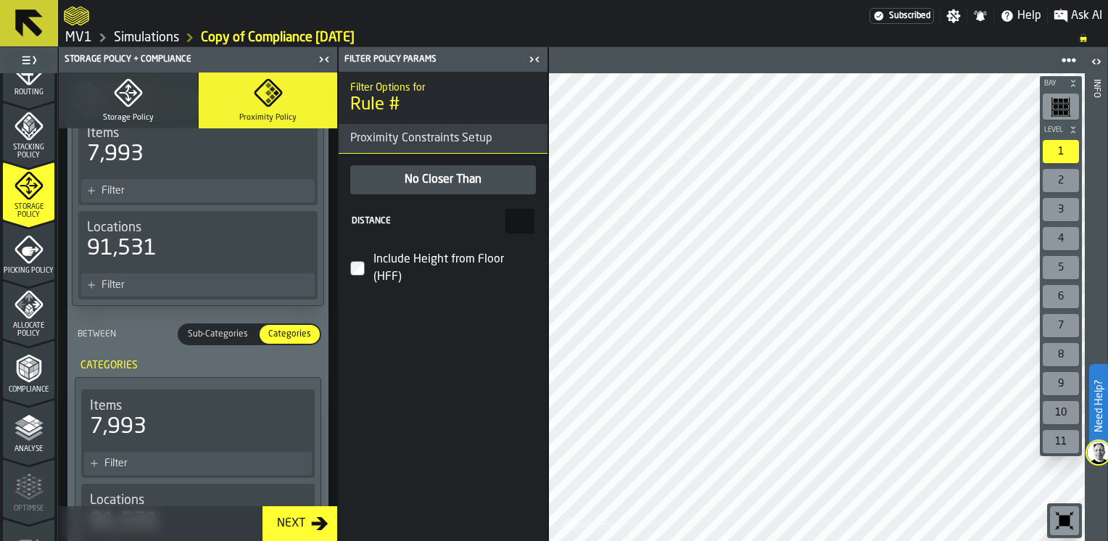
scroll to position [139, 0]
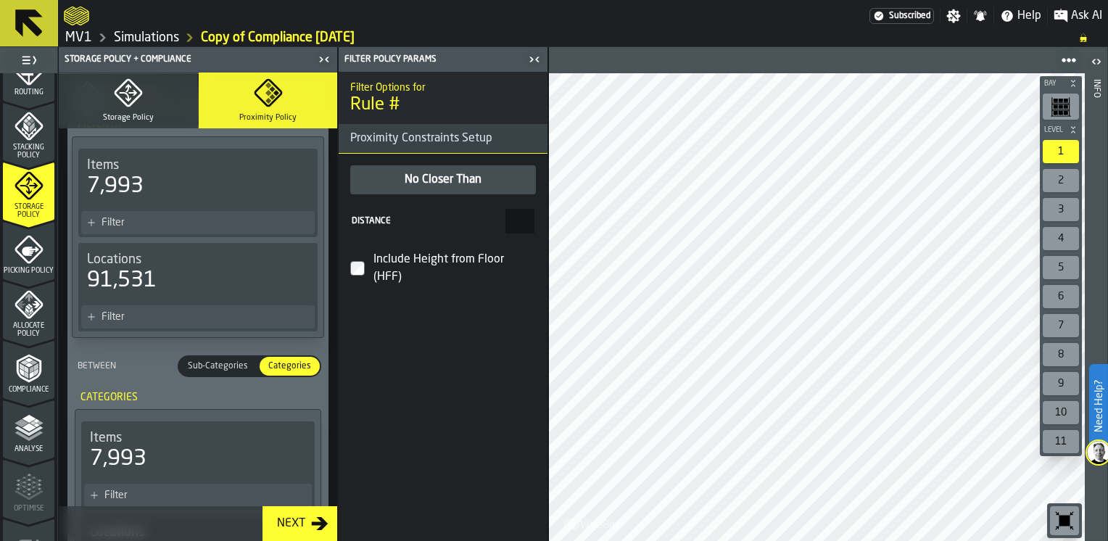
click at [220, 368] on span "Sub-Categories" at bounding box center [218, 366] width 72 height 13
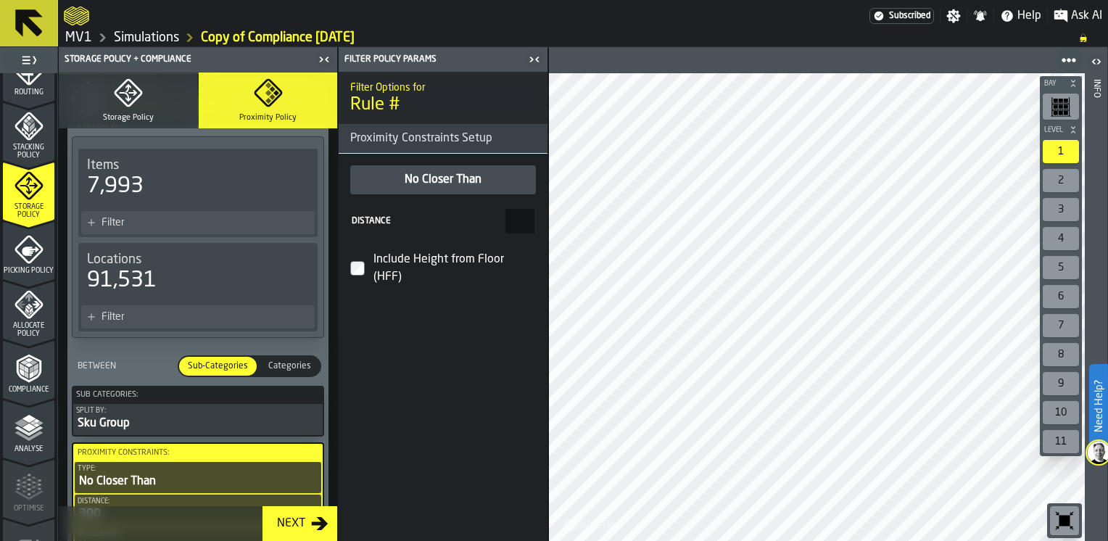
click at [288, 364] on span "Categories" at bounding box center [289, 366] width 54 height 13
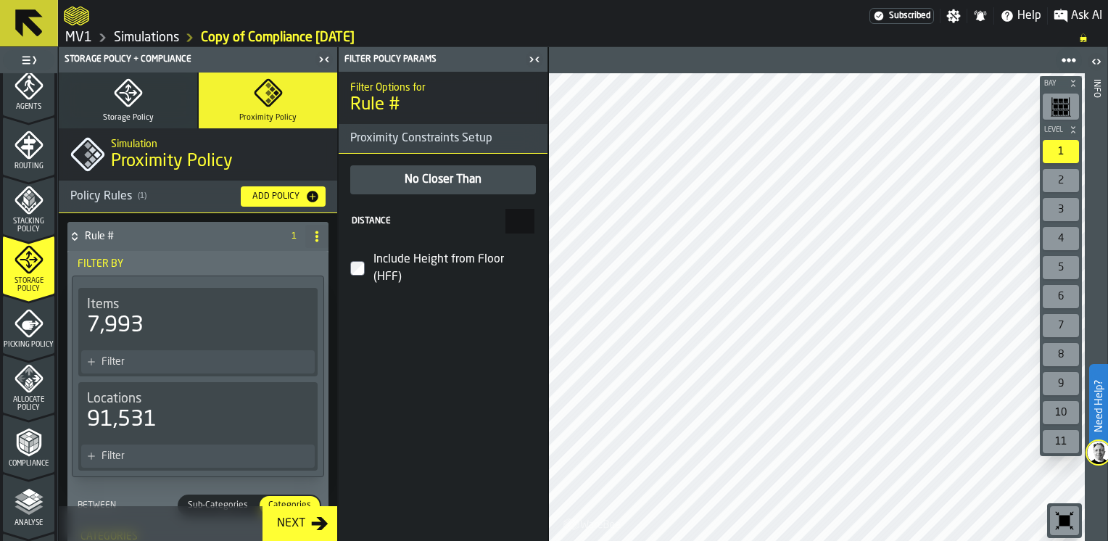
scroll to position [363, 0]
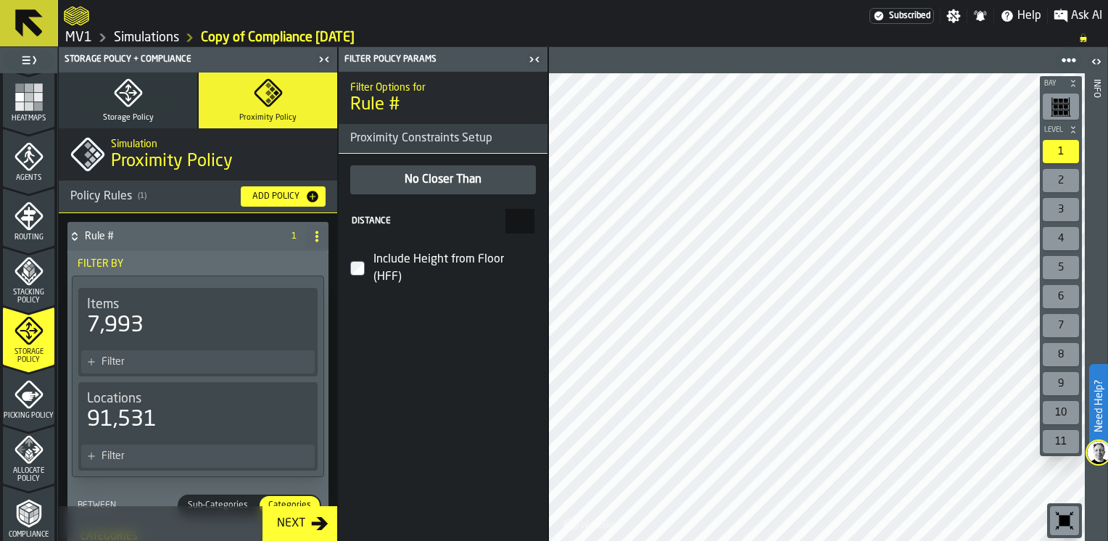
click at [32, 344] on icon "menu Storage Policy" at bounding box center [29, 330] width 29 height 29
click at [153, 109] on button "Storage Policy" at bounding box center [128, 101] width 139 height 56
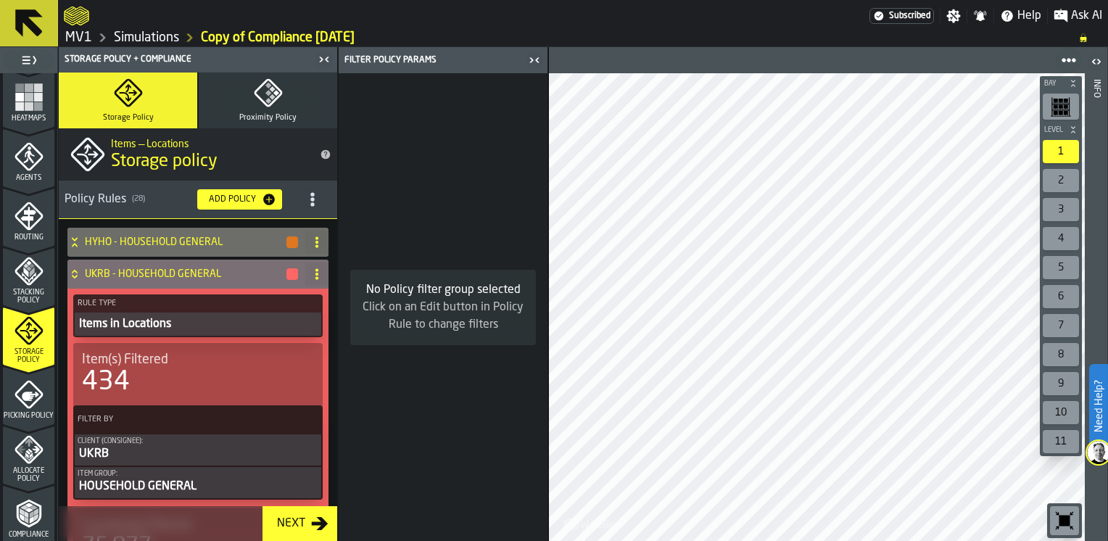
click at [73, 268] on icon at bounding box center [74, 274] width 15 height 12
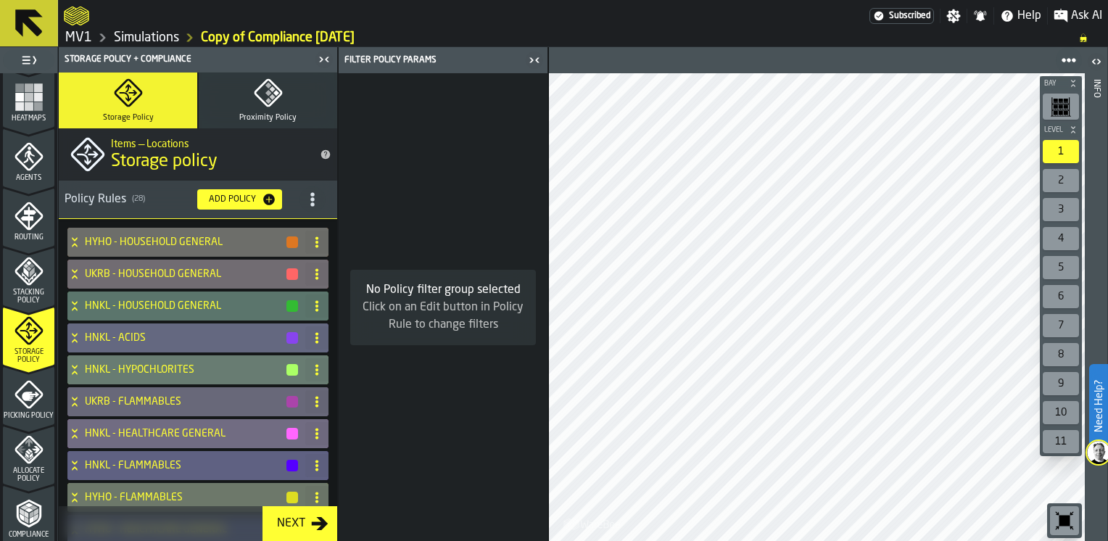
click at [310, 199] on icon "title-section-[object Object]" at bounding box center [312, 199] width 15 height 15
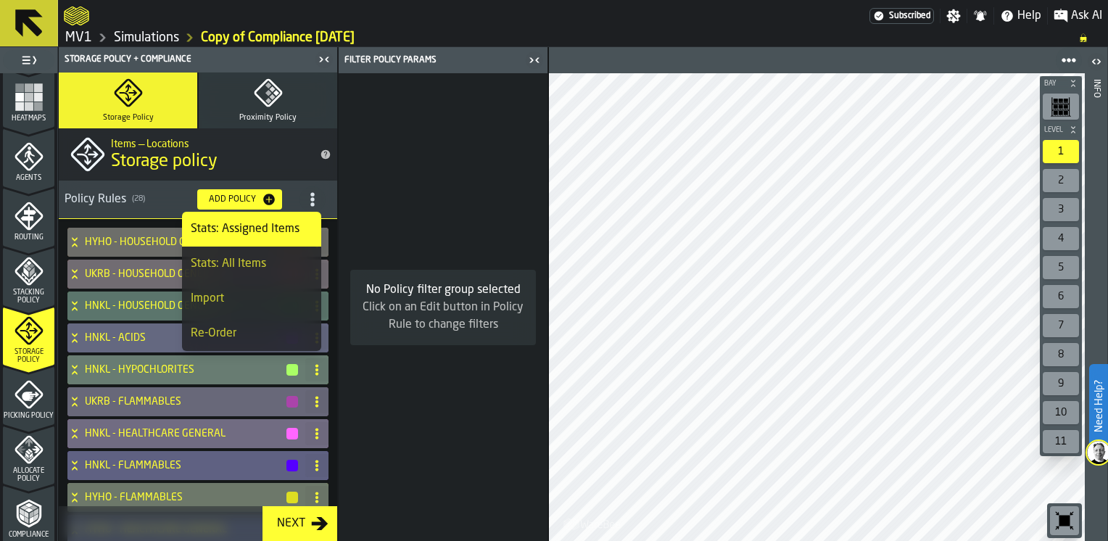
click at [220, 300] on div "Import" at bounding box center [252, 298] width 122 height 17
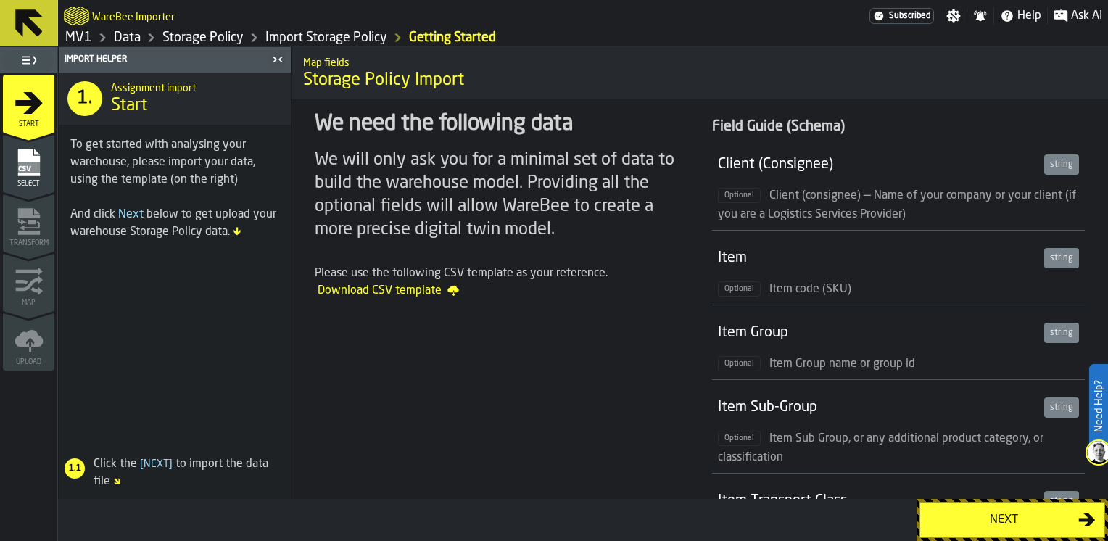
scroll to position [73, 0]
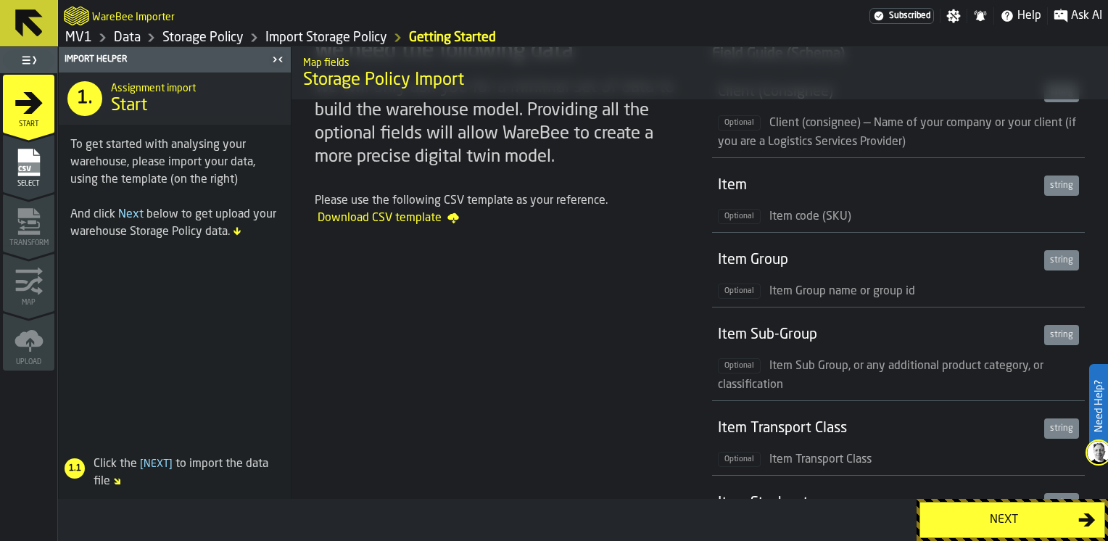
click at [1062, 259] on div "string" at bounding box center [1061, 260] width 35 height 20
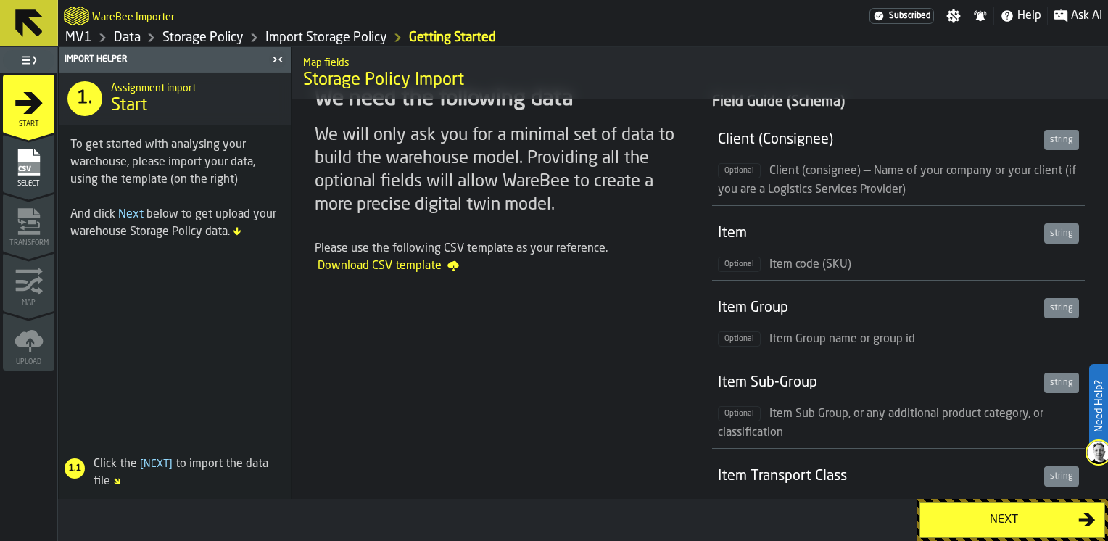
scroll to position [0, 0]
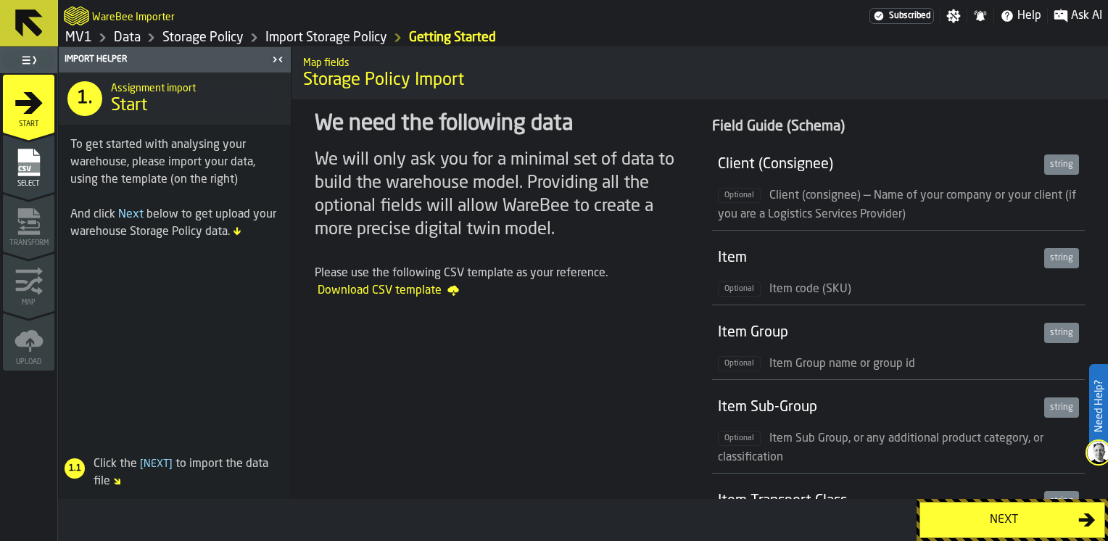
click at [128, 38] on link "Data" at bounding box center [127, 38] width 27 height 16
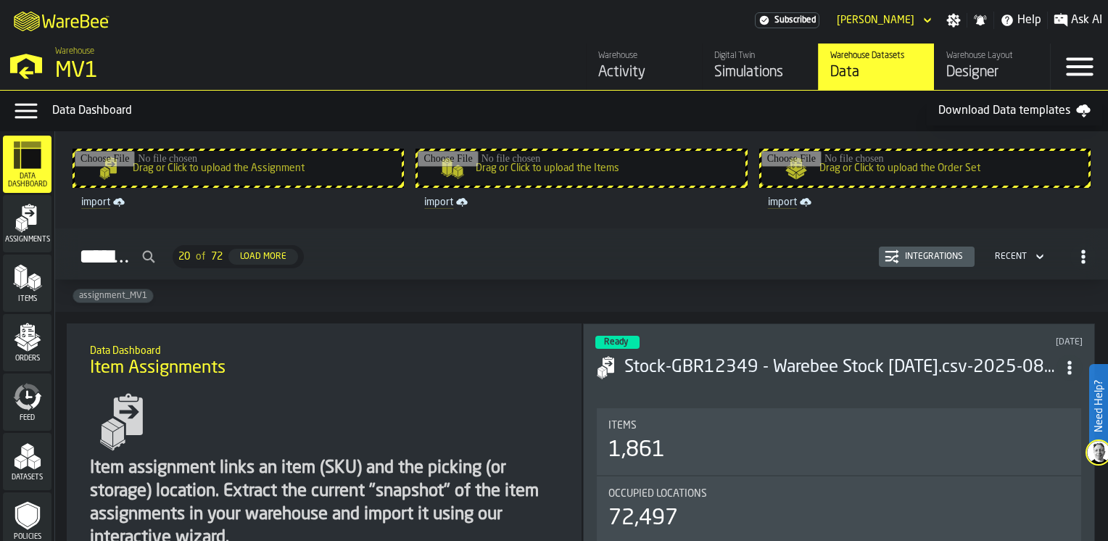
click at [870, 362] on h3 "Stock-GBR12349 - Warebee Stock [DATE].csv-2025-08-28" at bounding box center [840, 367] width 432 height 23
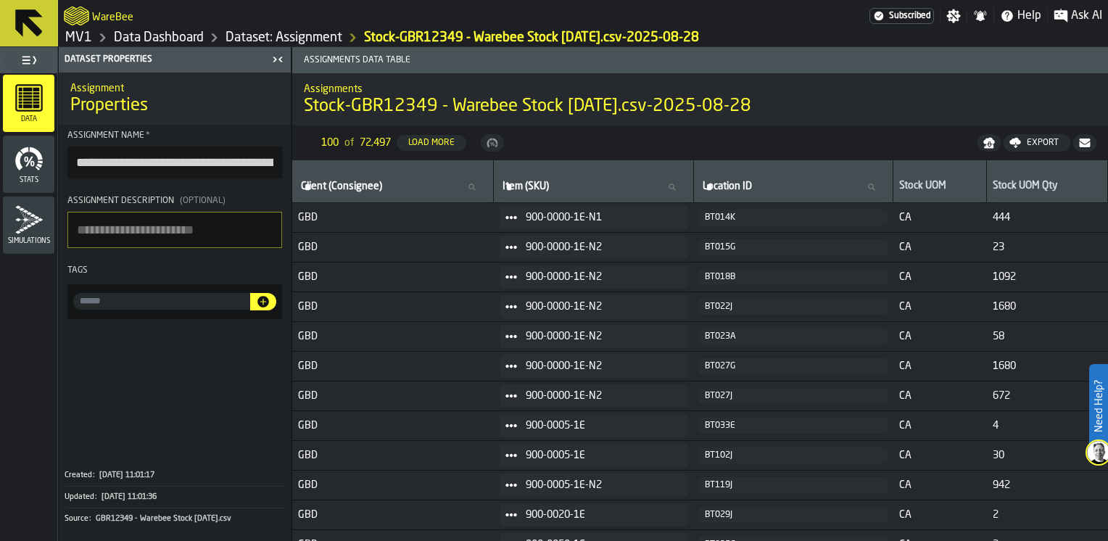
click at [74, 38] on link "MV1" at bounding box center [78, 38] width 27 height 16
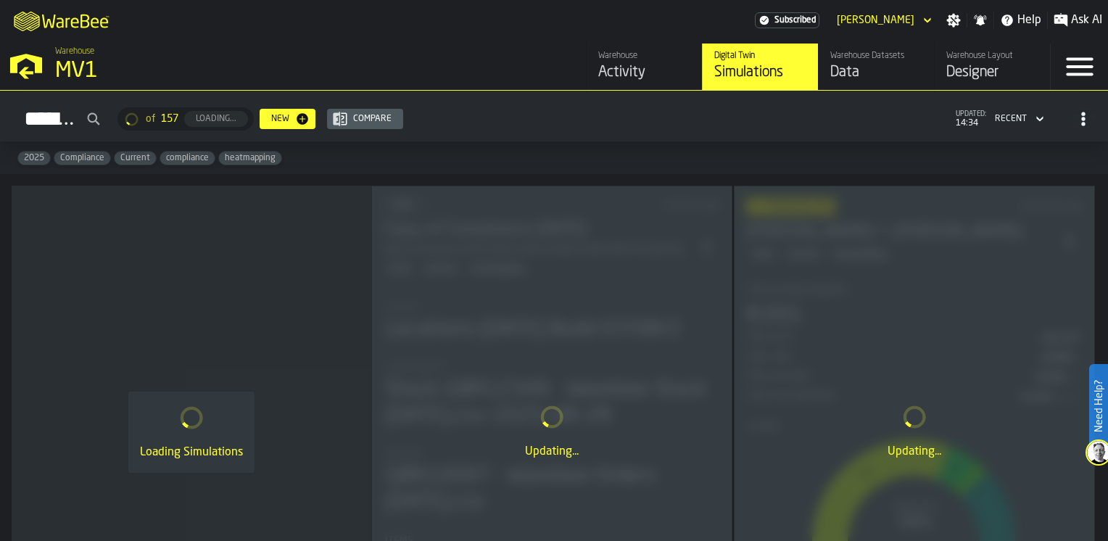
click at [864, 72] on div "Data" at bounding box center [876, 72] width 92 height 20
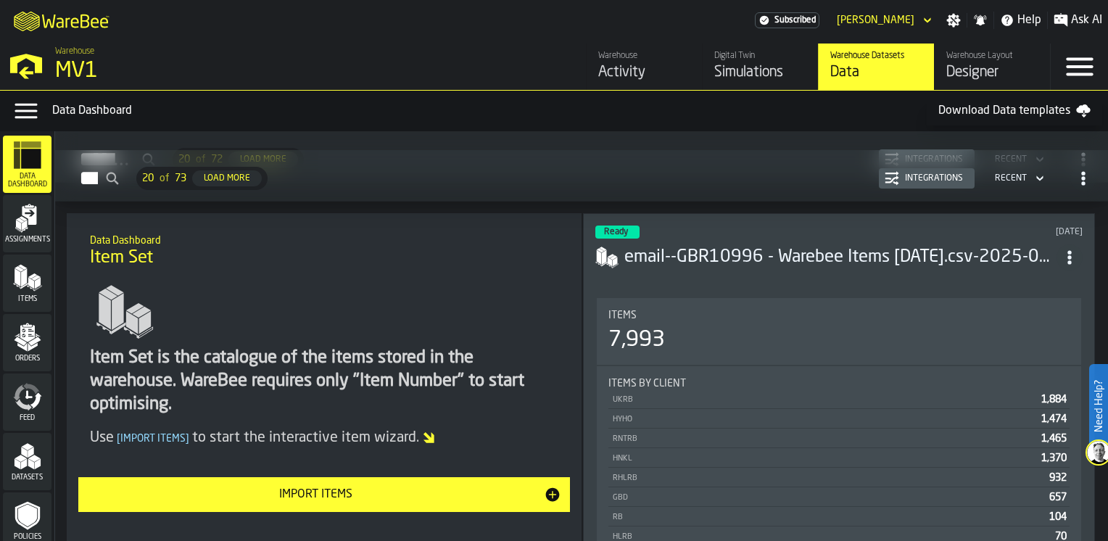
scroll to position [3118, 0]
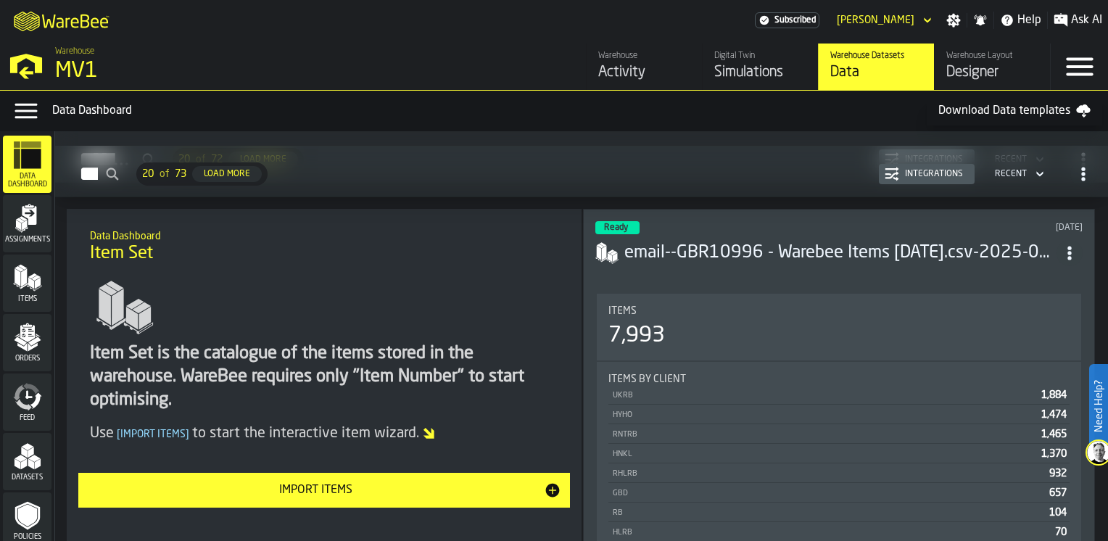
click at [728, 67] on div "Simulations" at bounding box center [760, 72] width 92 height 20
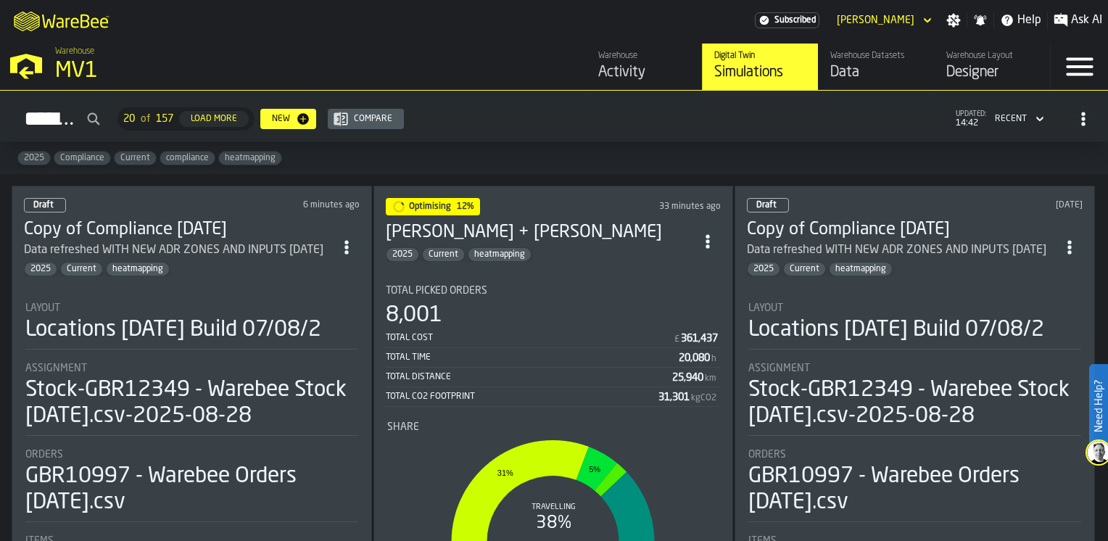
click at [235, 343] on div "Locations [DATE] Build 07/08/2" at bounding box center [173, 330] width 296 height 26
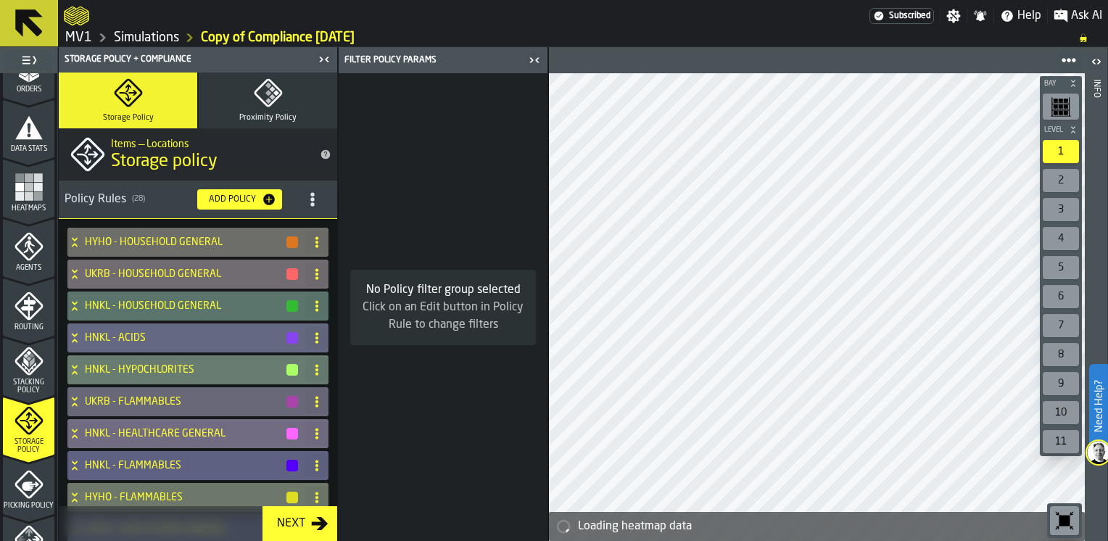
scroll to position [290, 0]
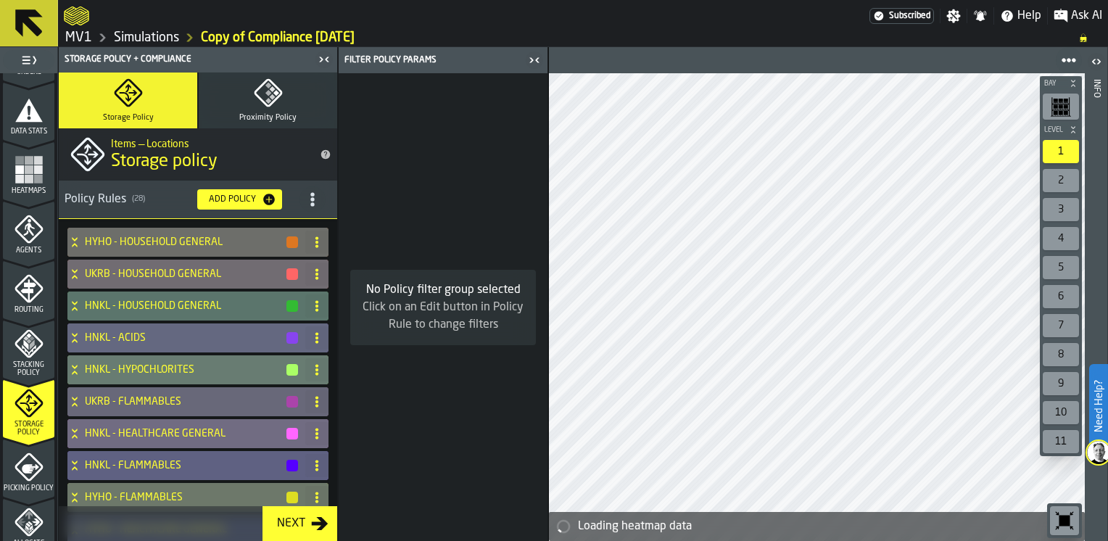
click at [41, 408] on icon "menu Storage Policy" at bounding box center [29, 403] width 29 height 29
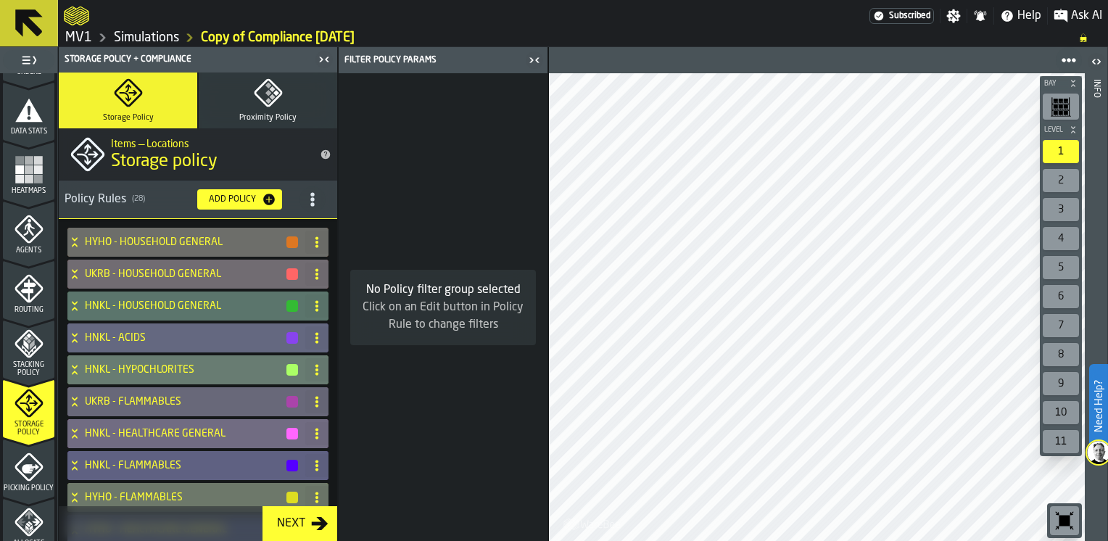
click at [310, 530] on div "Next" at bounding box center [291, 523] width 40 height 17
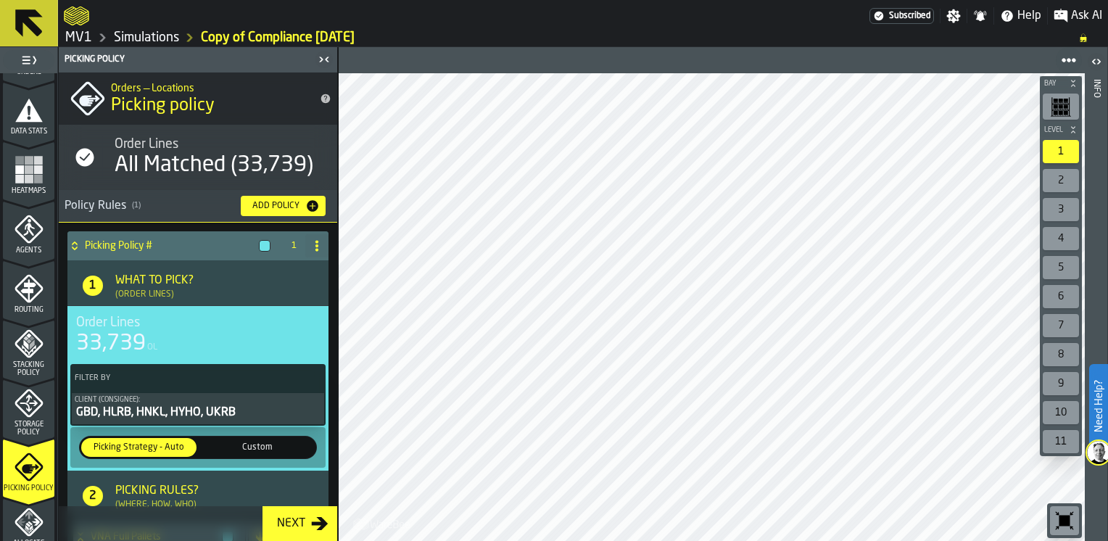
click at [26, 484] on span "Picking Policy" at bounding box center [28, 488] width 51 height 8
click at [17, 406] on icon "menu Storage Policy" at bounding box center [29, 403] width 28 height 28
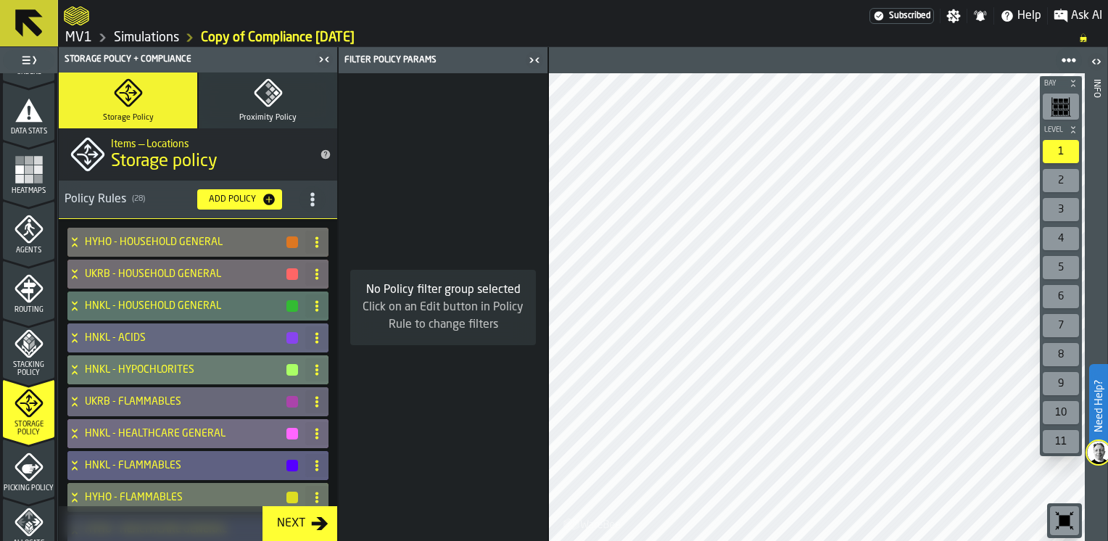
click at [310, 199] on circle "title-section-[object Object]" at bounding box center [312, 199] width 4 height 4
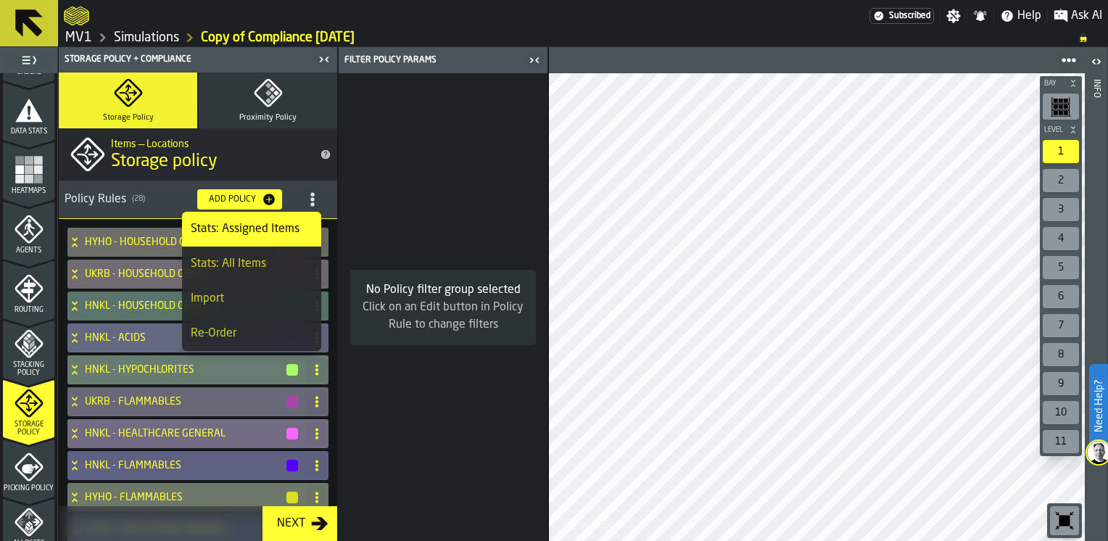
click at [230, 297] on div "Import" at bounding box center [252, 298] width 122 height 17
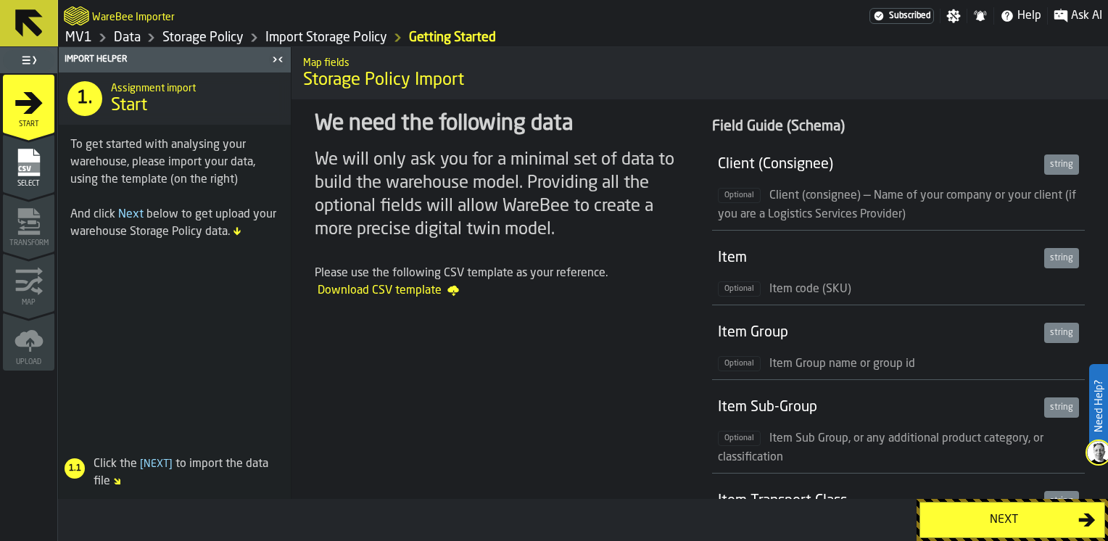
click at [1086, 521] on icon "button-Next" at bounding box center [1087, 519] width 17 height 13
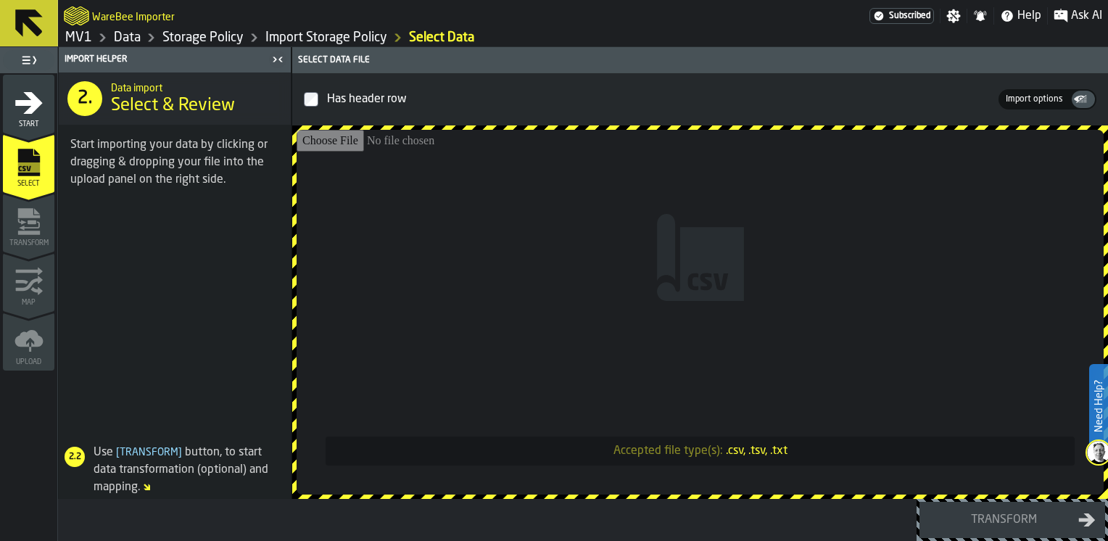
click at [1073, 13] on span "Ask AI" at bounding box center [1086, 15] width 31 height 17
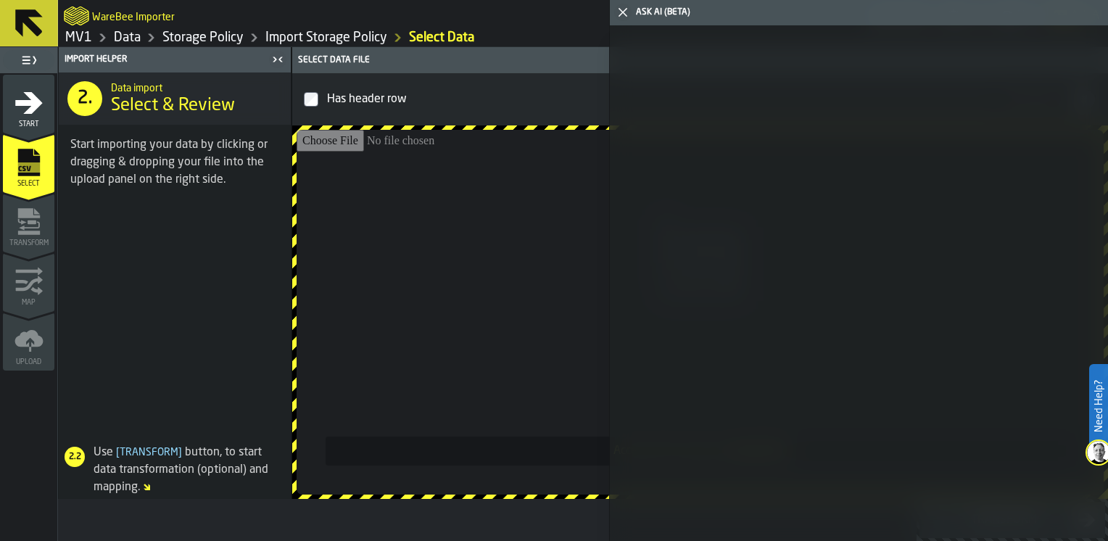
click at [620, 9] on polygon "button-toggle-Close me" at bounding box center [623, 12] width 9 height 9
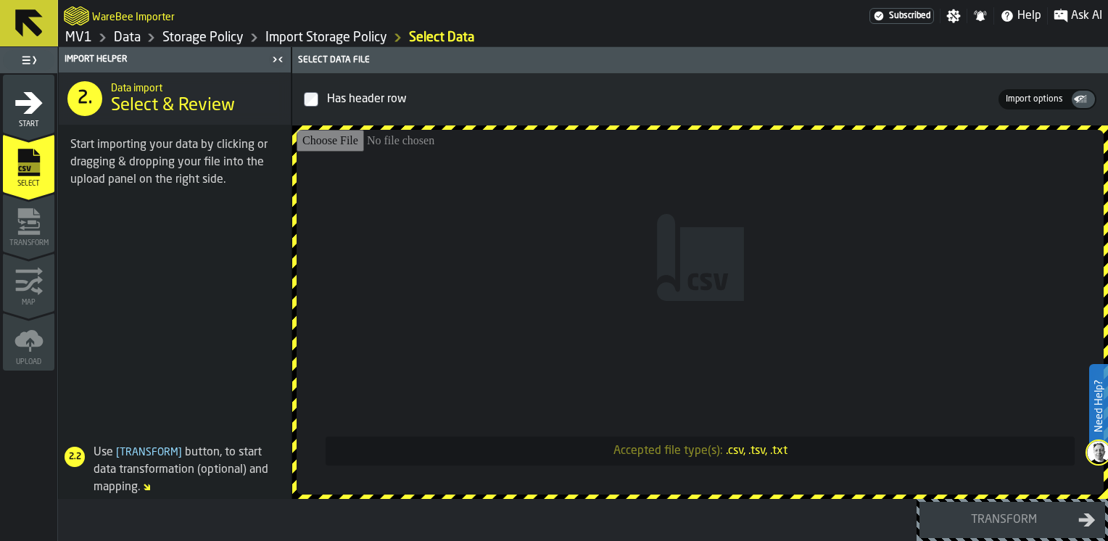
click at [81, 31] on link "MV1" at bounding box center [78, 38] width 27 height 16
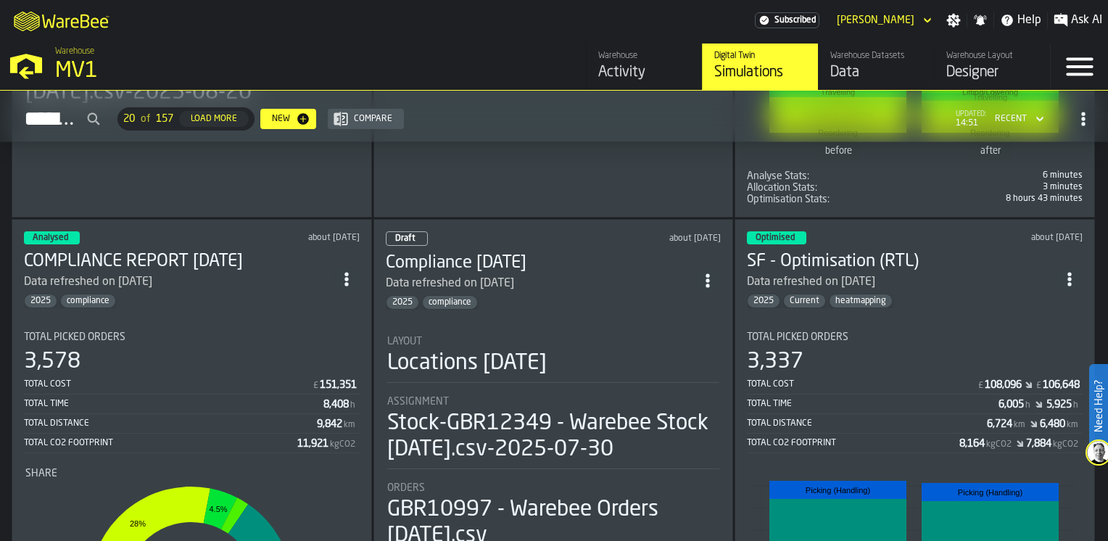
scroll to position [1523, 0]
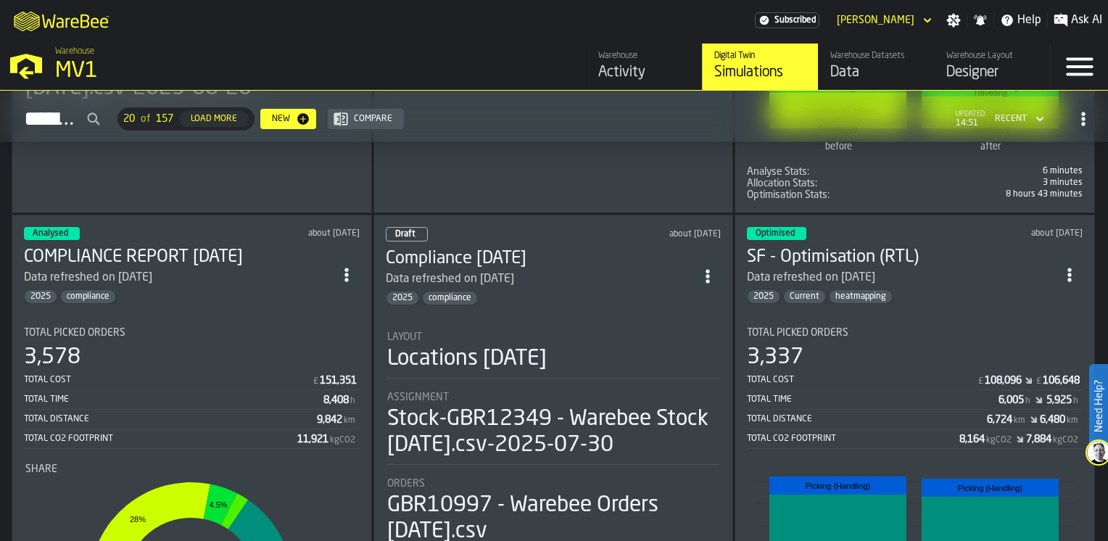
click at [818, 256] on h3 "SF - Optimisation (RTL)" at bounding box center [902, 257] width 310 height 23
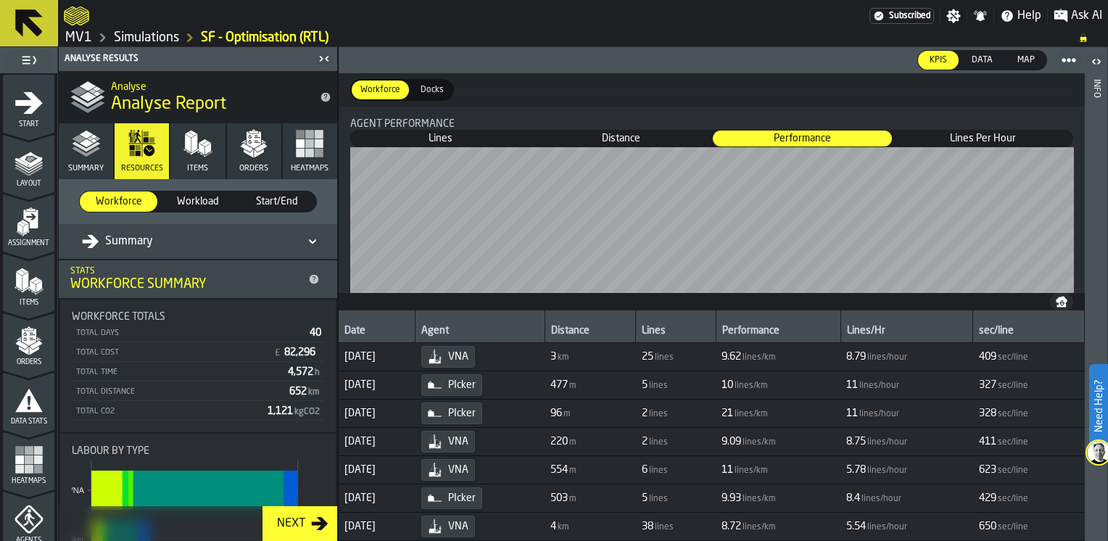
click at [310, 149] on rect "button" at bounding box center [309, 153] width 9 height 9
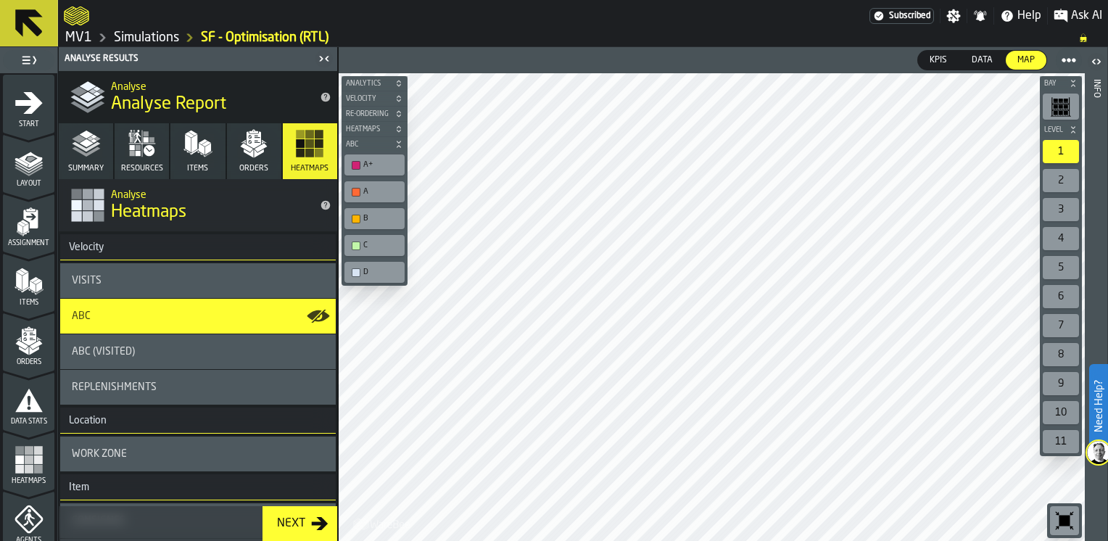
click at [748, 540] on html "Need Help? Subscribed Settings Notifications Help Ask AI MV1 Simulations SF - O…" at bounding box center [554, 270] width 1108 height 541
click at [206, 164] on button "Items" at bounding box center [197, 151] width 54 height 56
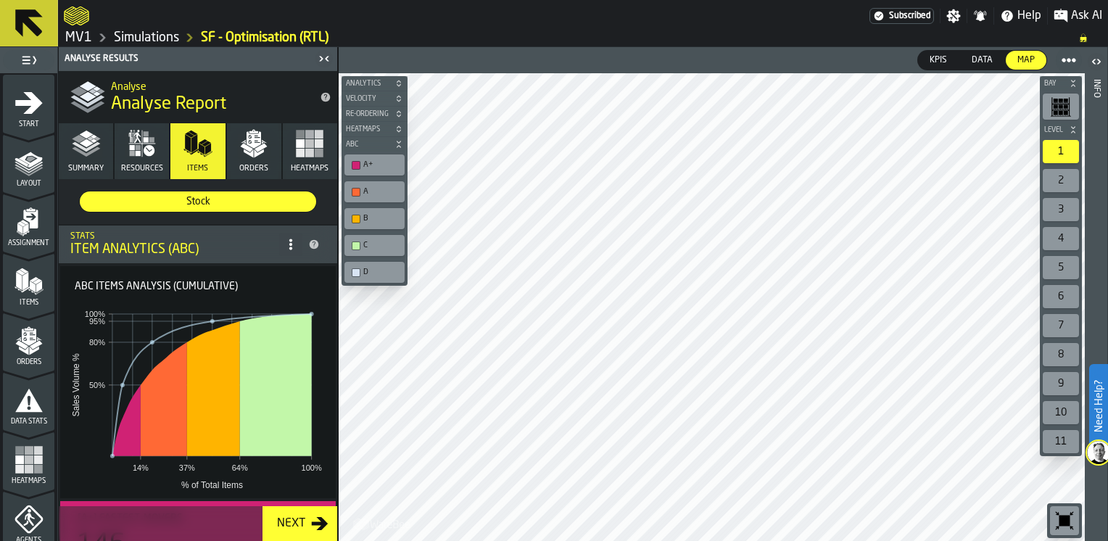
click at [93, 143] on icon "button" at bounding box center [86, 143] width 29 height 29
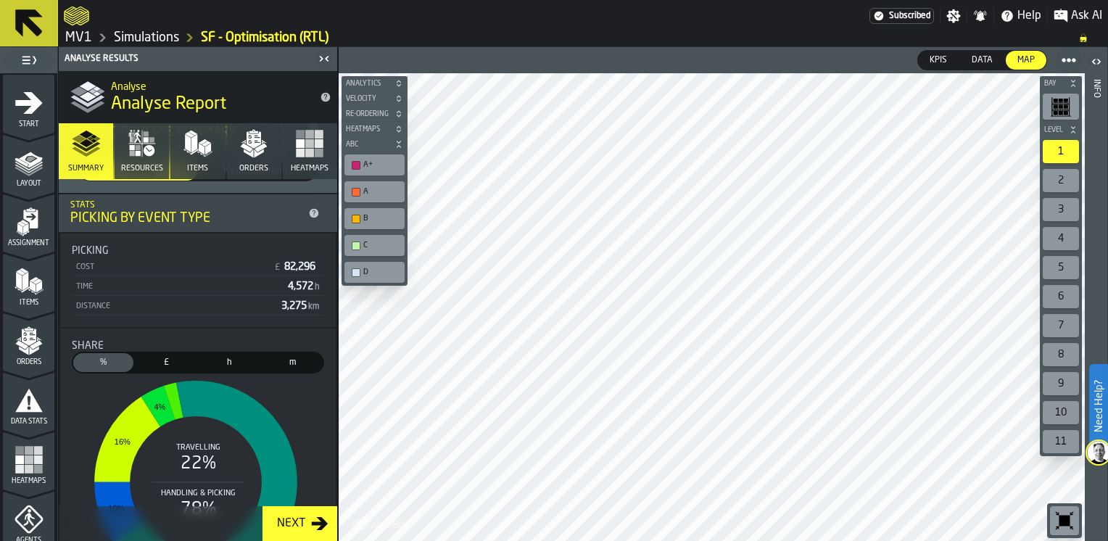
scroll to position [290, 0]
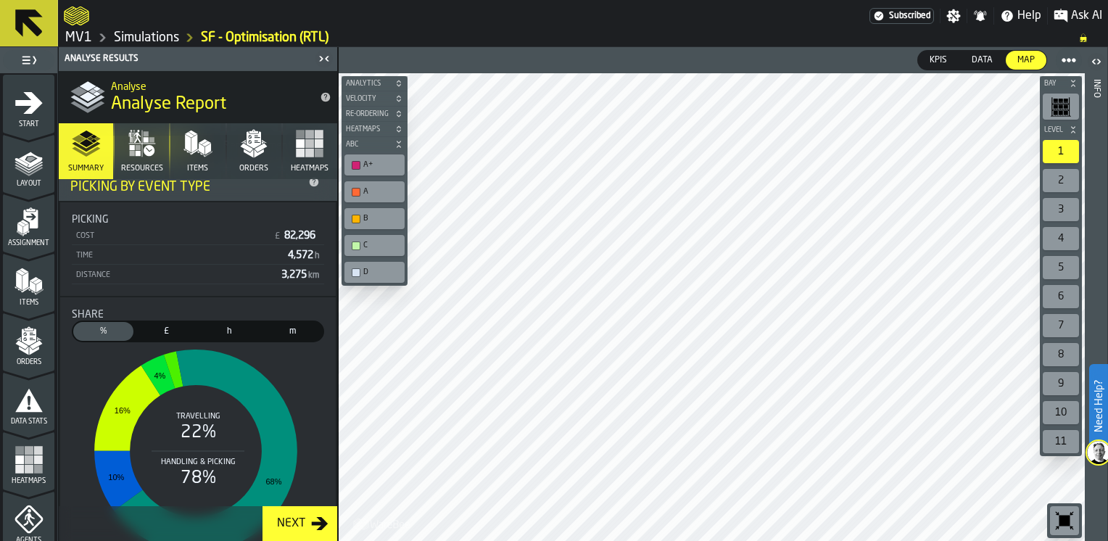
click at [144, 152] on icon "button" at bounding box center [149, 150] width 11 height 11
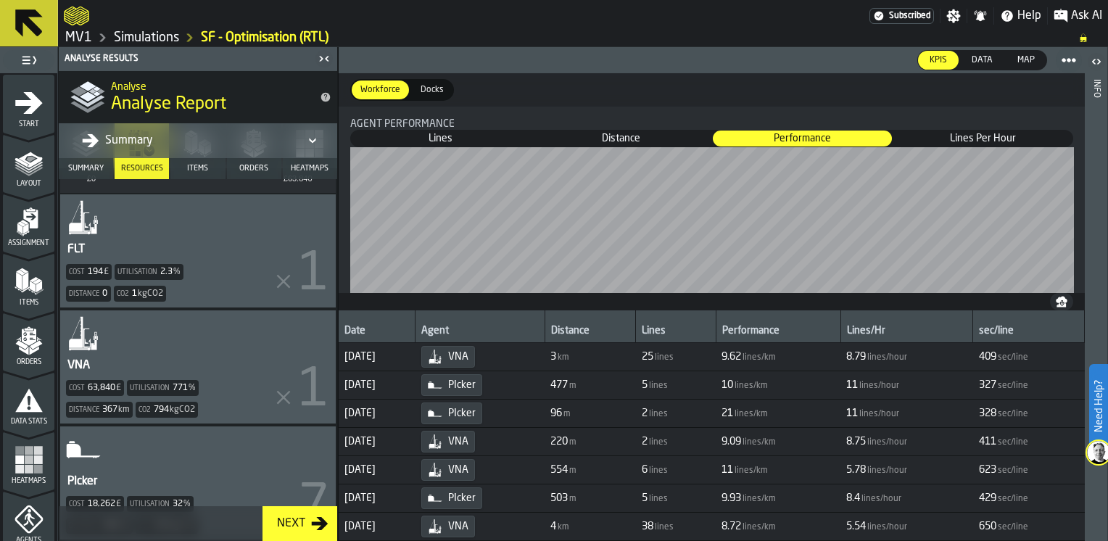
scroll to position [486, 0]
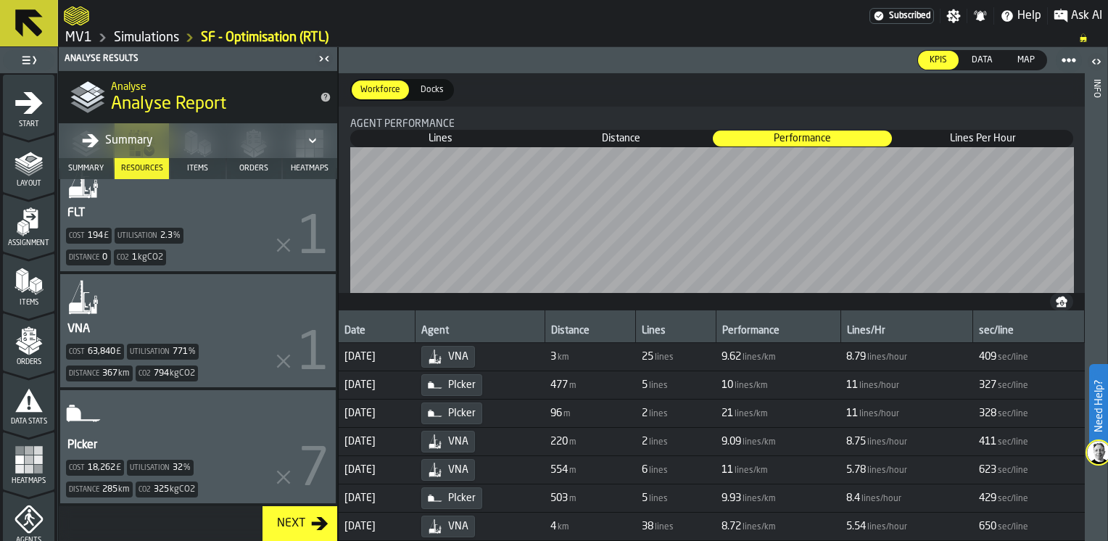
click at [476, 381] on span "PIcker" at bounding box center [462, 385] width 28 height 12
click at [170, 435] on div "PIcker Cost 18,262 £ Utilisation 32 % Distance 285 km Co2 325 kgCO2" at bounding box center [198, 446] width 276 height 113
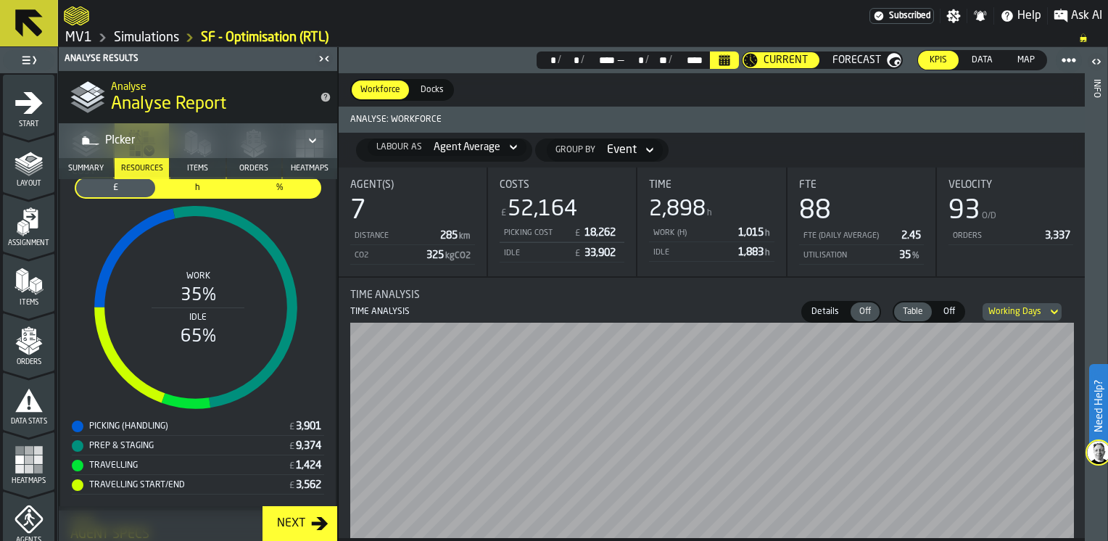
scroll to position [383, 0]
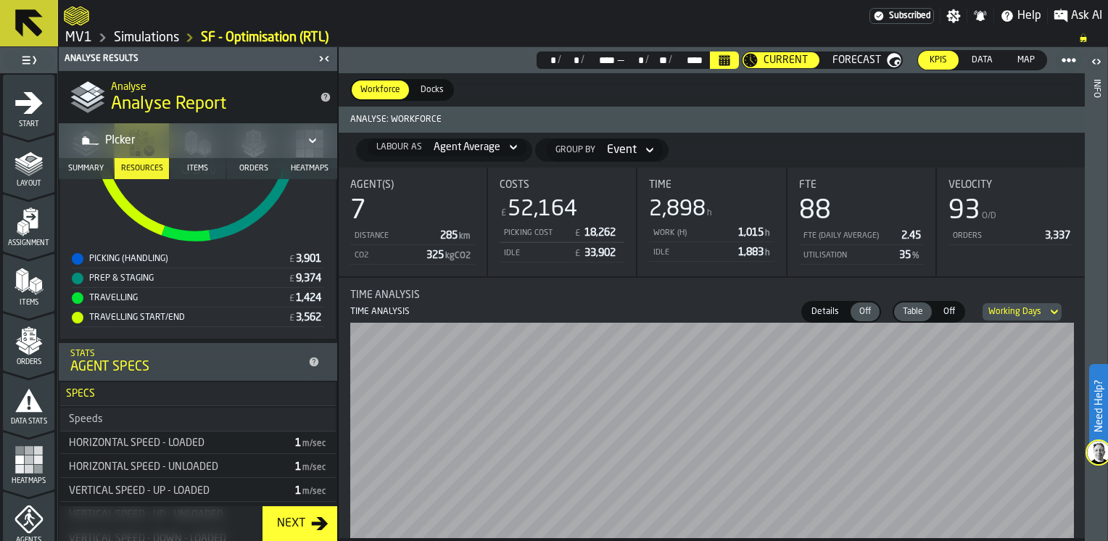
click at [730, 57] on icon "Calendar" at bounding box center [724, 56] width 11 height 2
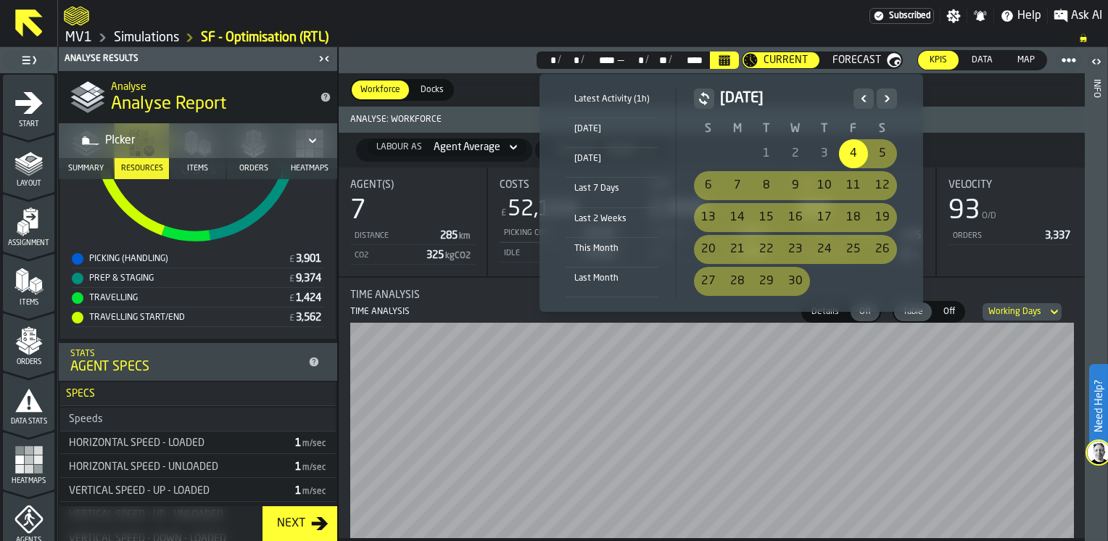
click at [846, 149] on div "4" at bounding box center [853, 153] width 29 height 29
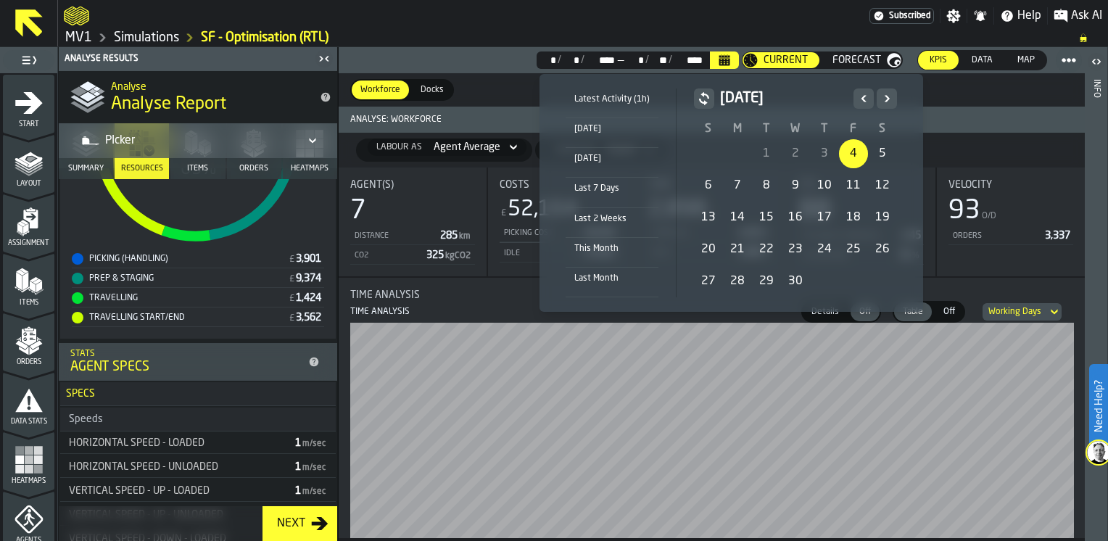
click at [885, 98] on icon "Next" at bounding box center [887, 98] width 15 height 17
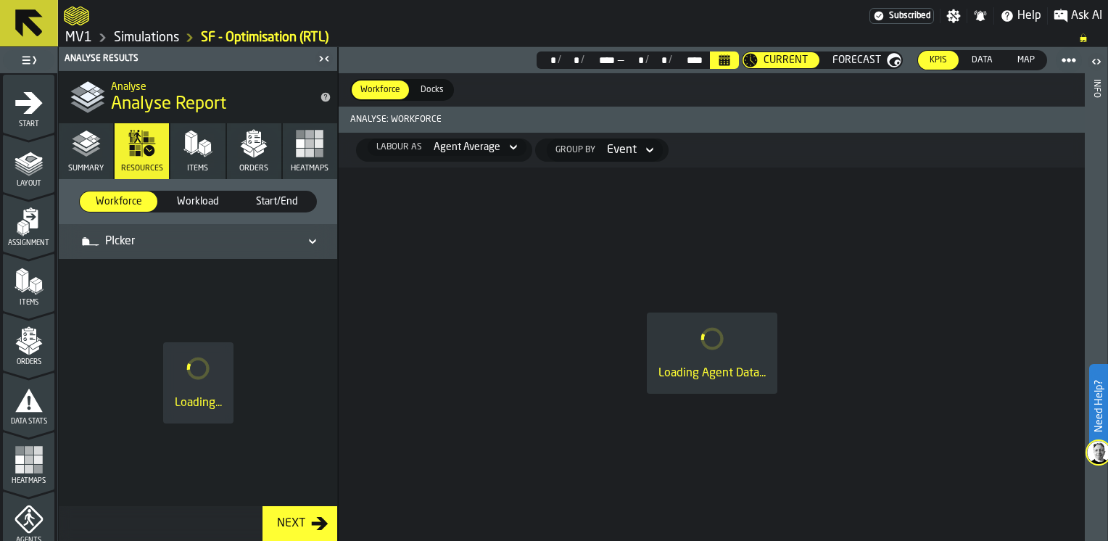
scroll to position [0, 0]
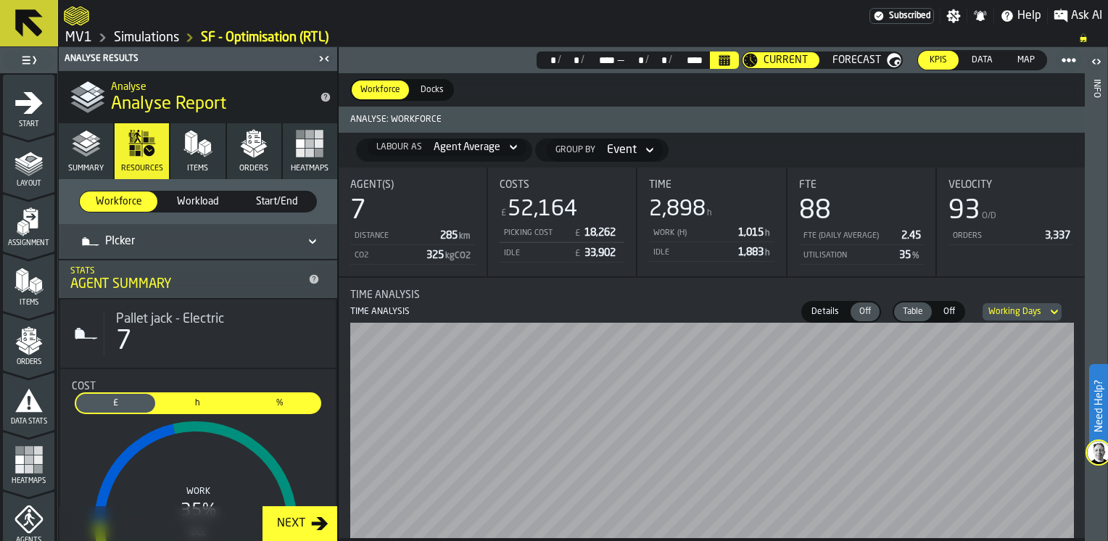
click at [722, 59] on icon "Calendar" at bounding box center [725, 60] width 12 height 12
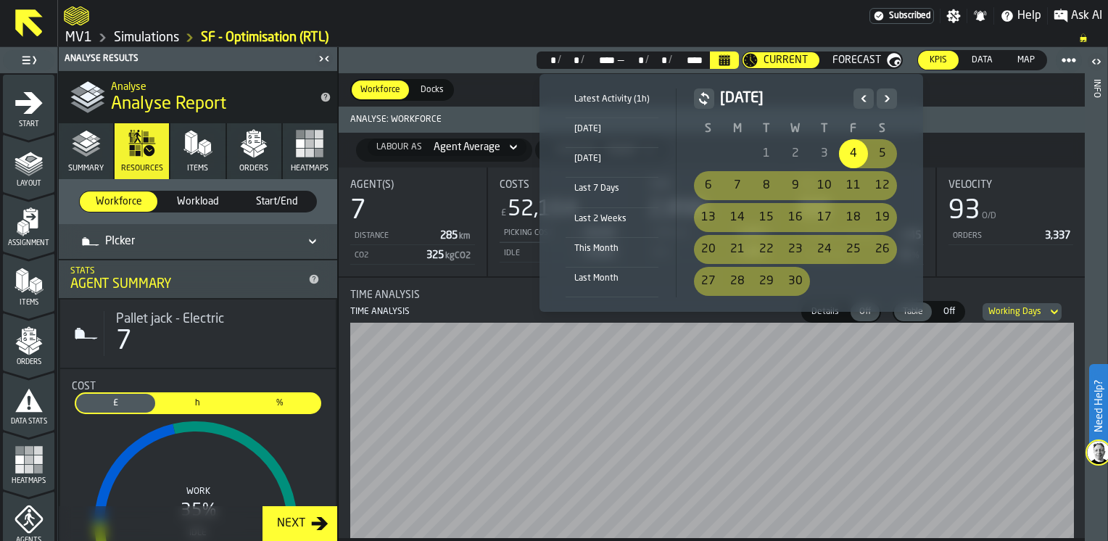
click at [881, 98] on icon "Next" at bounding box center [887, 98] width 15 height 17
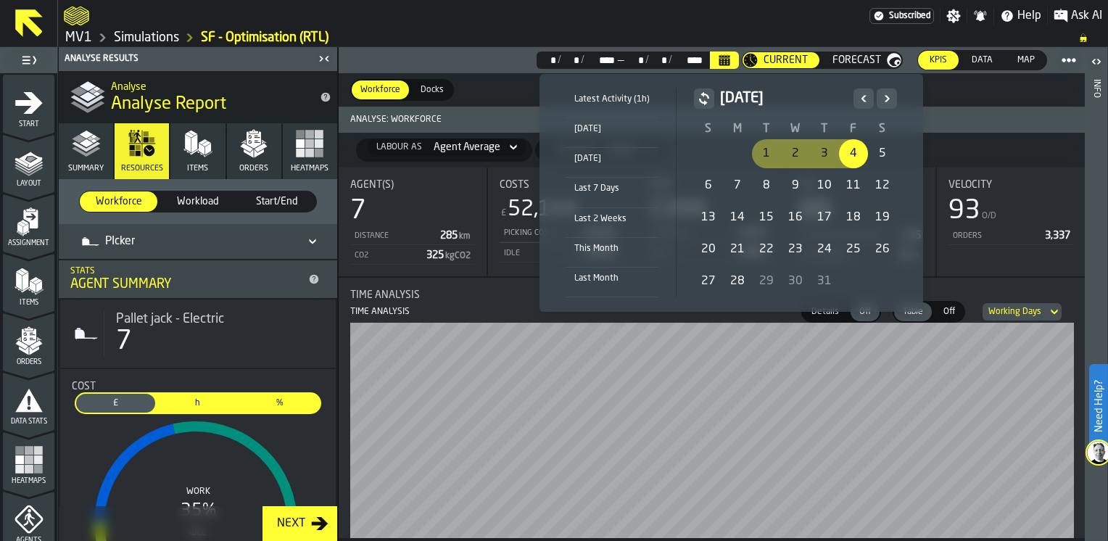
click at [860, 96] on icon "Previous" at bounding box center [863, 98] width 15 height 17
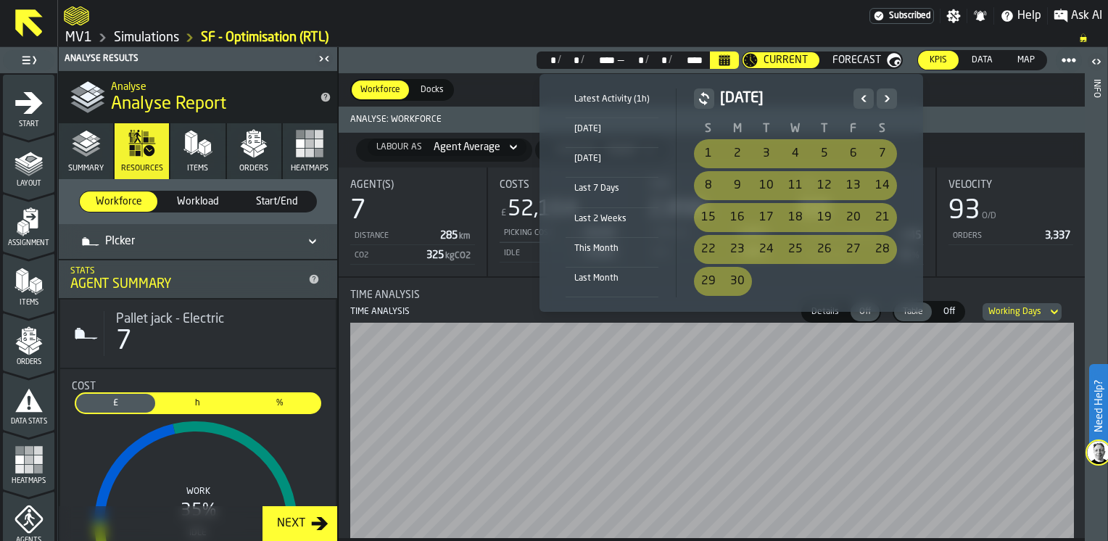
click at [824, 245] on div "26" at bounding box center [824, 249] width 29 height 29
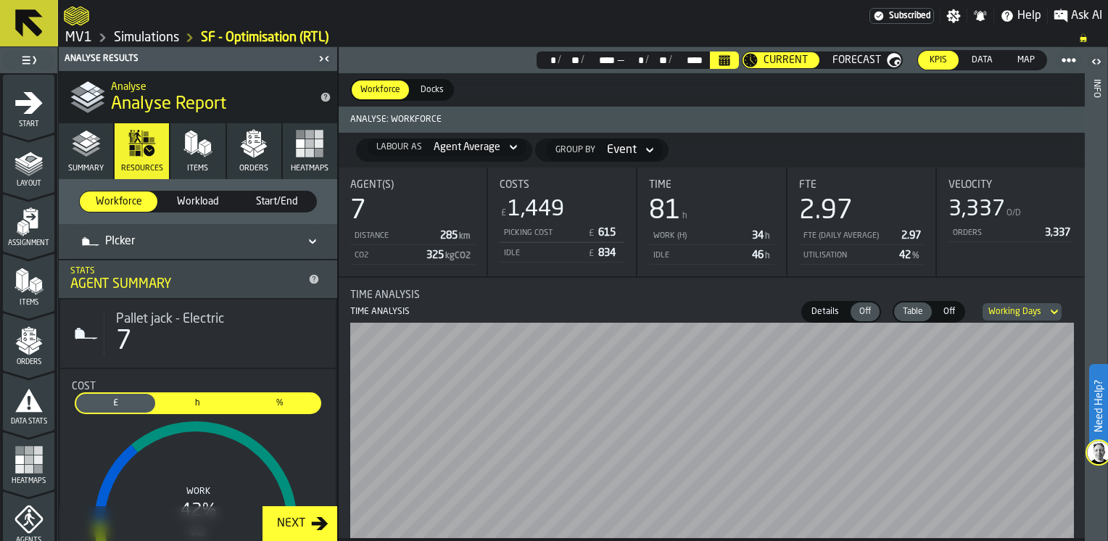
click at [730, 54] on icon "Calendar" at bounding box center [725, 60] width 12 height 12
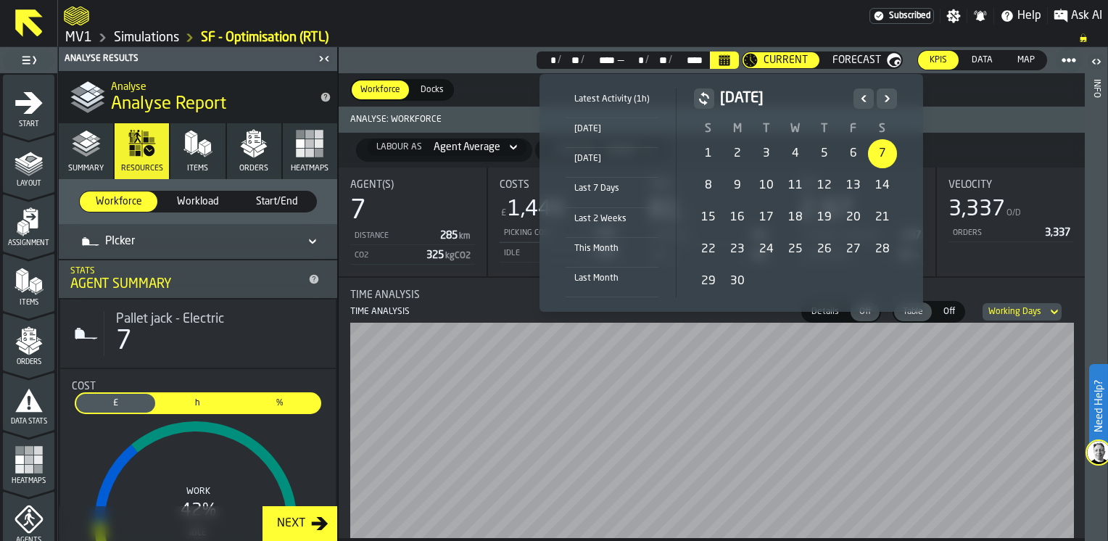
click at [874, 155] on div "7" at bounding box center [882, 153] width 29 height 29
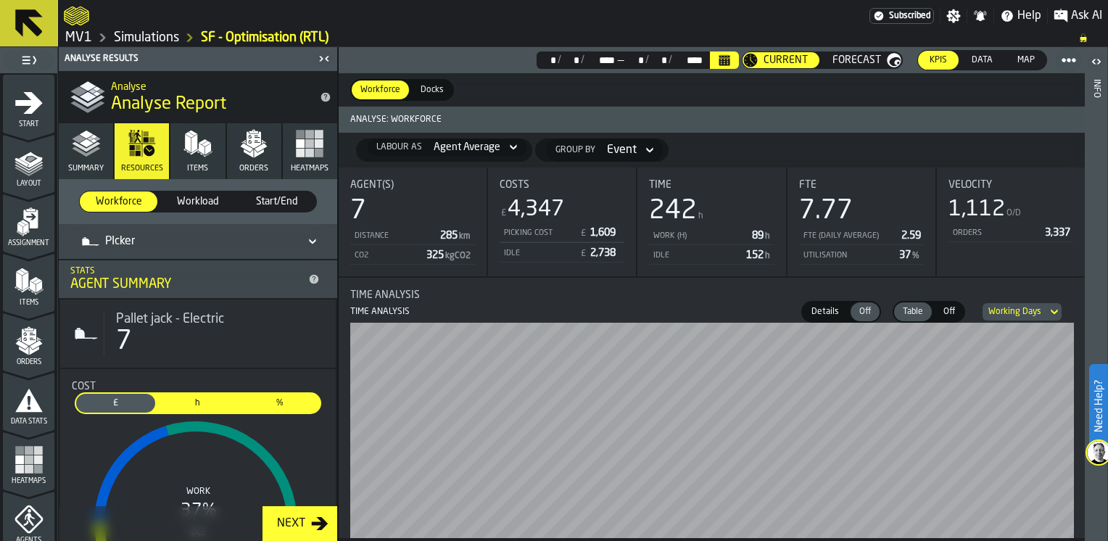
click at [1025, 60] on span "Map" at bounding box center [1026, 60] width 29 height 13
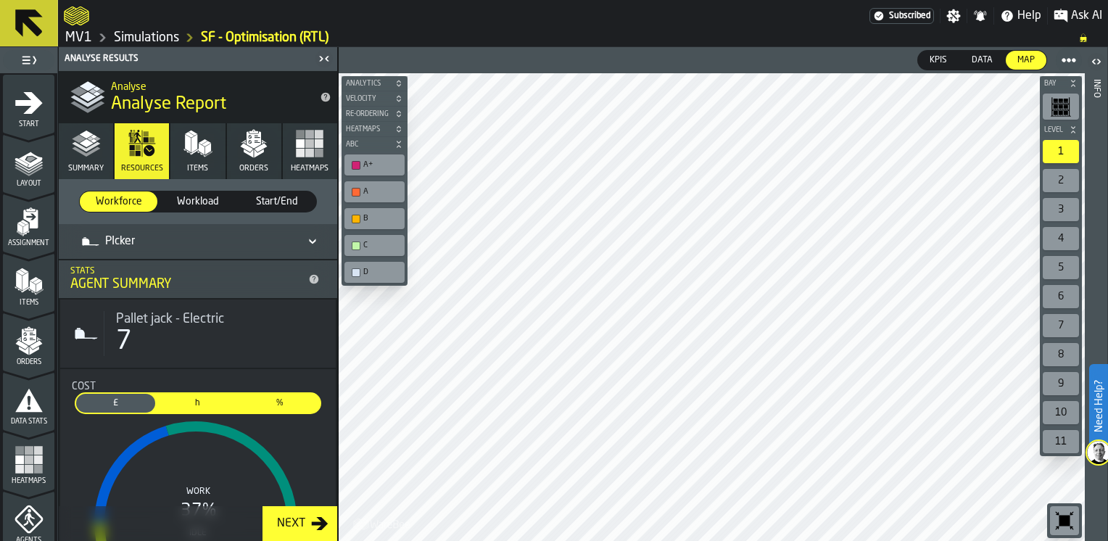
click at [972, 56] on span "Data" at bounding box center [982, 60] width 33 height 13
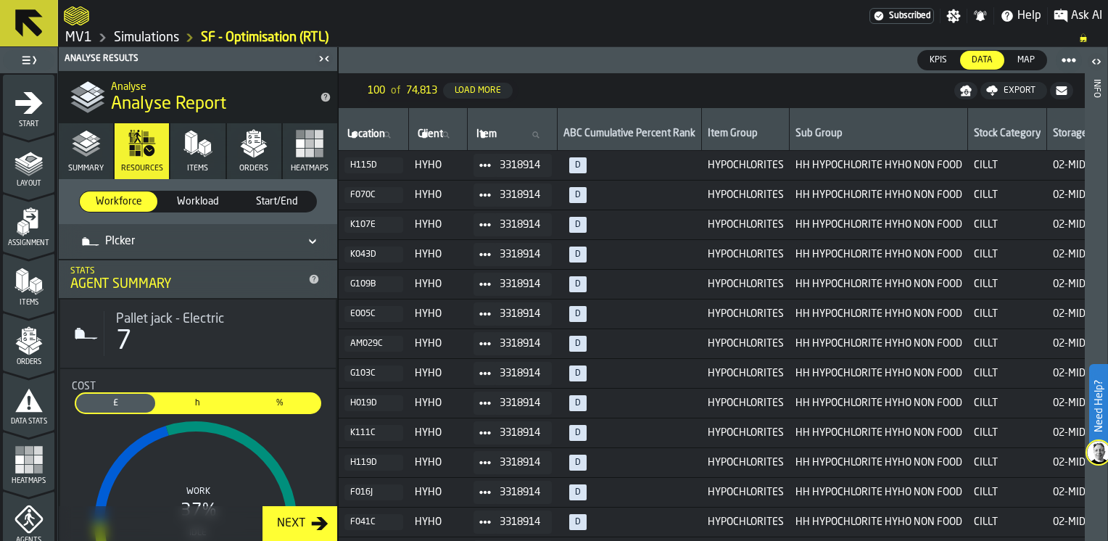
click at [935, 59] on span "KPIs" at bounding box center [938, 60] width 29 height 13
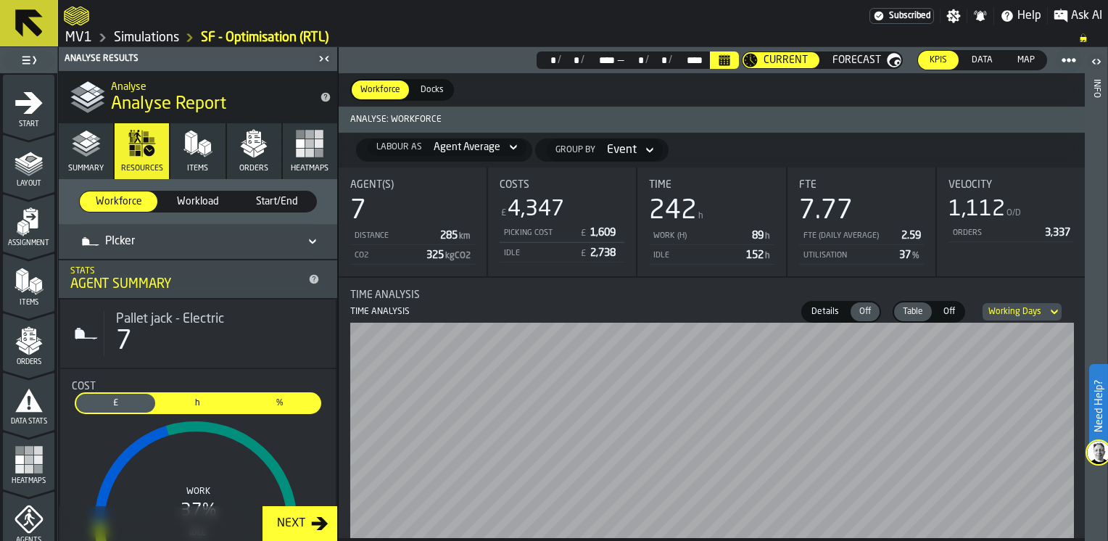
click at [728, 55] on icon "Calendar" at bounding box center [724, 56] width 11 height 2
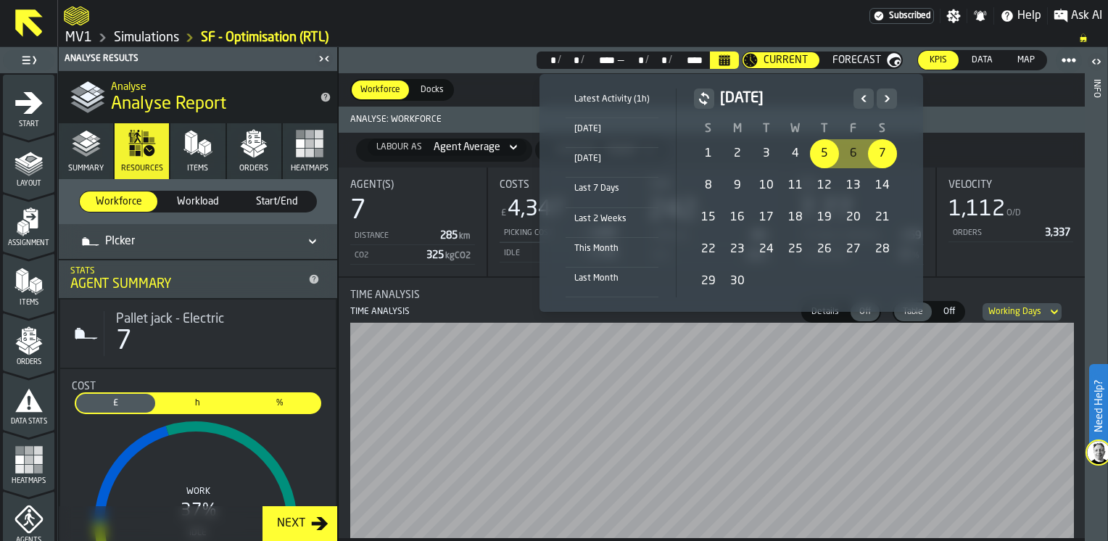
click at [598, 156] on div "Yesterday" at bounding box center [612, 159] width 93 height 16
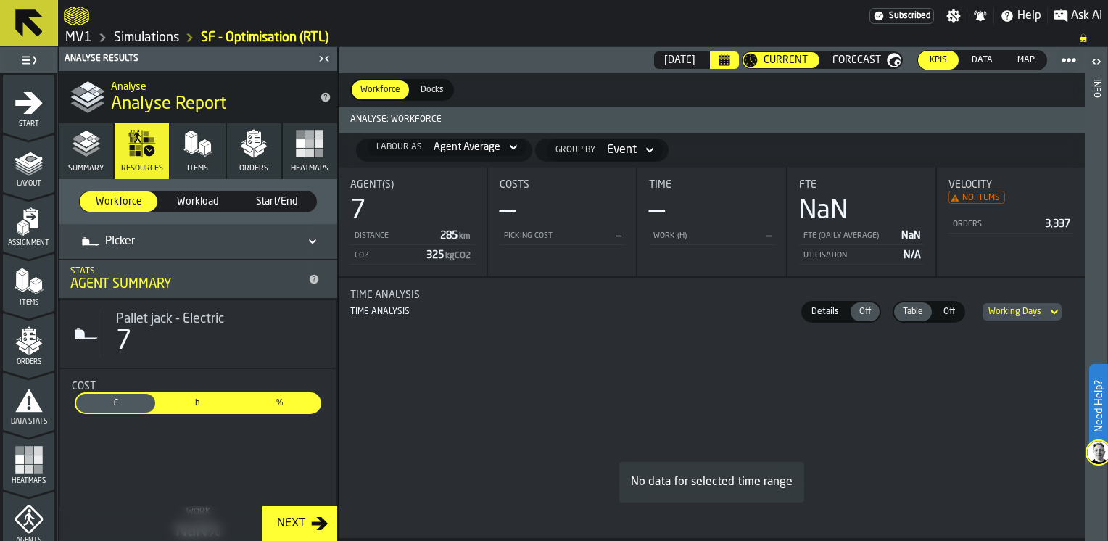
click at [730, 58] on icon "Calendar" at bounding box center [724, 61] width 11 height 7
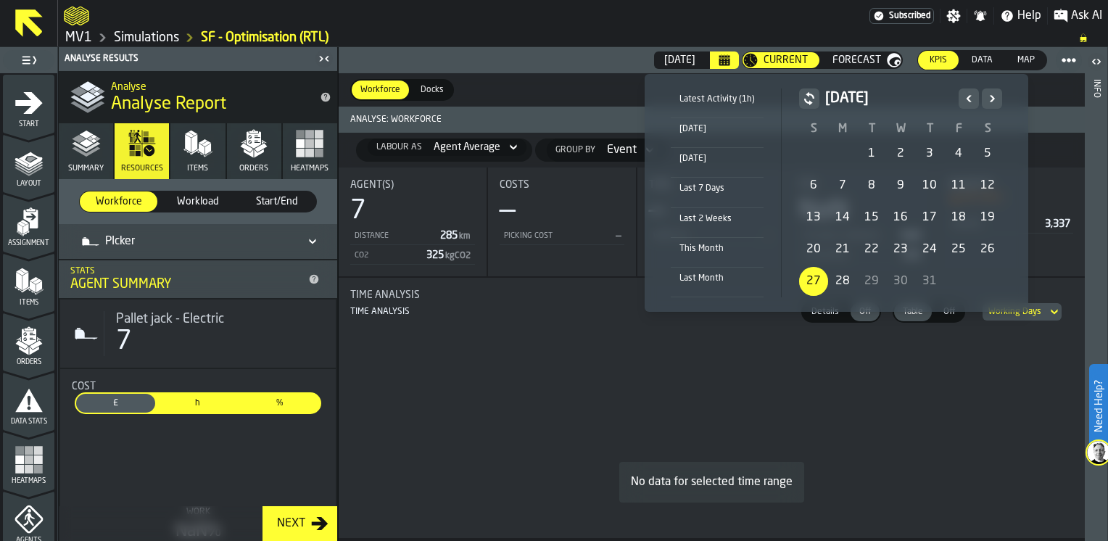
click at [710, 193] on div "Last 7 Days" at bounding box center [717, 189] width 93 height 16
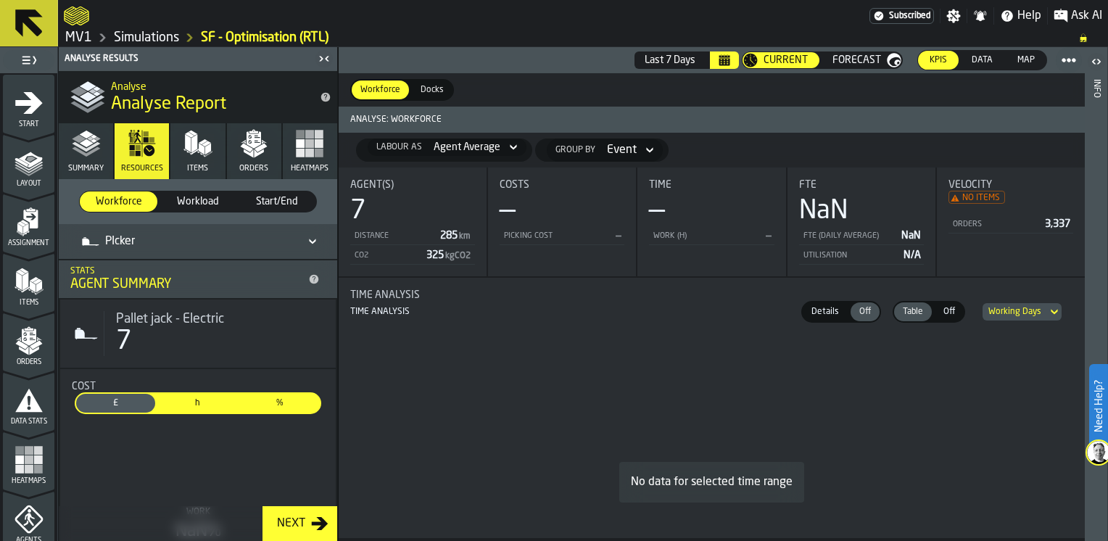
click at [727, 57] on icon "Calendar" at bounding box center [725, 60] width 12 height 12
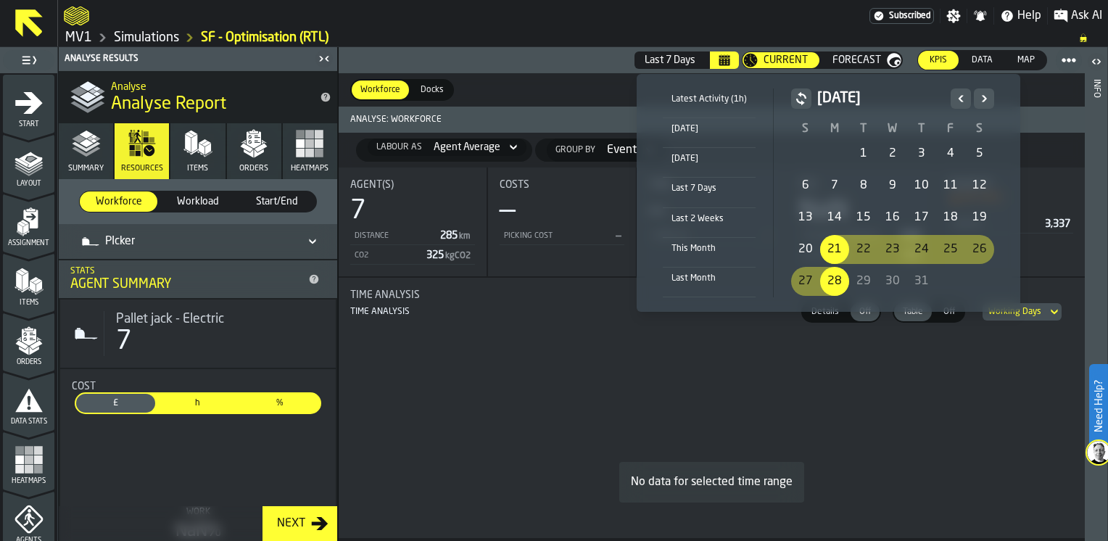
drag, startPoint x: 694, startPoint y: 248, endPoint x: 693, endPoint y: 278, distance: 29.7
click at [693, 278] on ul "Latest Activity (1h) Today Yesterday Last 7 Days Last 2 Weeks This Month Last M…" at bounding box center [712, 192] width 123 height 209
click at [693, 278] on div "Last Month" at bounding box center [709, 278] width 93 height 16
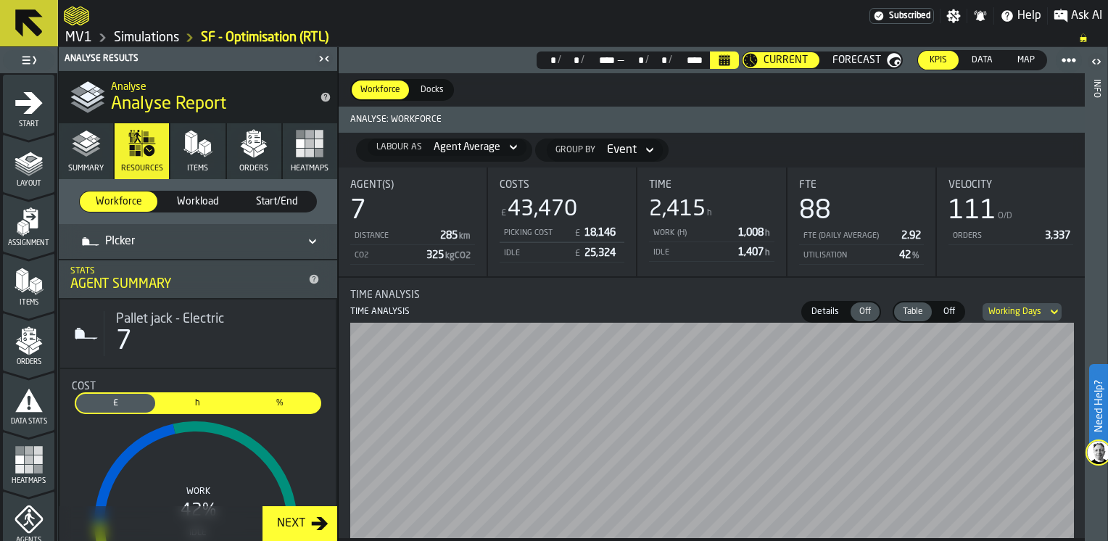
click at [26, 22] on icon at bounding box center [29, 23] width 28 height 28
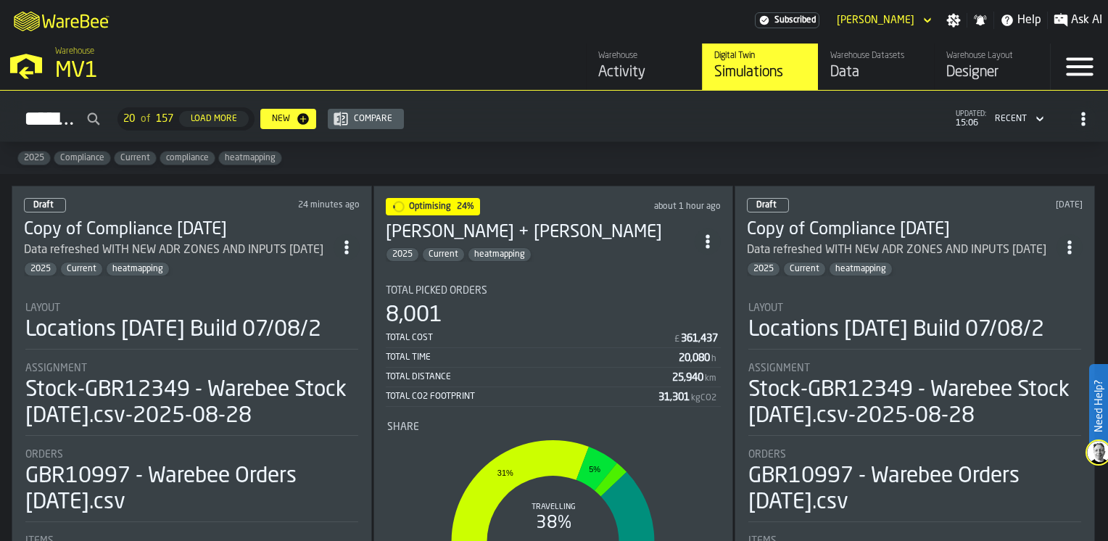
click at [336, 302] on div "Layout" at bounding box center [191, 308] width 333 height 12
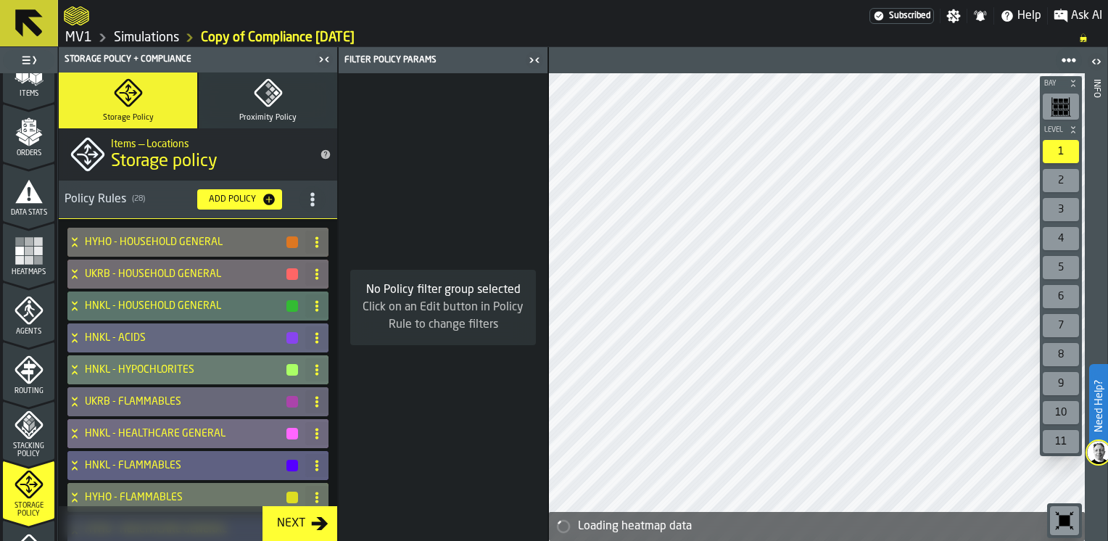
scroll to position [218, 0]
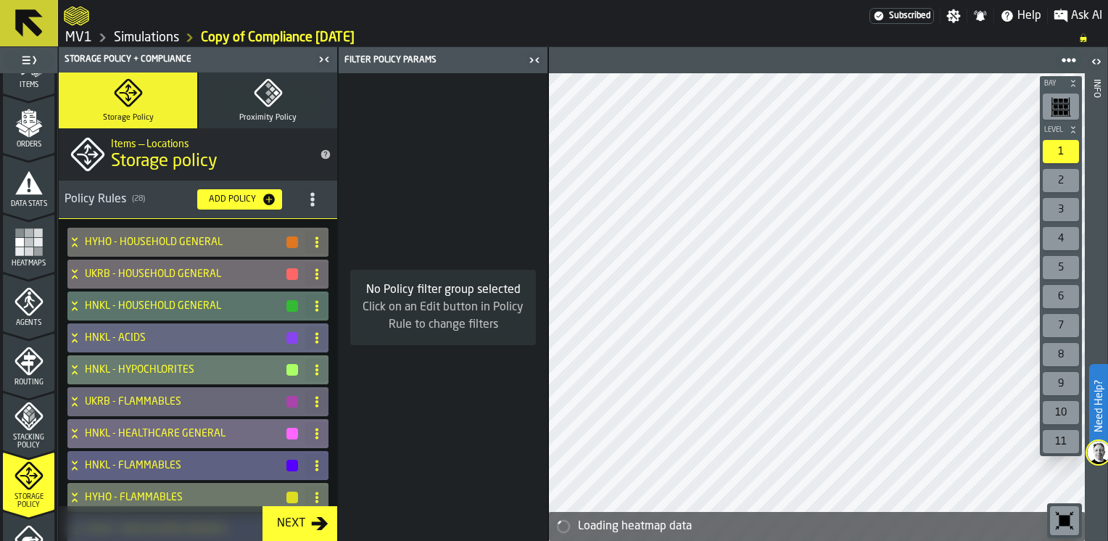
click at [22, 497] on span "Storage Policy" at bounding box center [28, 501] width 51 height 16
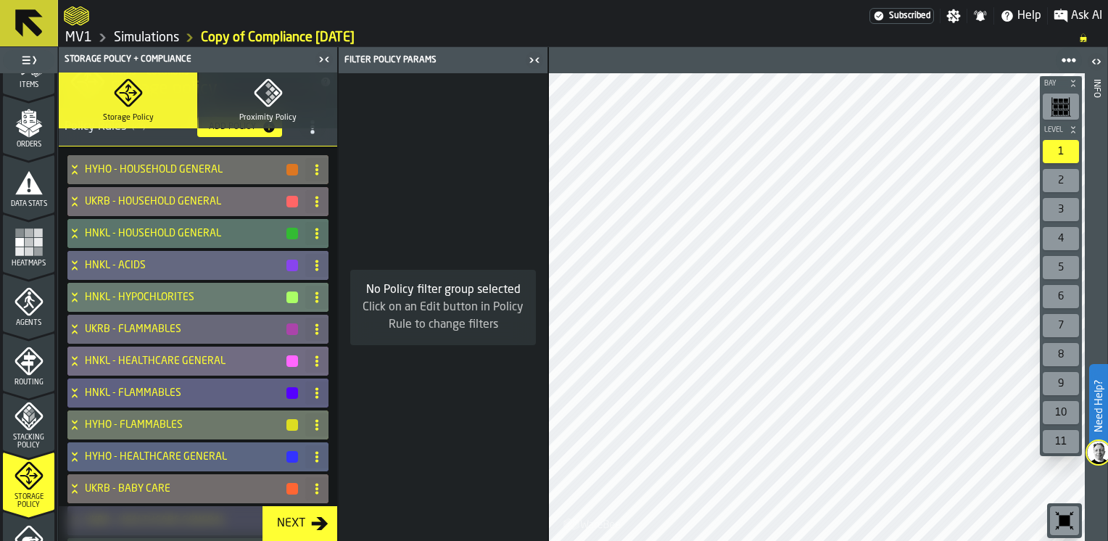
scroll to position [0, 0]
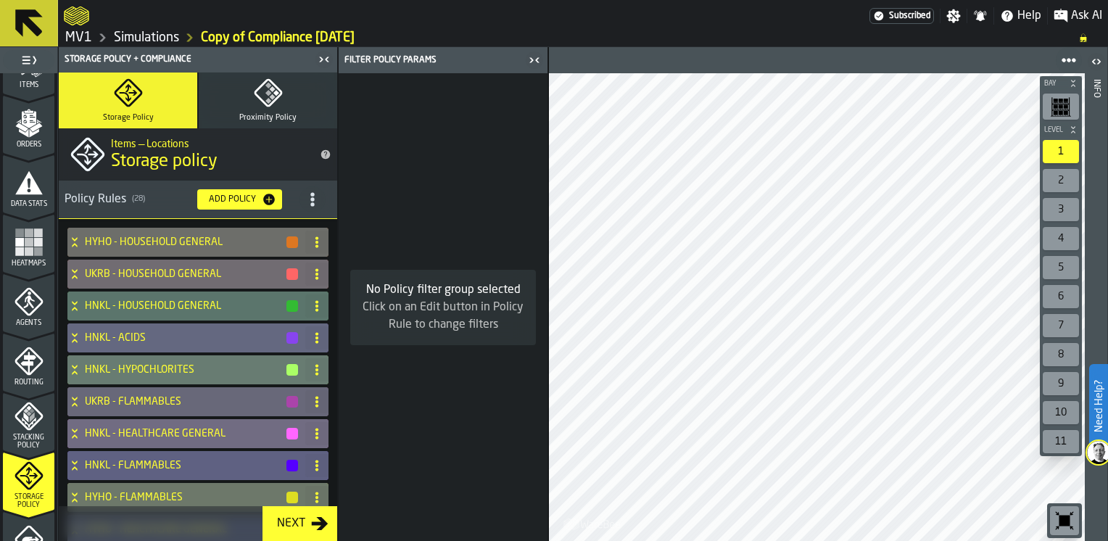
click at [305, 194] on icon "title-section-[object Object]" at bounding box center [312, 199] width 15 height 15
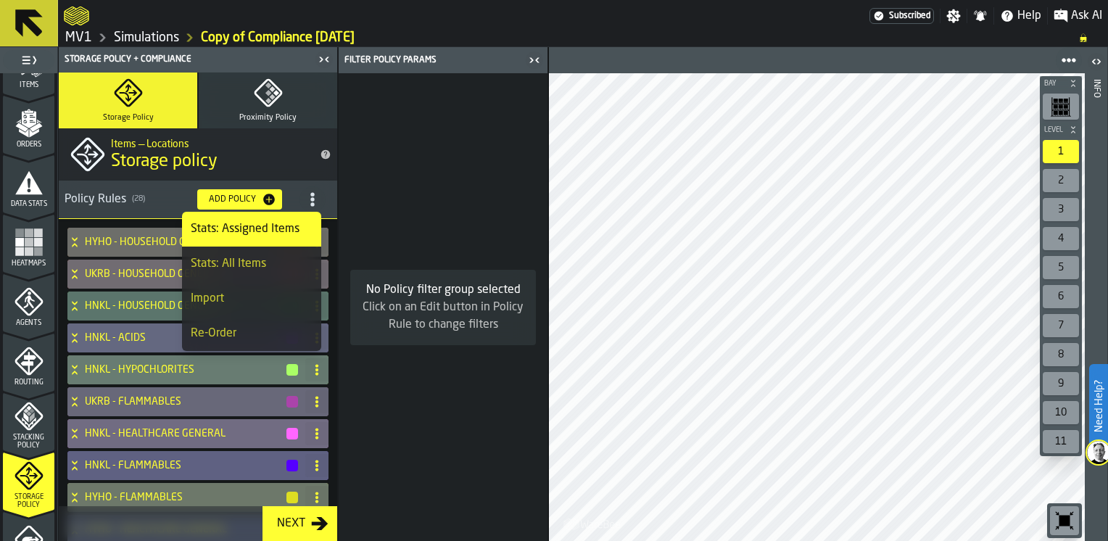
click at [255, 309] on li "Import" at bounding box center [251, 298] width 139 height 35
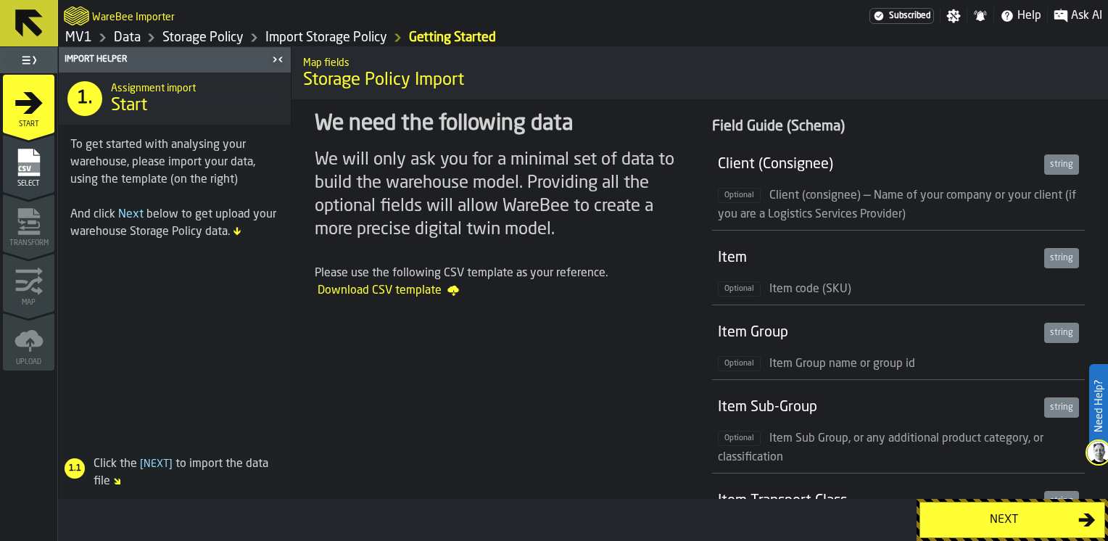
click at [1065, 524] on div "Next" at bounding box center [1003, 519] width 149 height 17
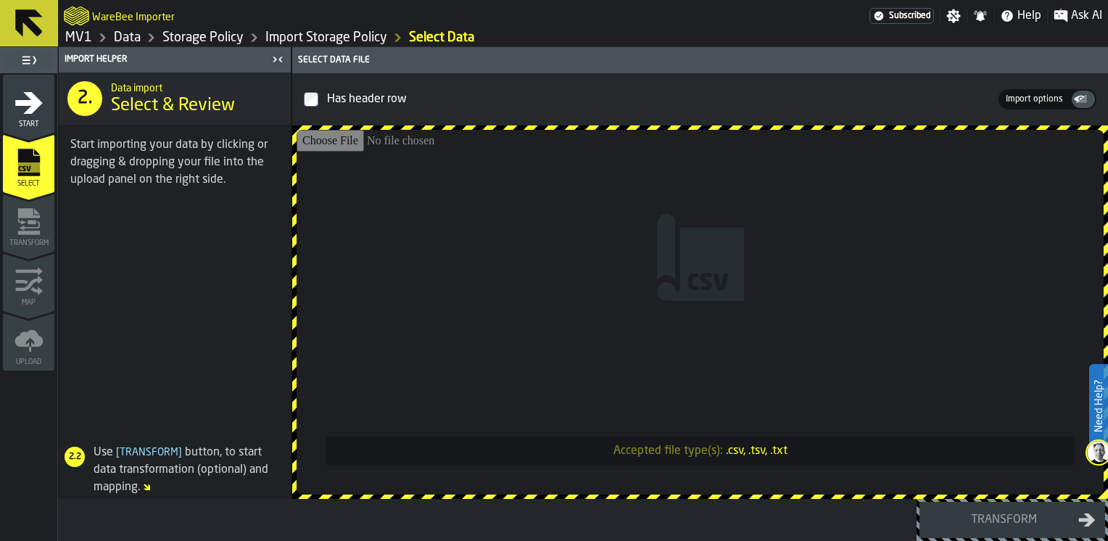
click at [313, 32] on link "Import Storage Policy" at bounding box center [326, 38] width 122 height 16
click at [305, 42] on link "Import Storage Policy" at bounding box center [326, 38] width 122 height 16
click at [173, 38] on link "Storage Policy" at bounding box center [202, 38] width 81 height 16
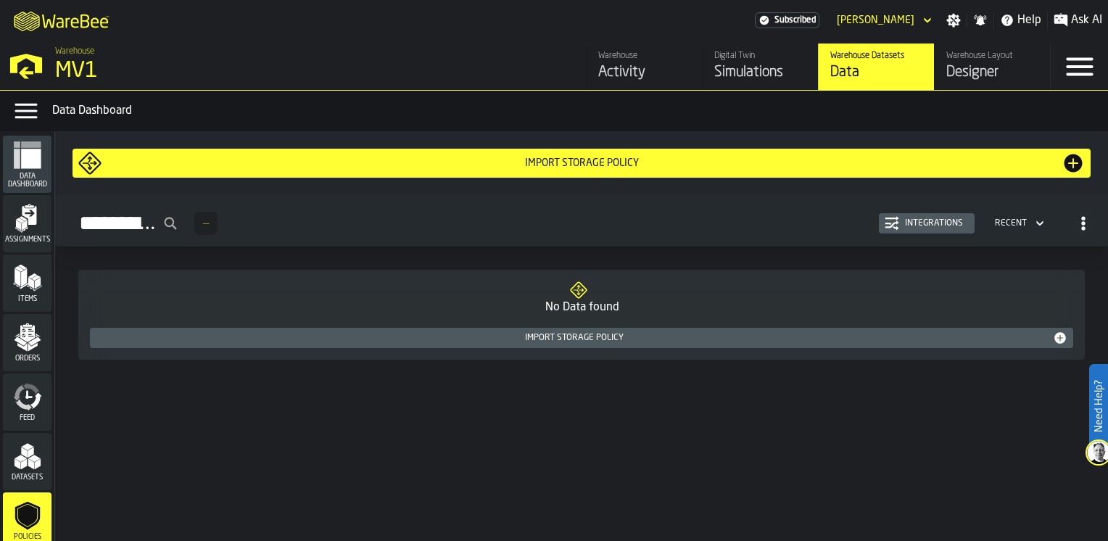
click at [72, 66] on div "MV1" at bounding box center [251, 71] width 392 height 26
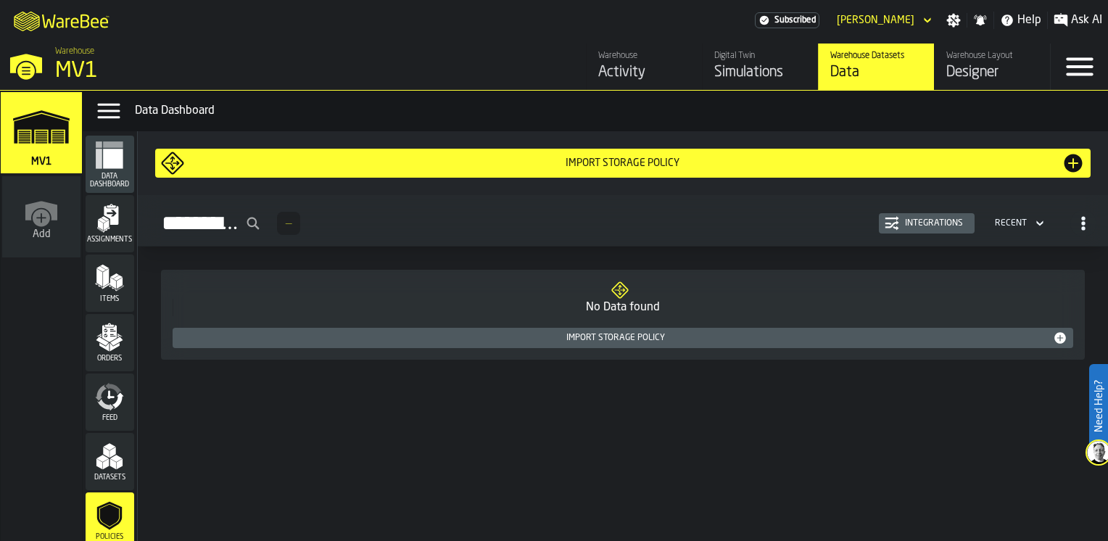
click at [75, 62] on div "MV1" at bounding box center [251, 71] width 392 height 26
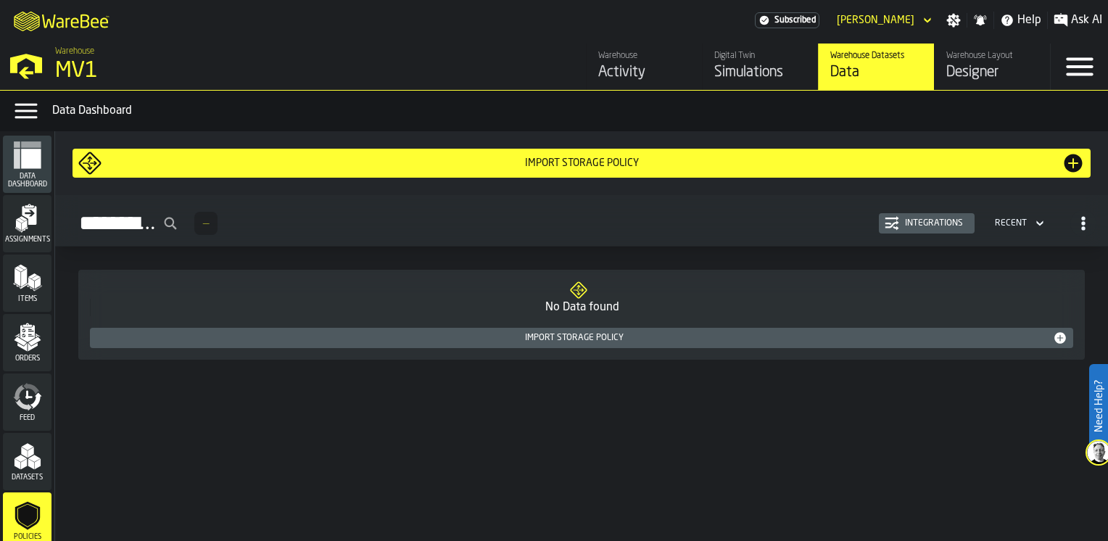
click at [751, 77] on div "Simulations" at bounding box center [760, 72] width 92 height 20
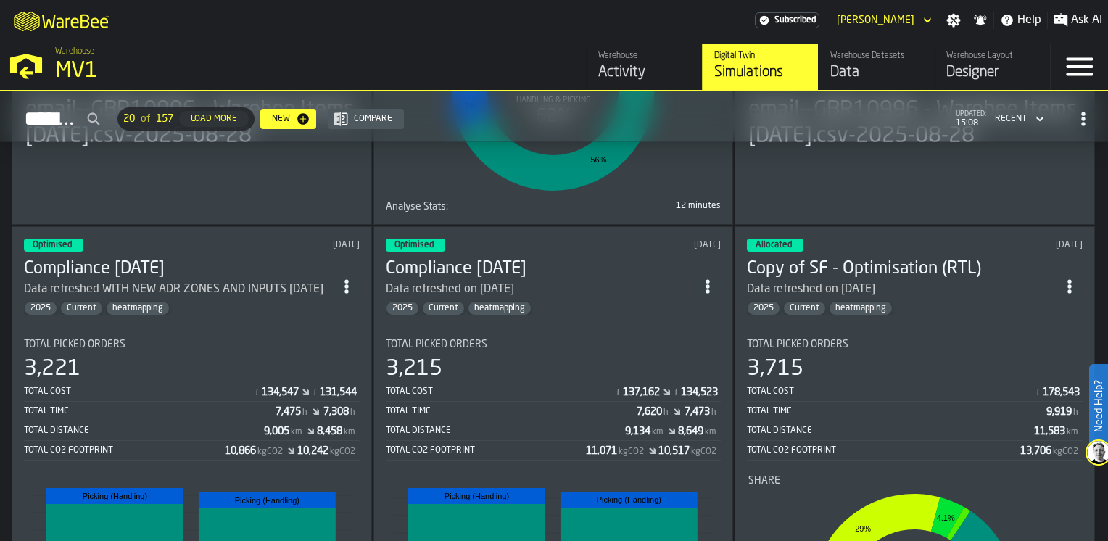
scroll to position [435, 0]
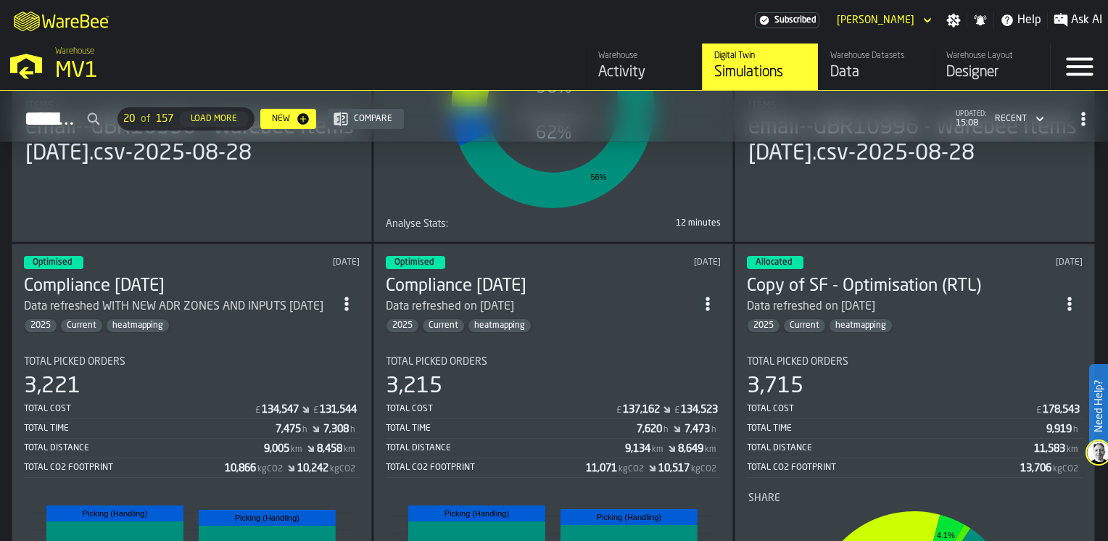
click at [835, 364] on div "Total Picked Orders 3,715 Total Cost £ 178,543 Total Time 9,919 h Total Distanc…" at bounding box center [915, 417] width 336 height 122
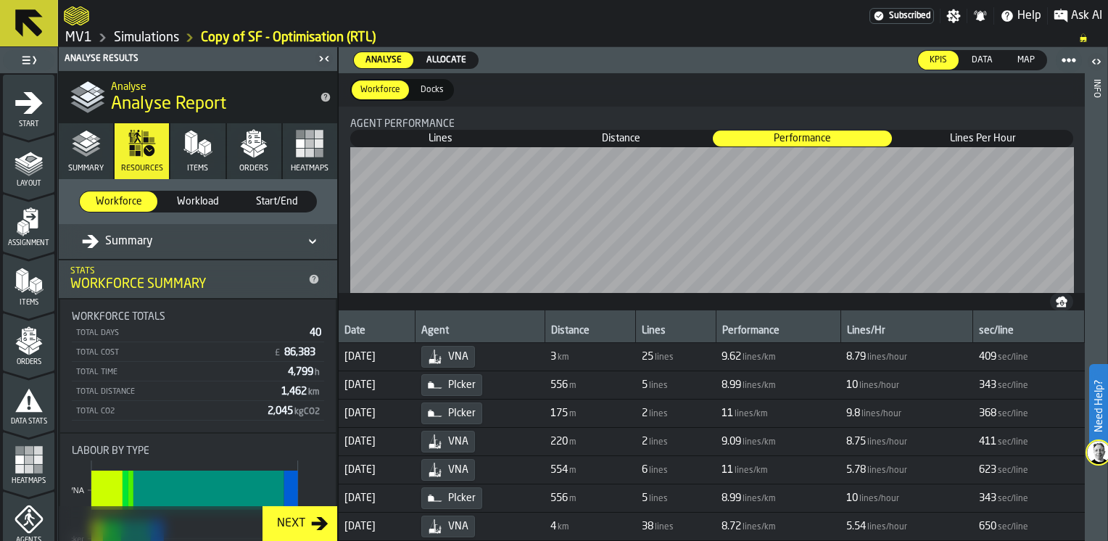
click at [986, 57] on span "Data" at bounding box center [982, 60] width 33 height 13
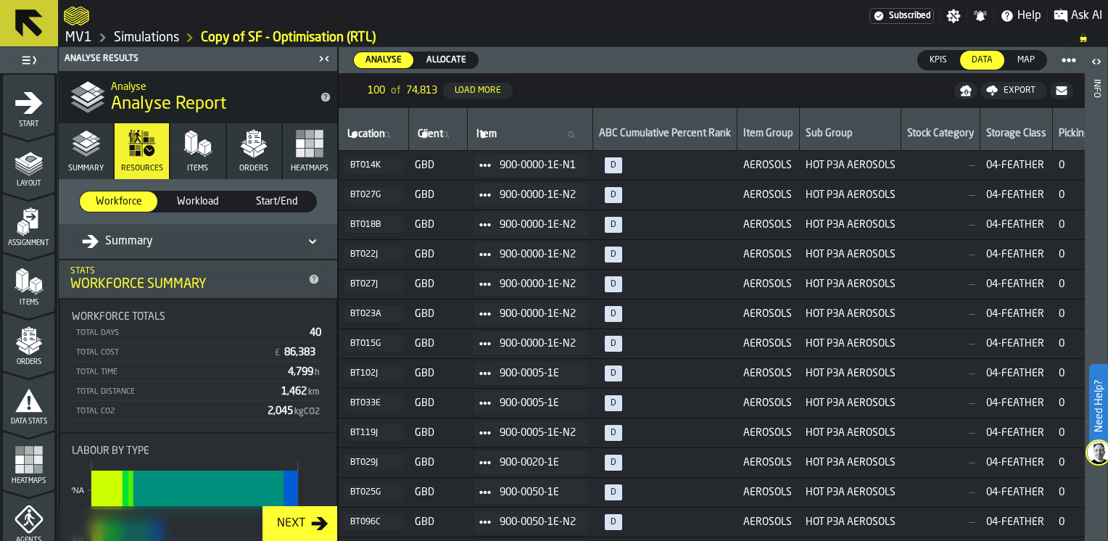
click at [1005, 59] on label "Map Map" at bounding box center [1026, 60] width 42 height 20
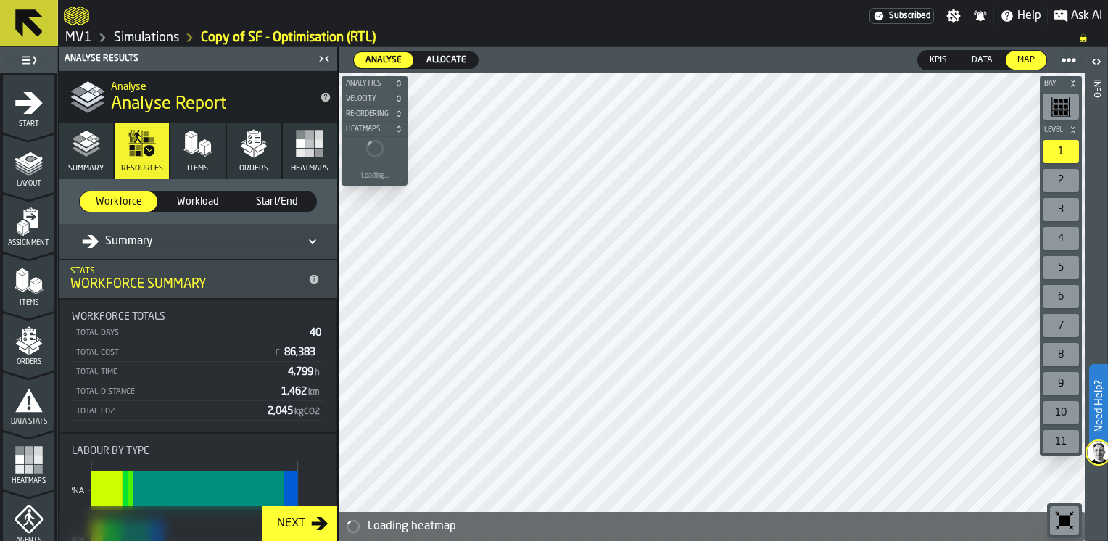
click at [931, 59] on span "KPIs" at bounding box center [938, 60] width 29 height 13
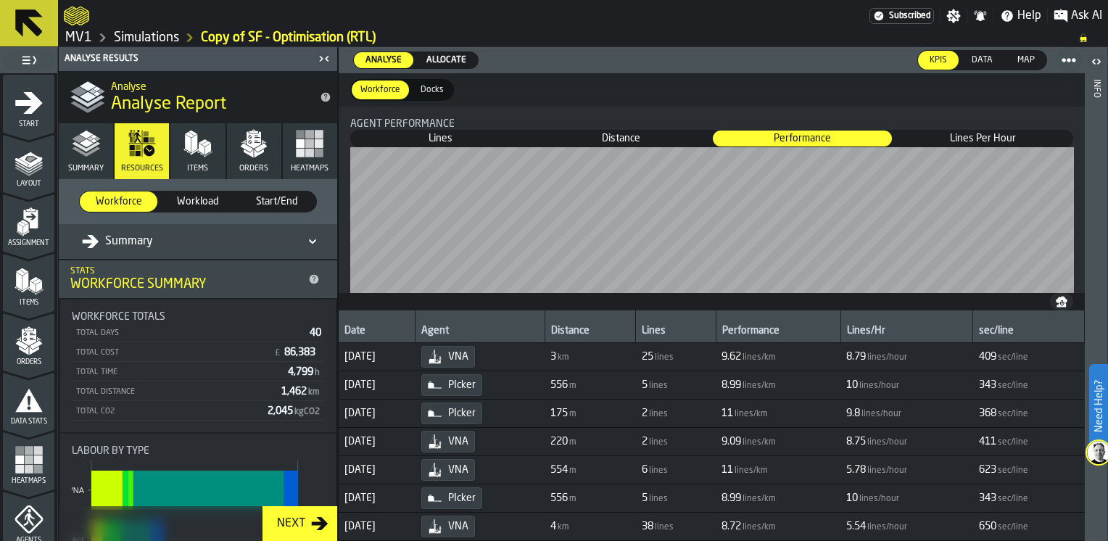
click at [266, 197] on span "Start/End" at bounding box center [277, 201] width 66 height 15
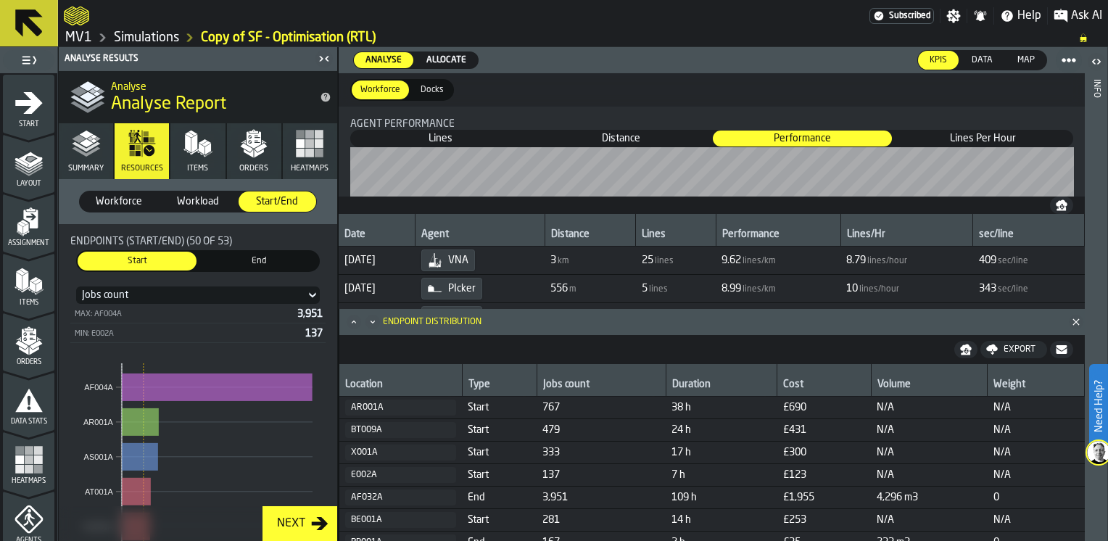
click at [162, 33] on link "Simulations" at bounding box center [146, 38] width 65 height 16
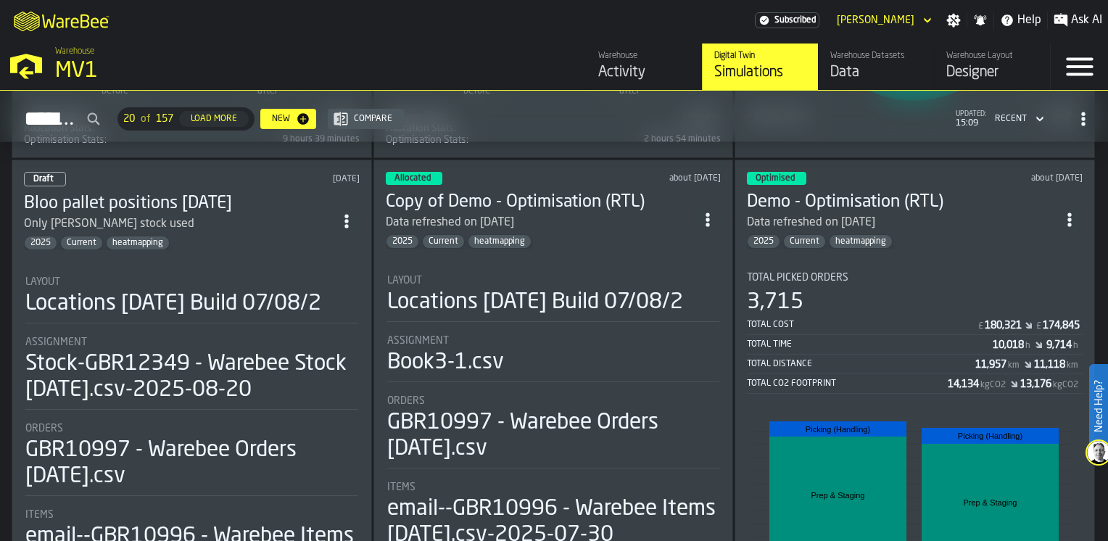
scroll to position [1015, 0]
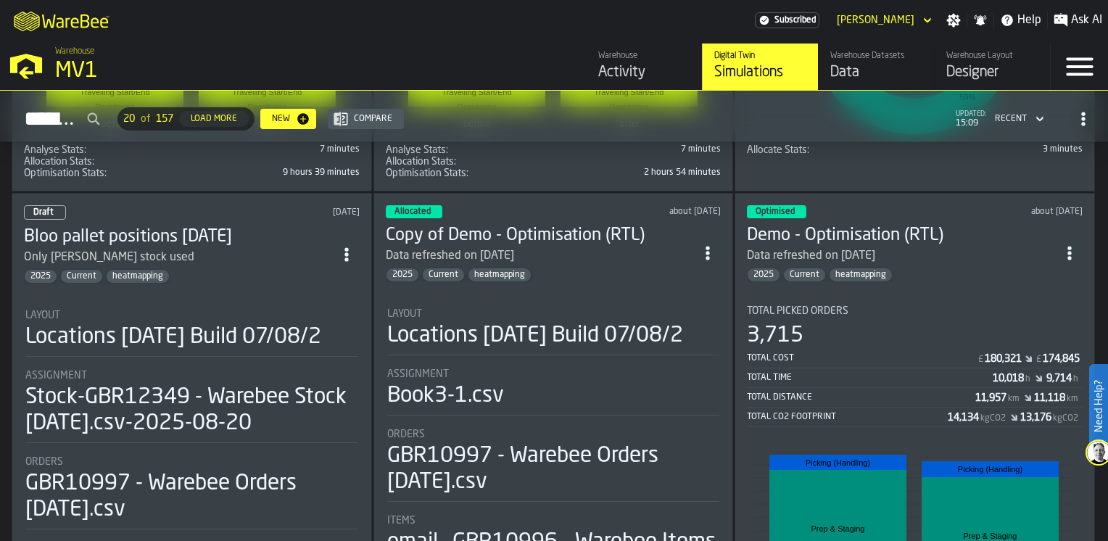
click at [643, 74] on div "Activity" at bounding box center [644, 72] width 92 height 20
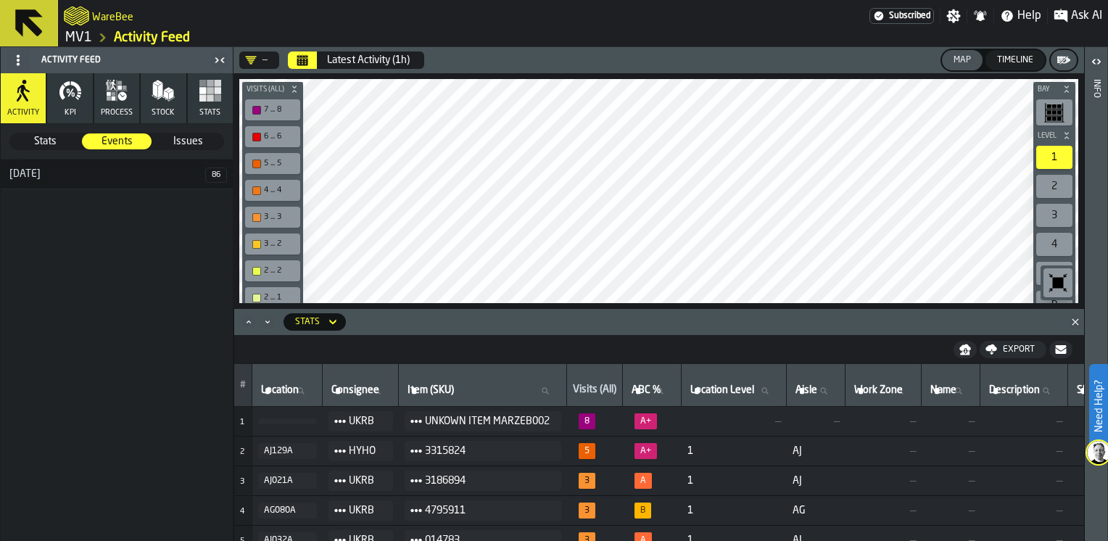
click at [80, 42] on link "MV1" at bounding box center [78, 38] width 27 height 16
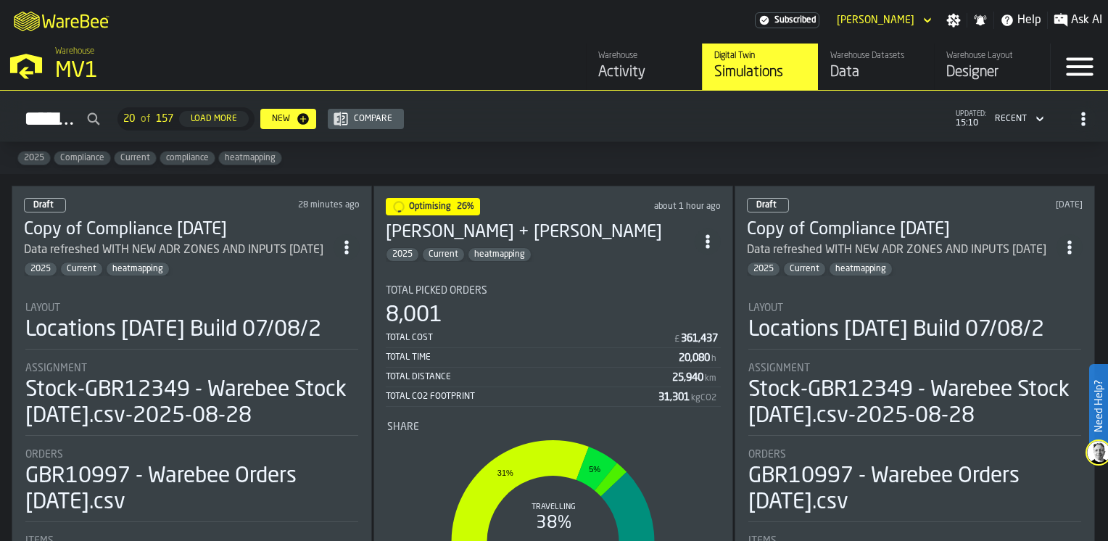
click at [975, 77] on div "Designer" at bounding box center [992, 72] width 92 height 20
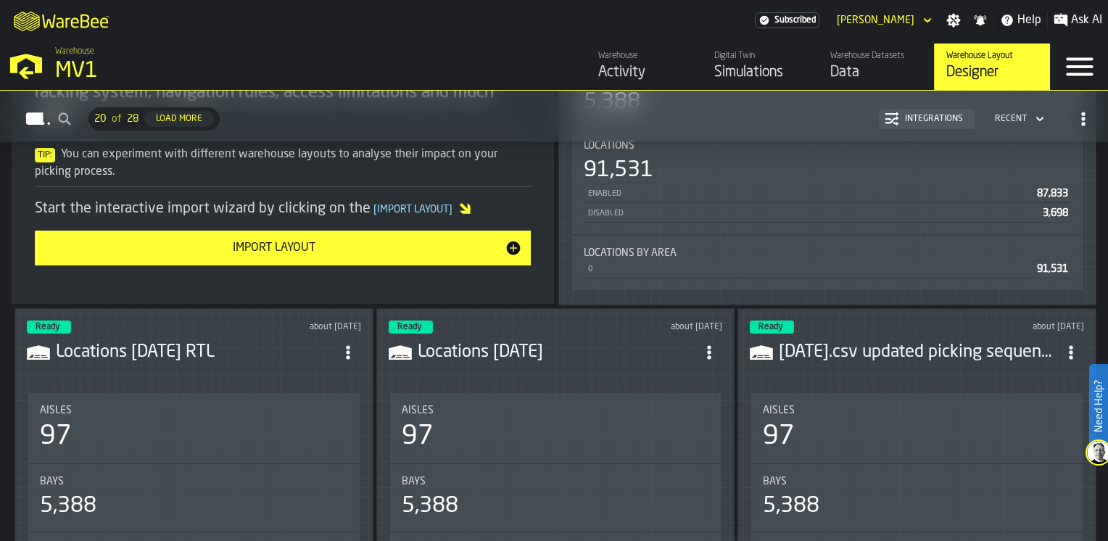
scroll to position [435, 0]
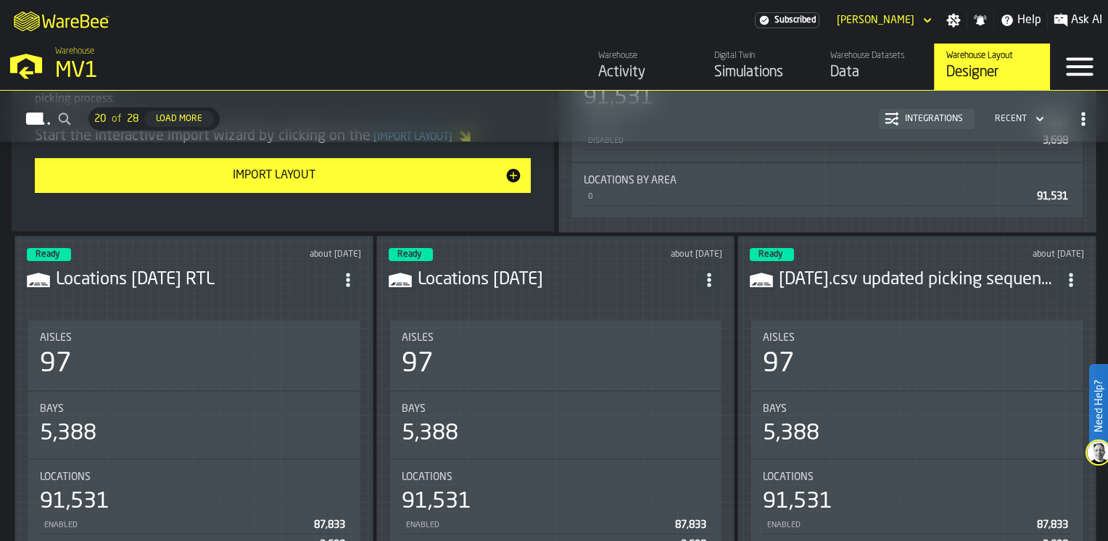
click at [93, 294] on header "Ready about 1 month ago Locations 2025-07-31 RTL" at bounding box center [194, 277] width 334 height 58
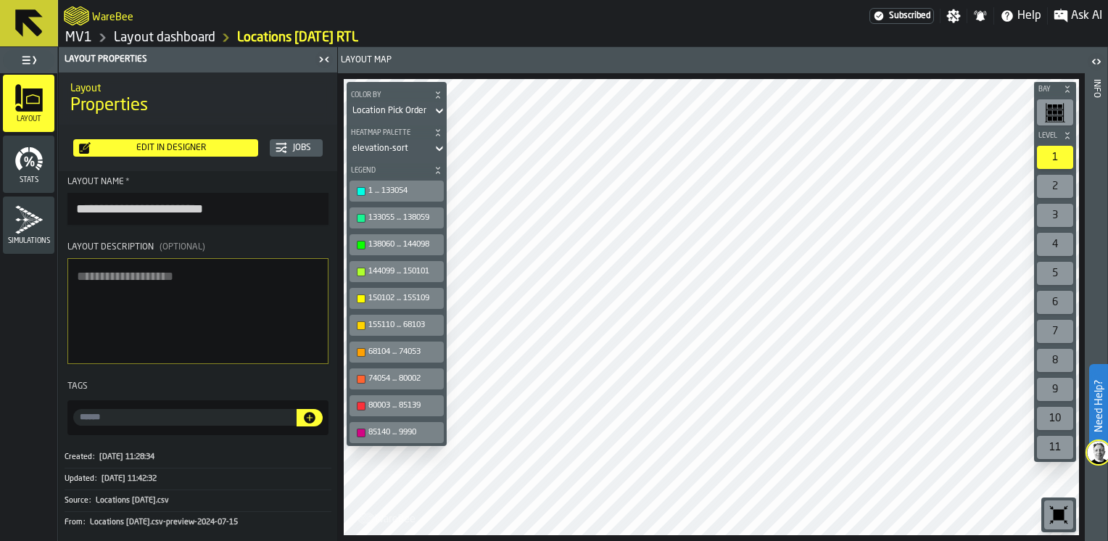
click at [439, 109] on icon at bounding box center [439, 110] width 15 height 17
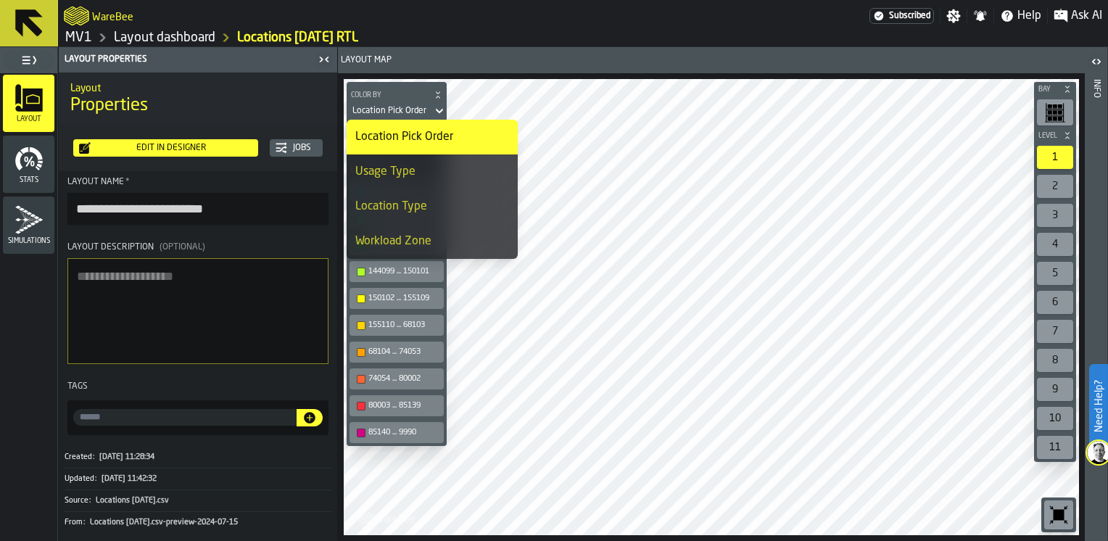
click at [397, 240] on div "Workload Zone" at bounding box center [432, 241] width 154 height 17
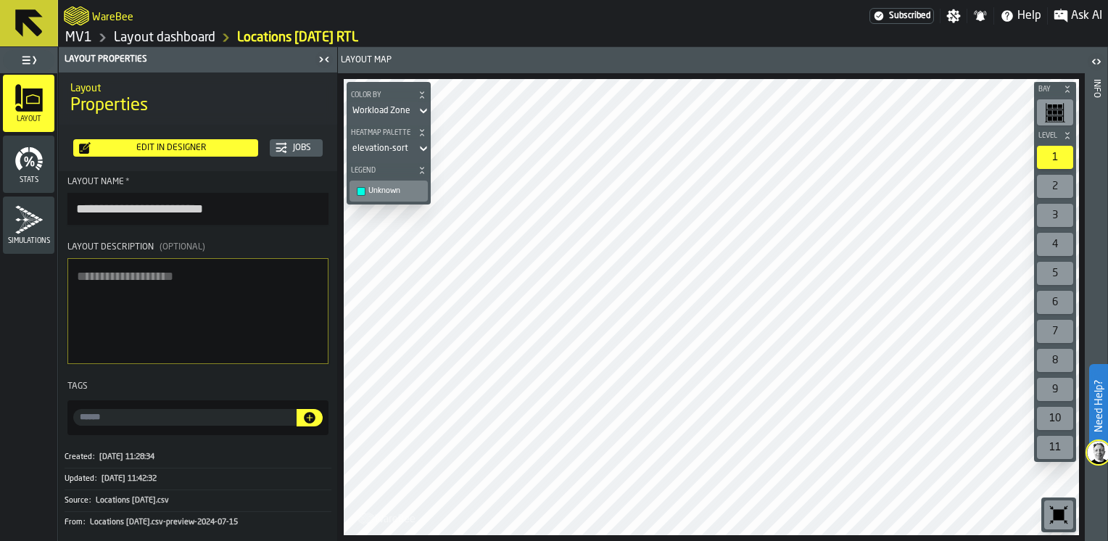
click at [394, 186] on div "Unknown" at bounding box center [395, 190] width 55 height 9
click at [403, 112] on div "Workload Zone" at bounding box center [381, 111] width 58 height 10
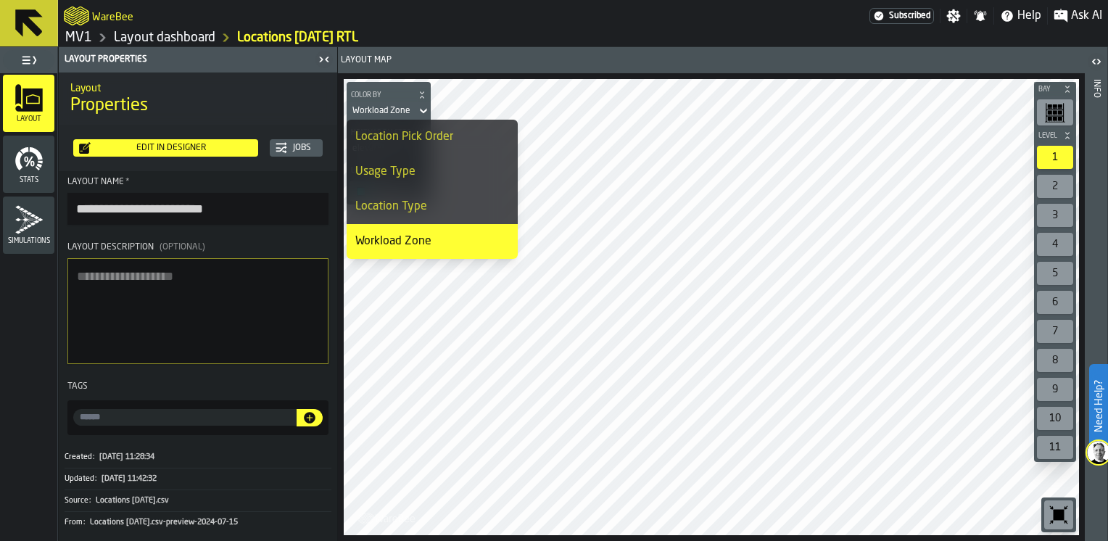
click at [379, 244] on div "Workload Zone" at bounding box center [432, 241] width 154 height 17
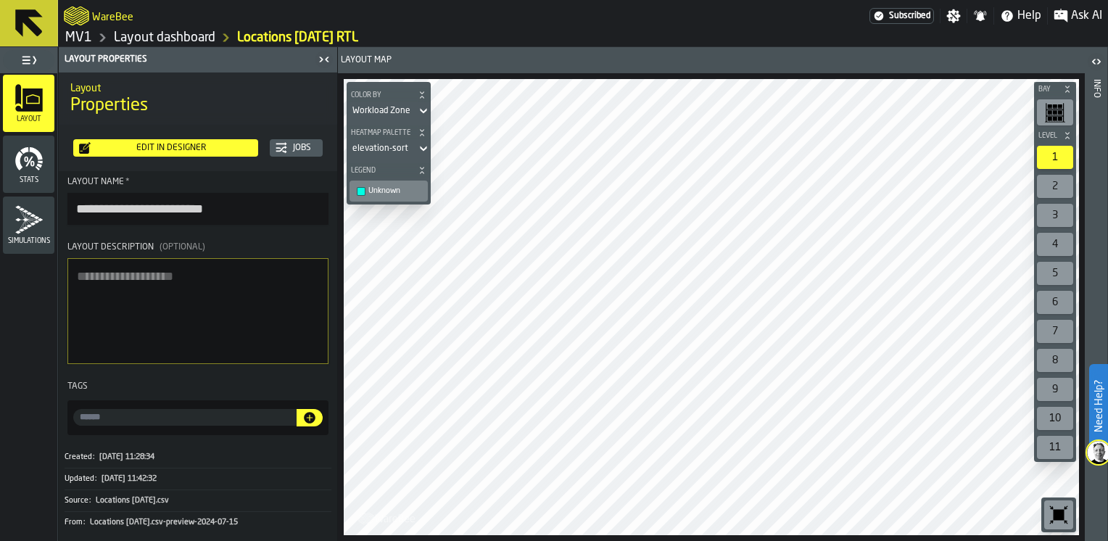
click at [413, 110] on div "Workload Zone" at bounding box center [382, 111] width 70 height 16
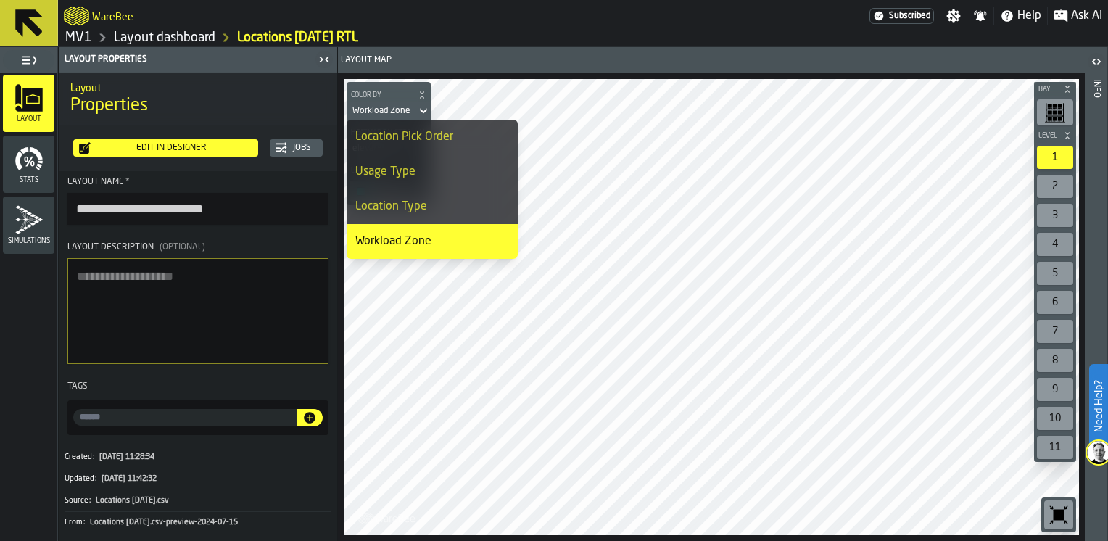
click at [389, 138] on div "Location Pick Order" at bounding box center [432, 136] width 154 height 17
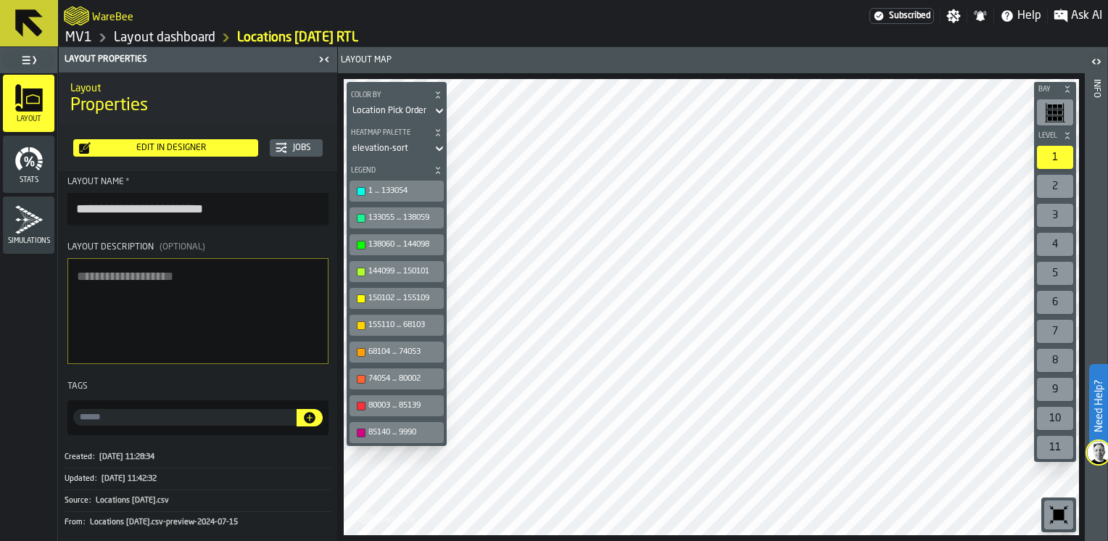
click at [386, 374] on div "74054 ... 80002" at bounding box center [403, 378] width 71 height 9
click at [360, 378] on div "button-toolbar-undefined" at bounding box center [361, 379] width 9 height 9
click at [436, 147] on icon at bounding box center [439, 148] width 7 height 5
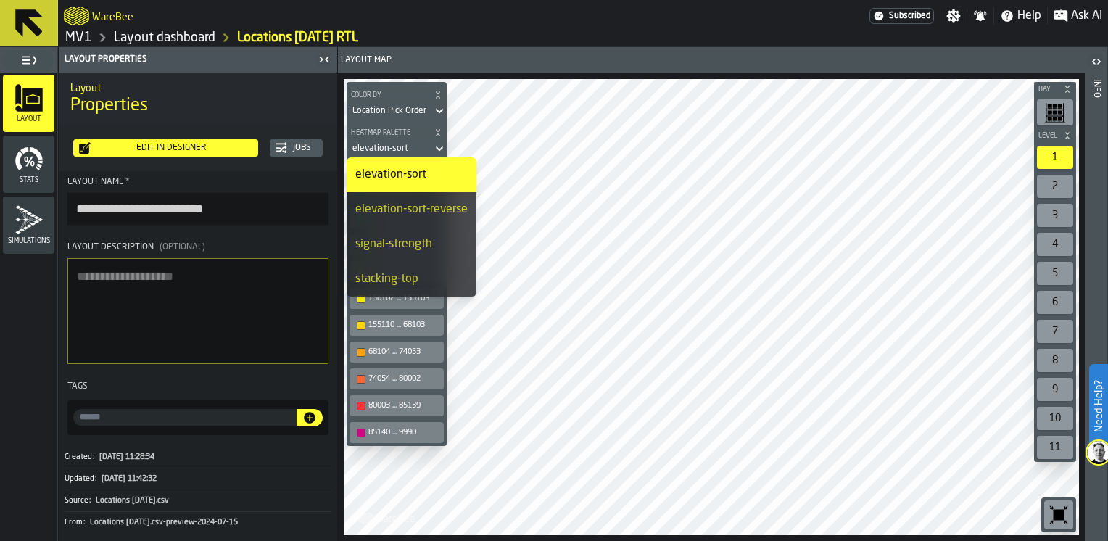
click at [183, 36] on link "Layout dashboard" at bounding box center [165, 38] width 102 height 16
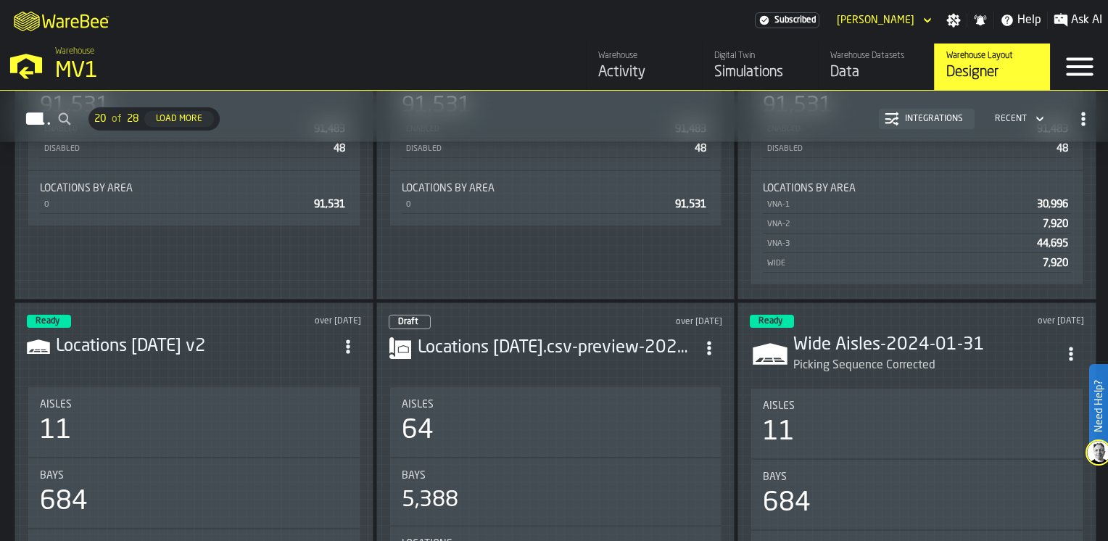
scroll to position [2030, 0]
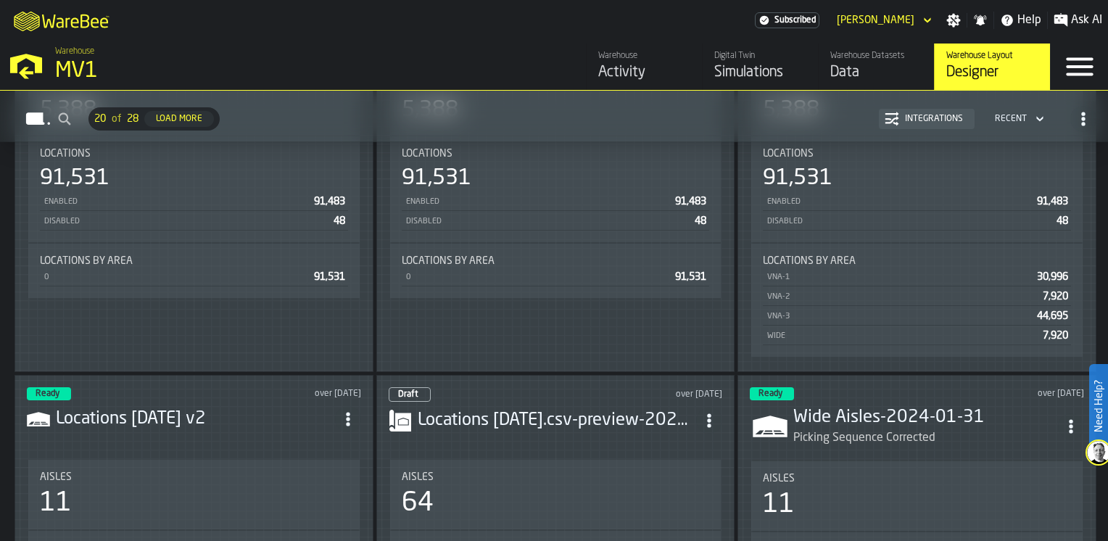
click at [919, 414] on h3 "Wide Aisles-2024-01-31" at bounding box center [925, 417] width 265 height 23
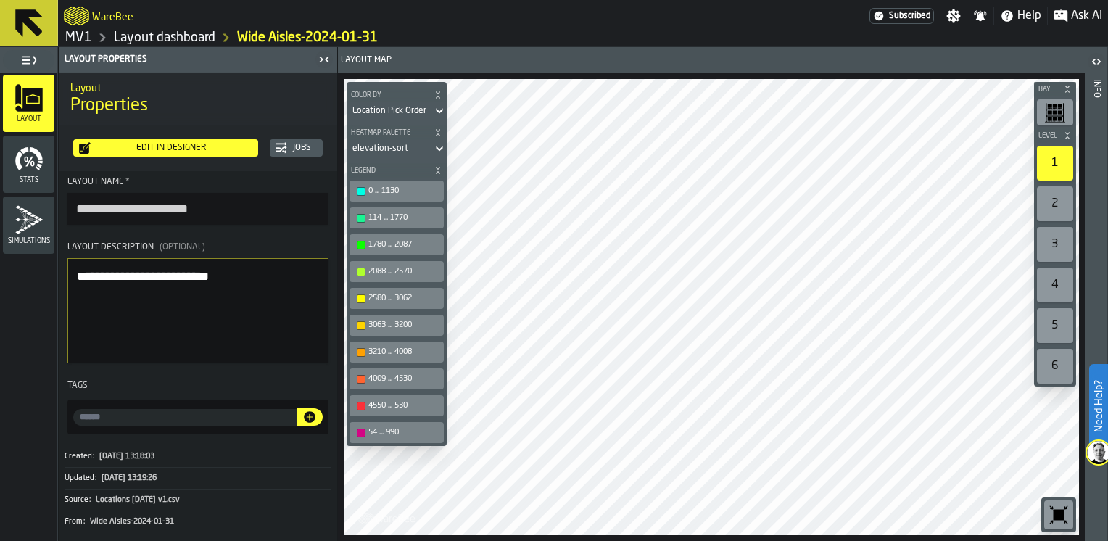
click at [437, 170] on icon "button-" at bounding box center [438, 170] width 9 height 9
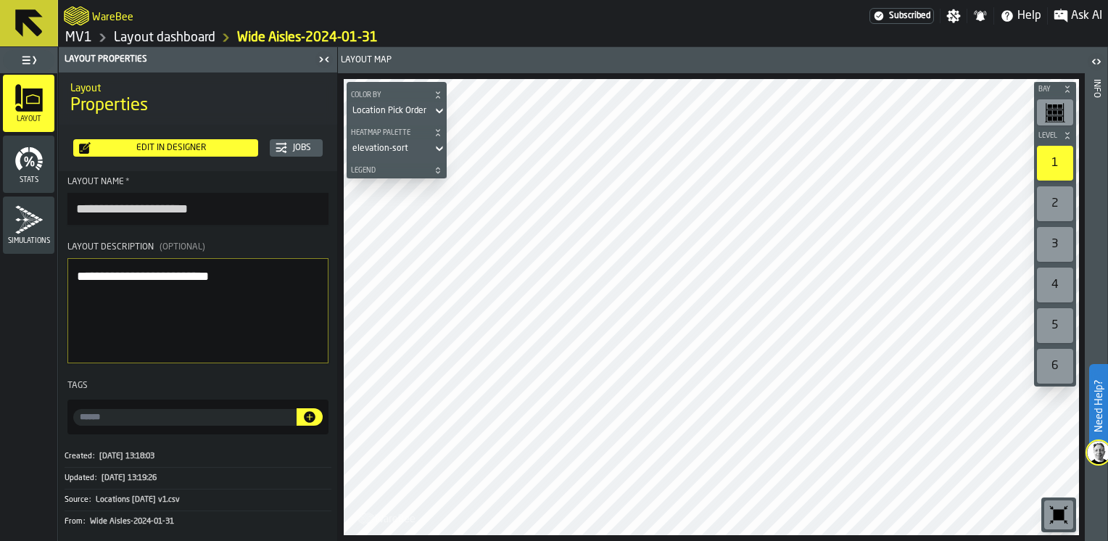
click at [437, 170] on icon "button-" at bounding box center [438, 170] width 9 height 9
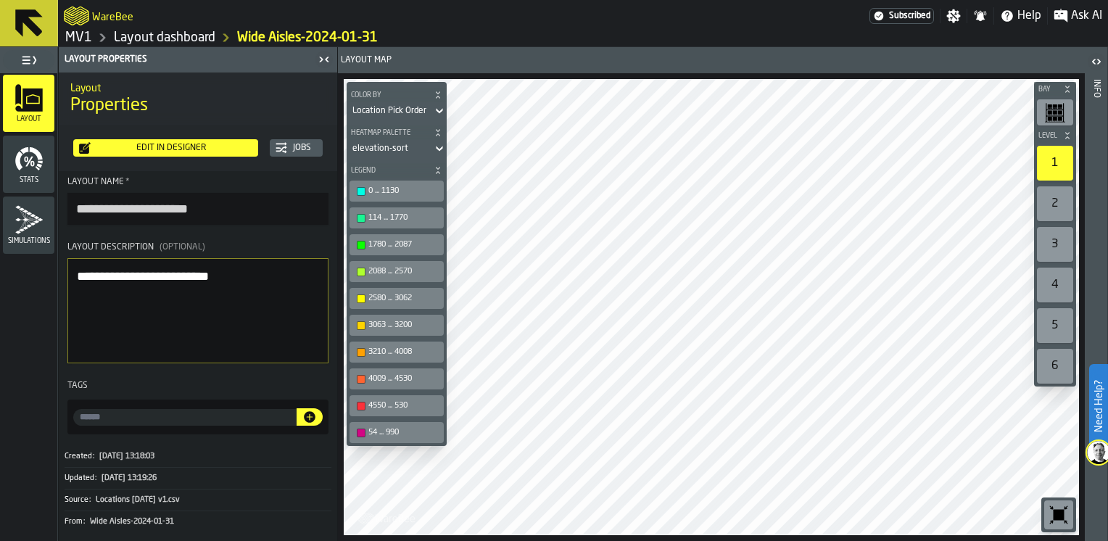
click at [439, 92] on icon "button-" at bounding box center [438, 95] width 9 height 9
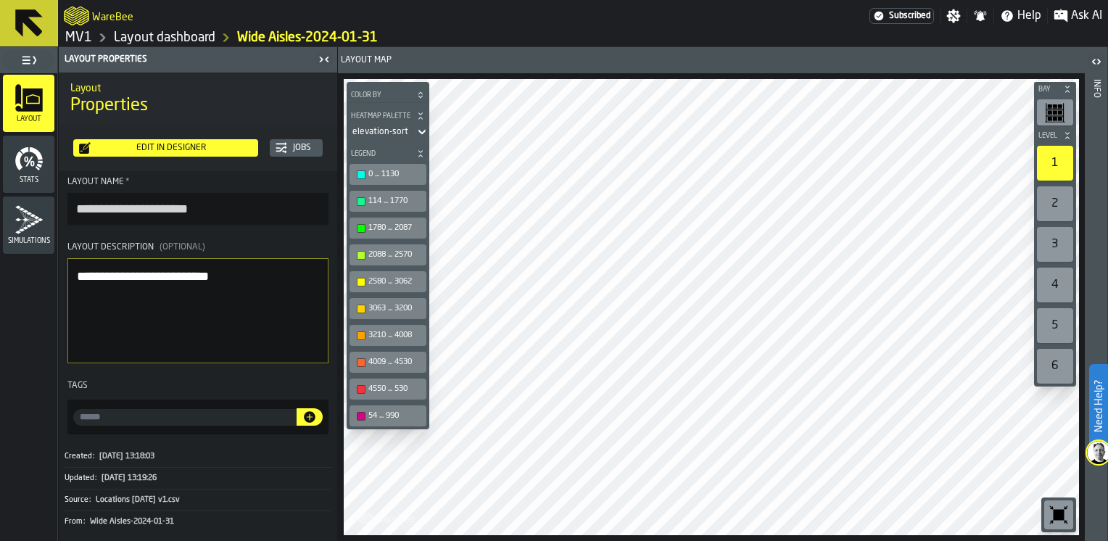
click at [418, 95] on icon "button-" at bounding box center [420, 95] width 9 height 9
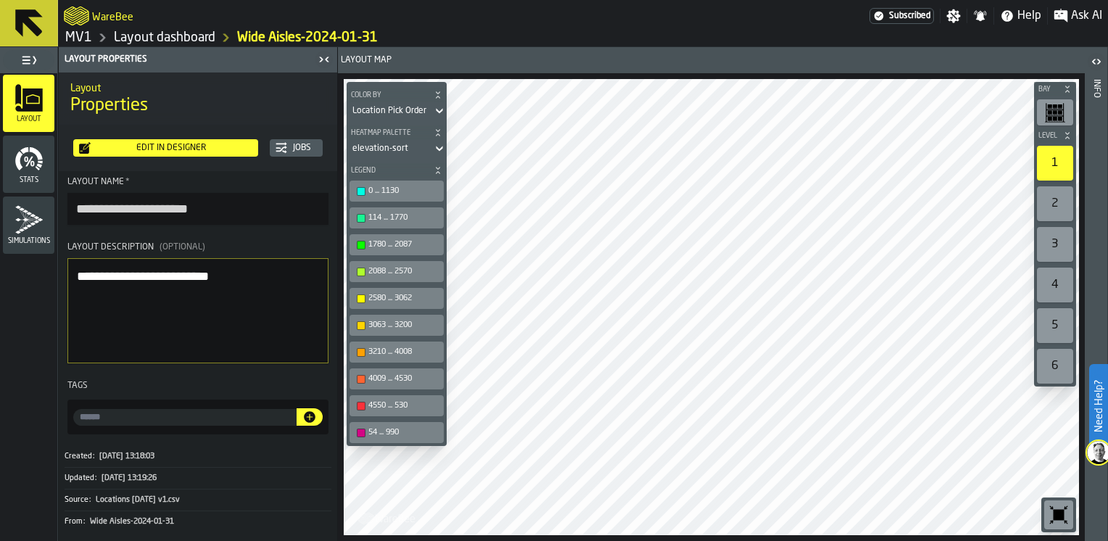
click at [439, 112] on icon at bounding box center [439, 111] width 7 height 5
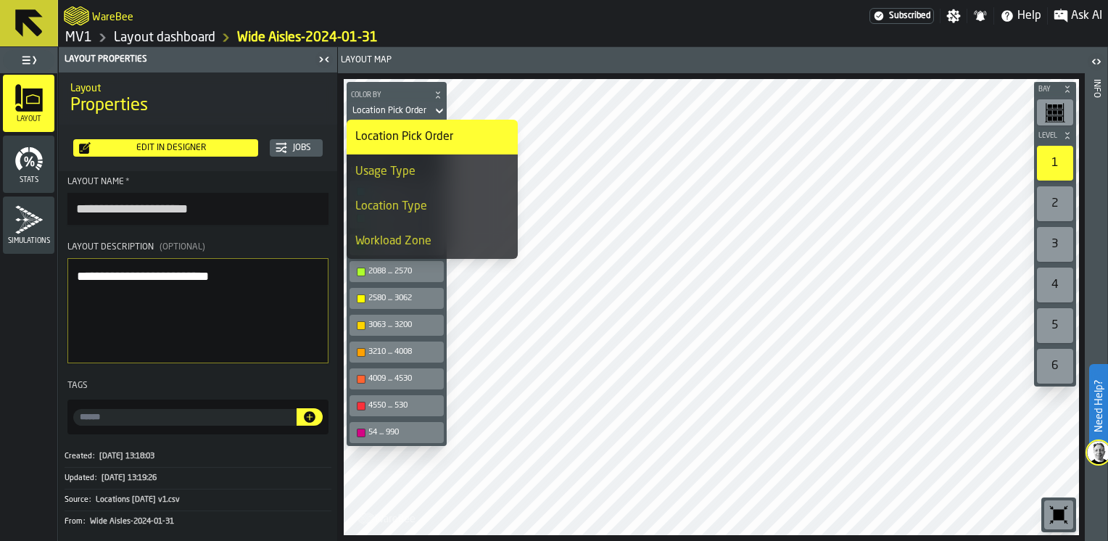
click at [411, 207] on div "Location Type" at bounding box center [432, 206] width 154 height 17
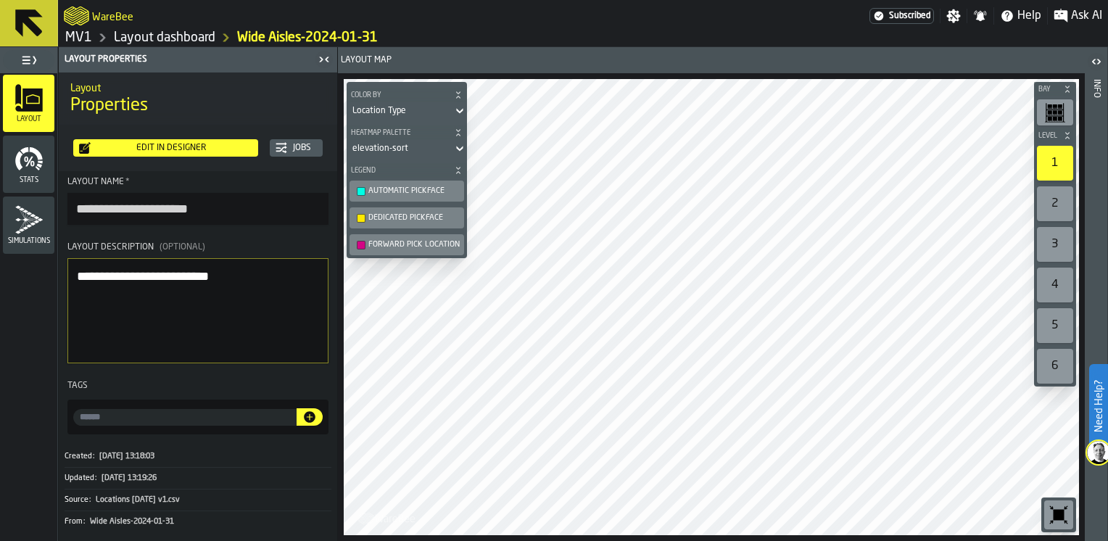
click at [458, 112] on icon at bounding box center [459, 111] width 7 height 5
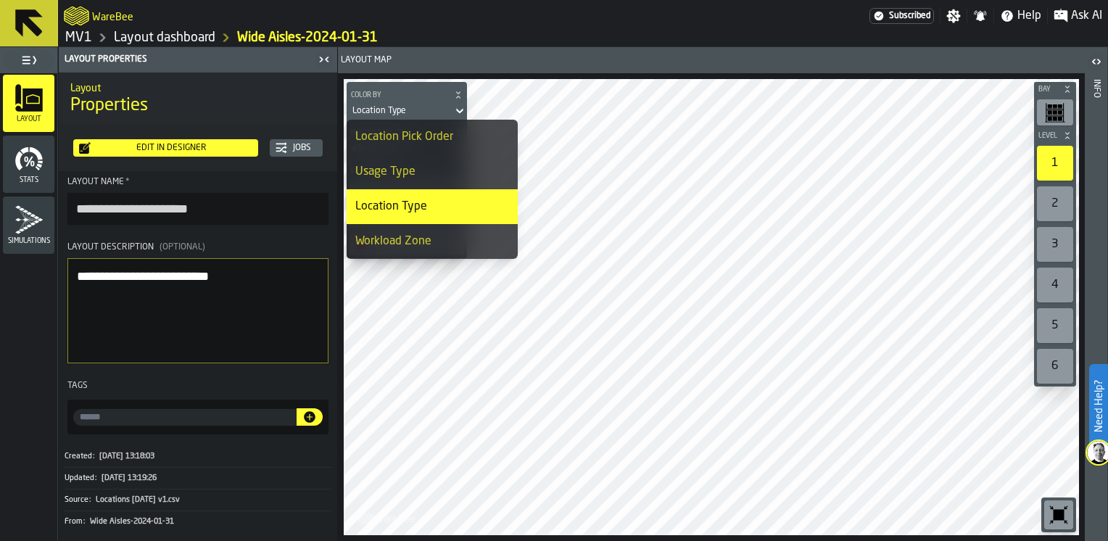
click at [386, 173] on div "Usage Type" at bounding box center [432, 171] width 154 height 17
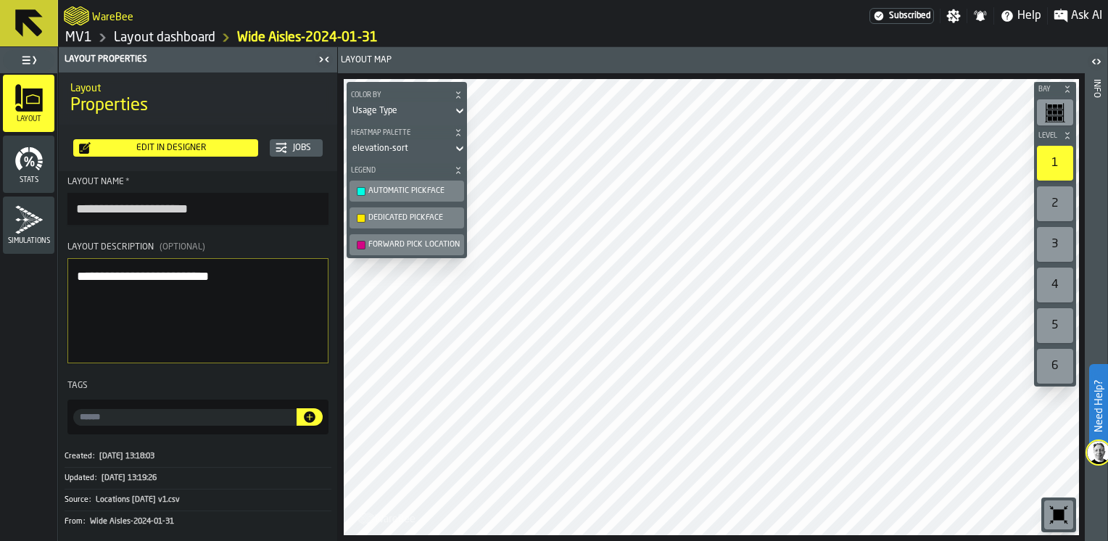
click at [458, 109] on icon at bounding box center [459, 111] width 7 height 5
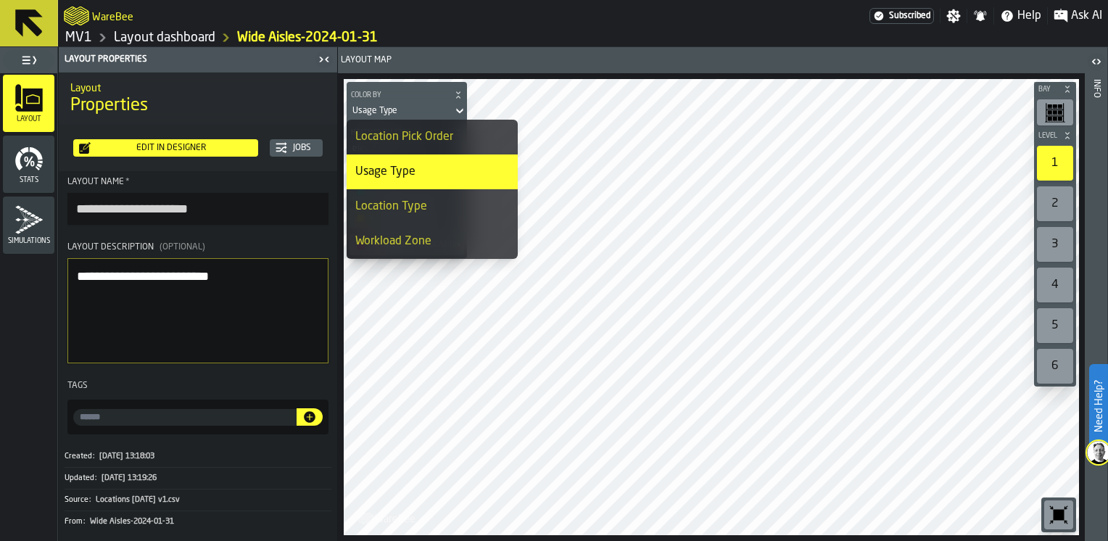
click at [373, 241] on div "Workload Zone" at bounding box center [432, 241] width 154 height 17
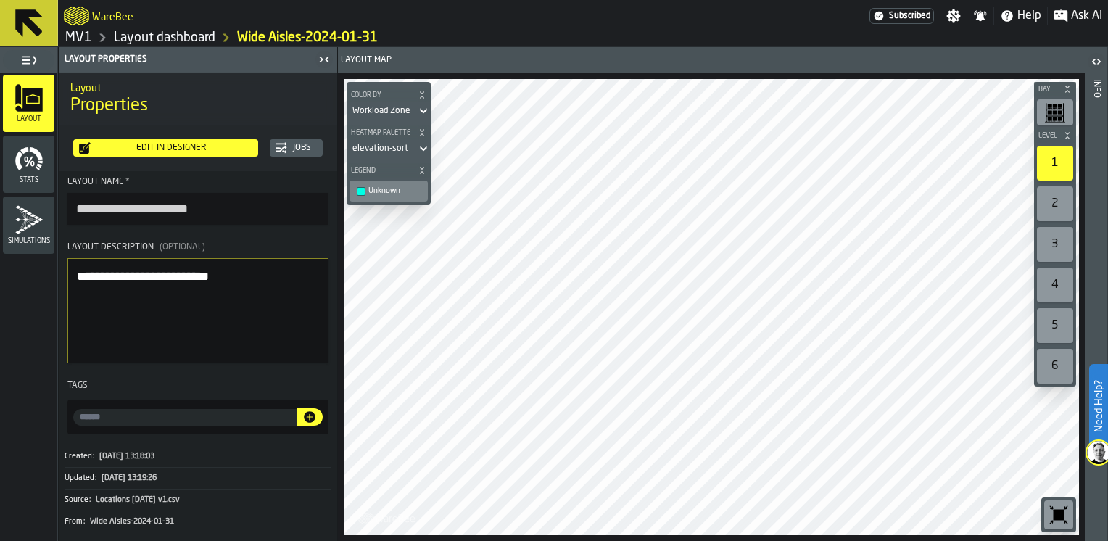
click at [420, 114] on icon at bounding box center [423, 110] width 15 height 17
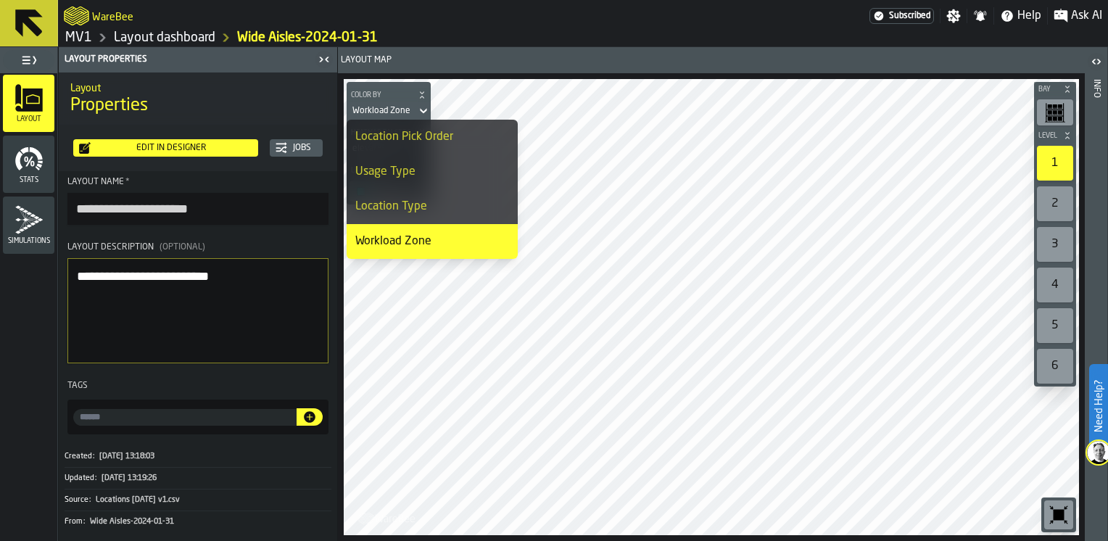
click at [394, 139] on div "Location Pick Order" at bounding box center [432, 136] width 154 height 17
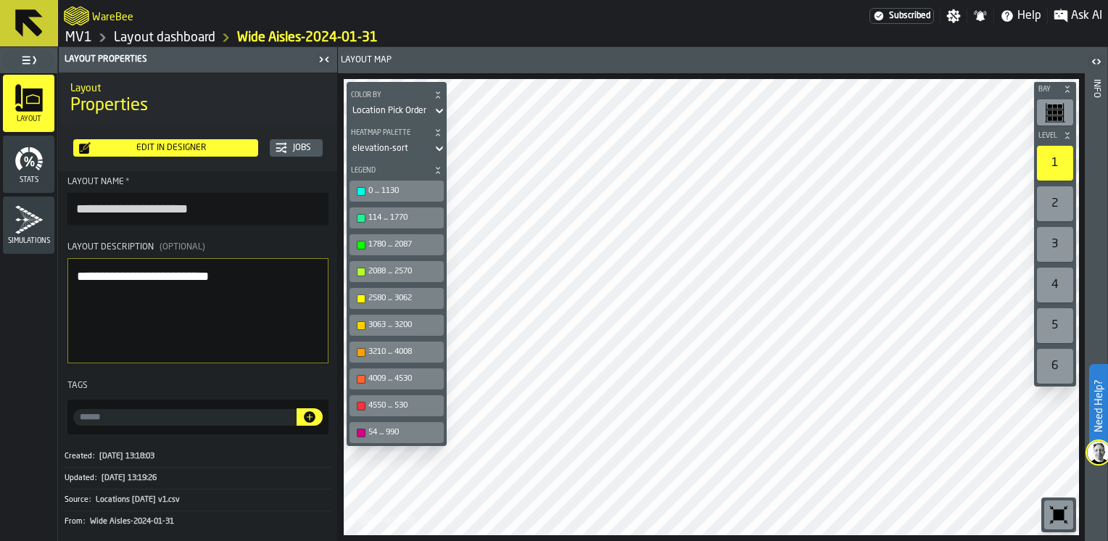
click at [438, 108] on icon at bounding box center [439, 110] width 15 height 17
click at [166, 33] on link "Layout dashboard" at bounding box center [165, 38] width 102 height 16
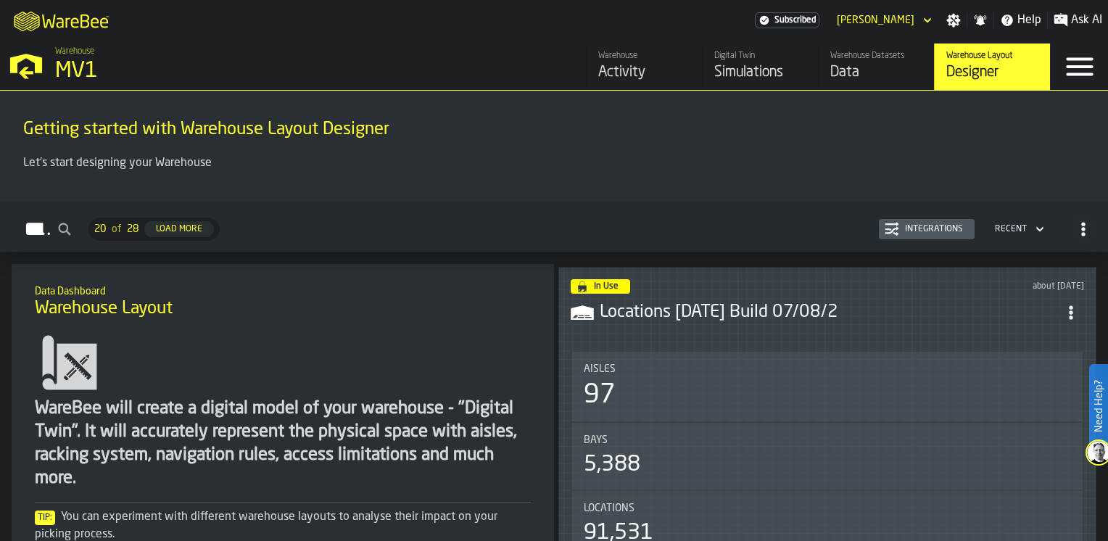
click at [842, 70] on div "Data" at bounding box center [876, 72] width 92 height 20
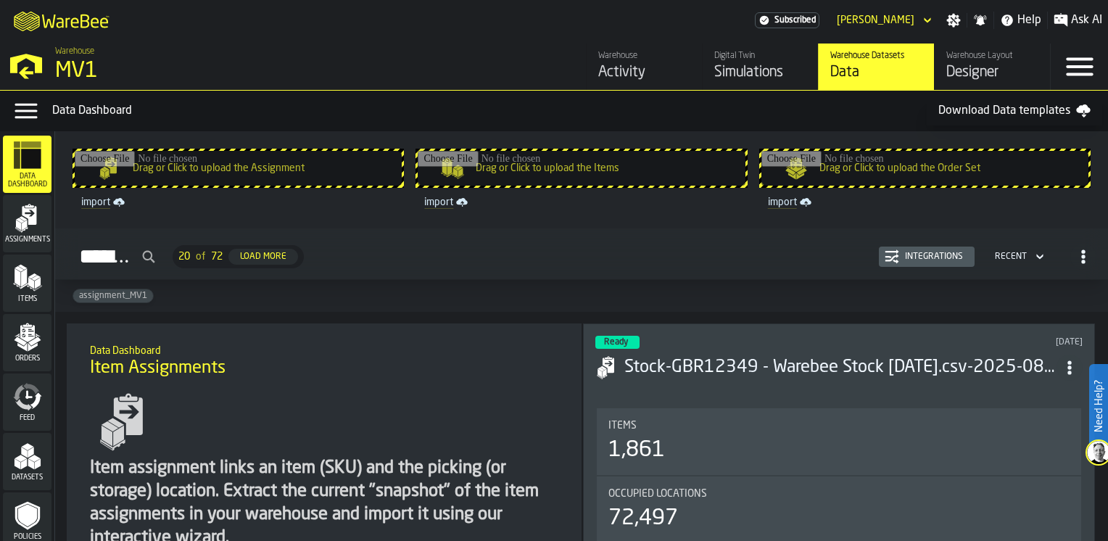
click at [735, 65] on div "Simulations" at bounding box center [760, 72] width 92 height 20
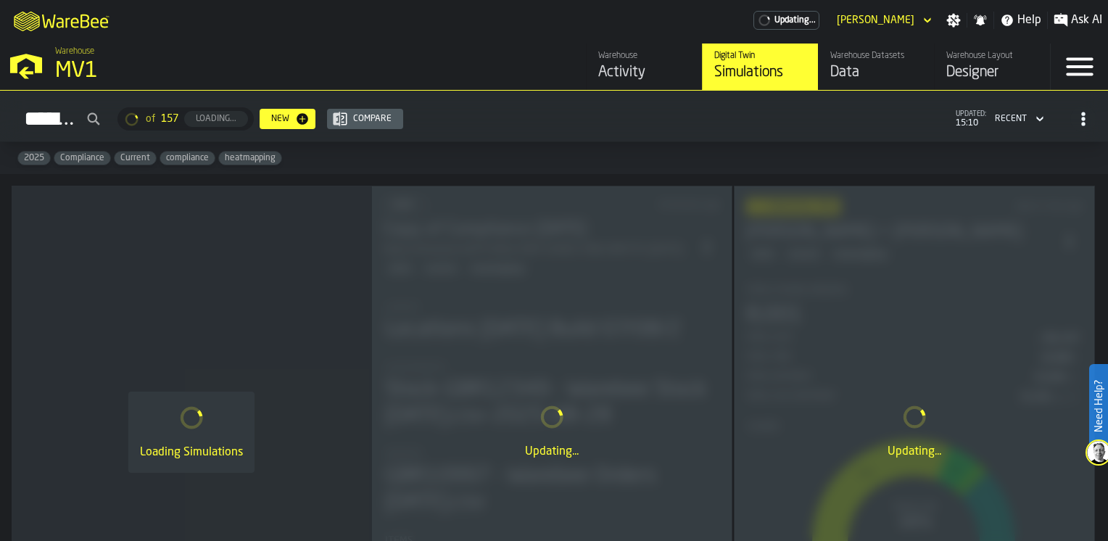
click at [619, 68] on div "Activity" at bounding box center [644, 72] width 92 height 20
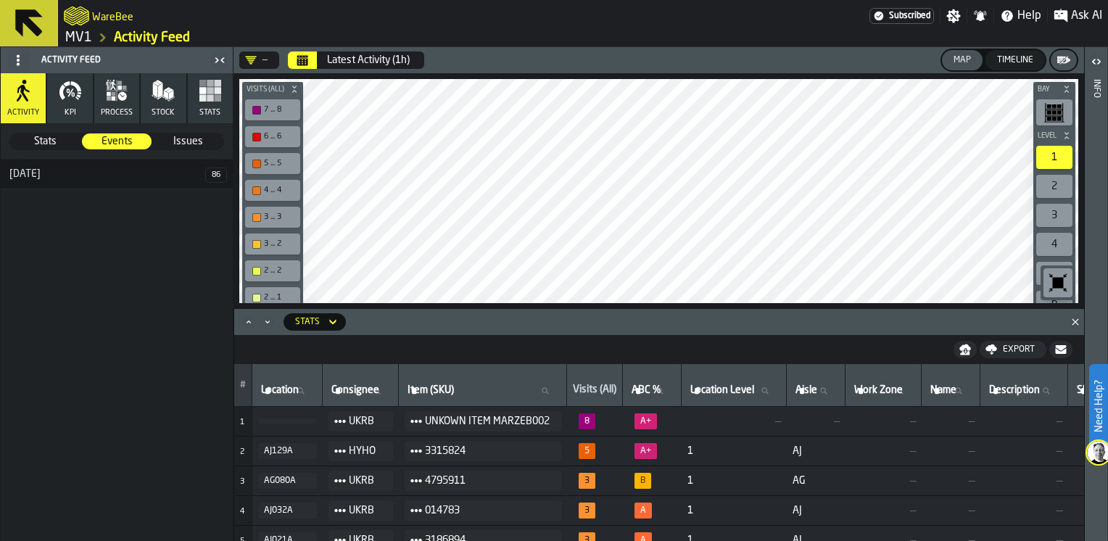
click at [307, 62] on icon "Calendar" at bounding box center [302, 61] width 11 height 7
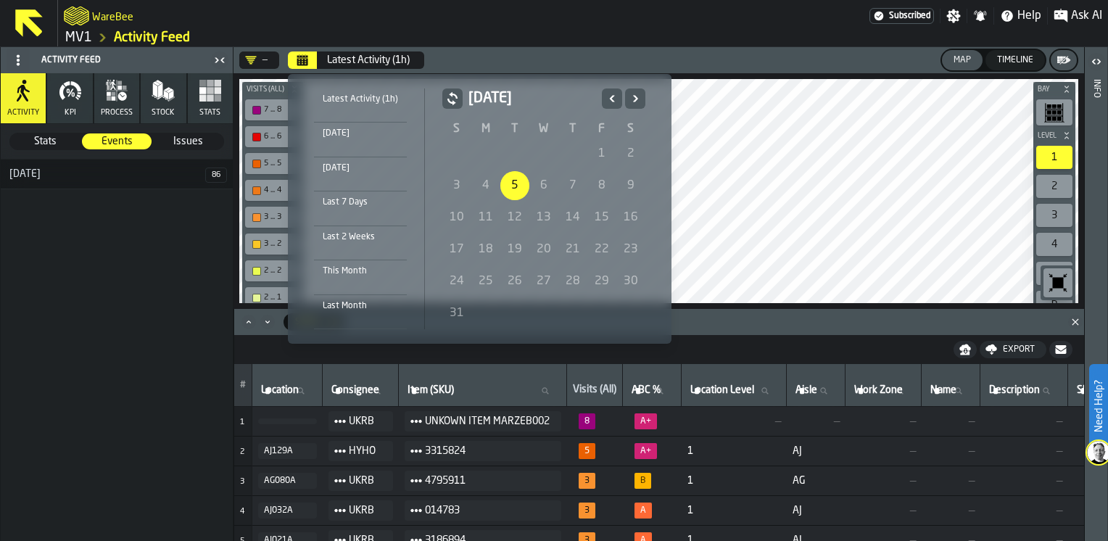
click at [350, 170] on div "Yesterday" at bounding box center [360, 168] width 93 height 16
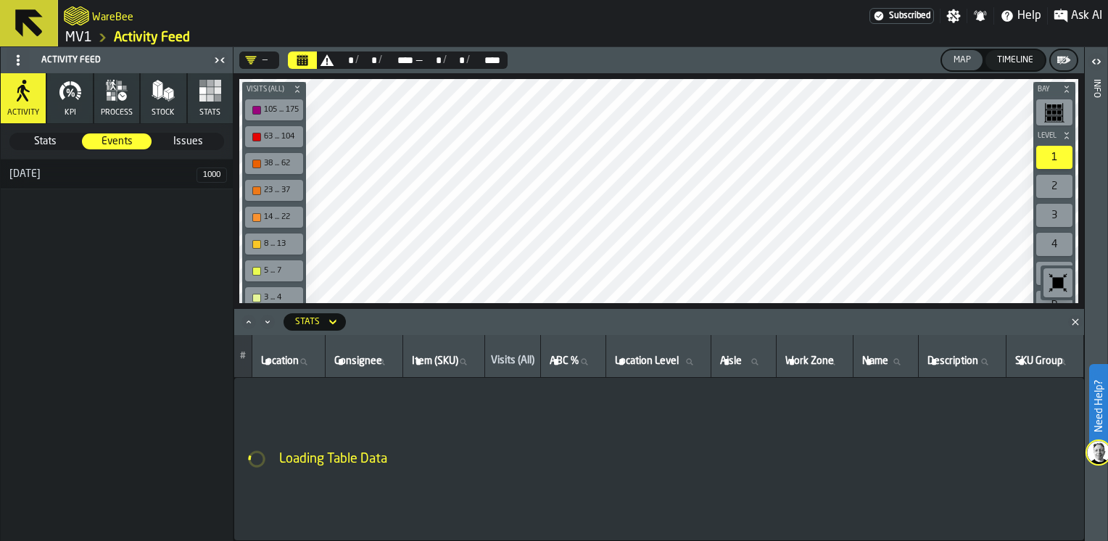
click at [1076, 321] on icon "Close" at bounding box center [1075, 322] width 15 height 15
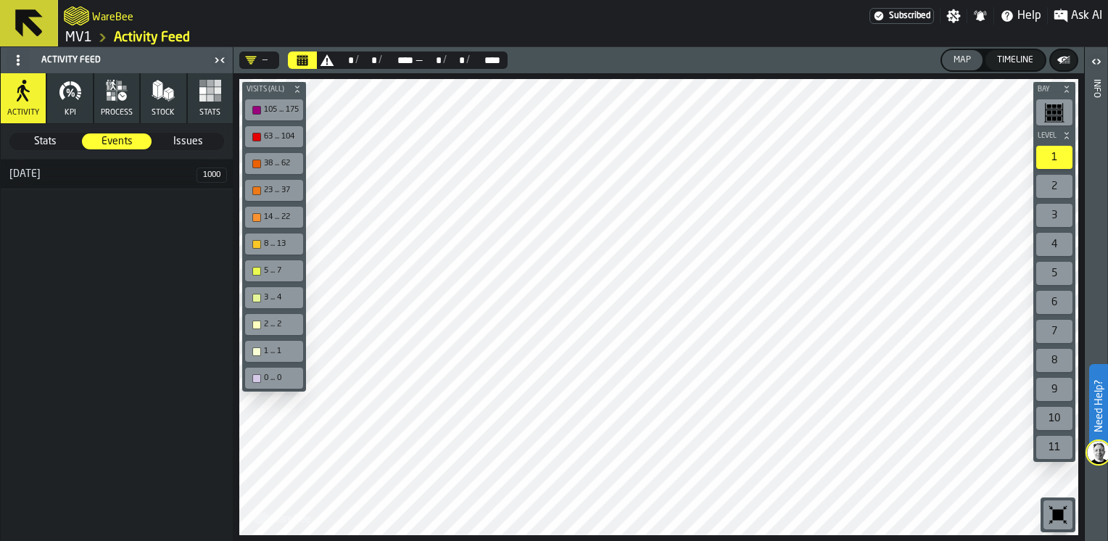
click at [268, 105] on div "105 ... 175" at bounding box center [281, 109] width 35 height 9
click at [255, 113] on div "button-toolbar-undefined" at bounding box center [256, 110] width 9 height 9
click at [189, 139] on span "Issues" at bounding box center [188, 141] width 69 height 15
